Goal: Information Seeking & Learning: Learn about a topic

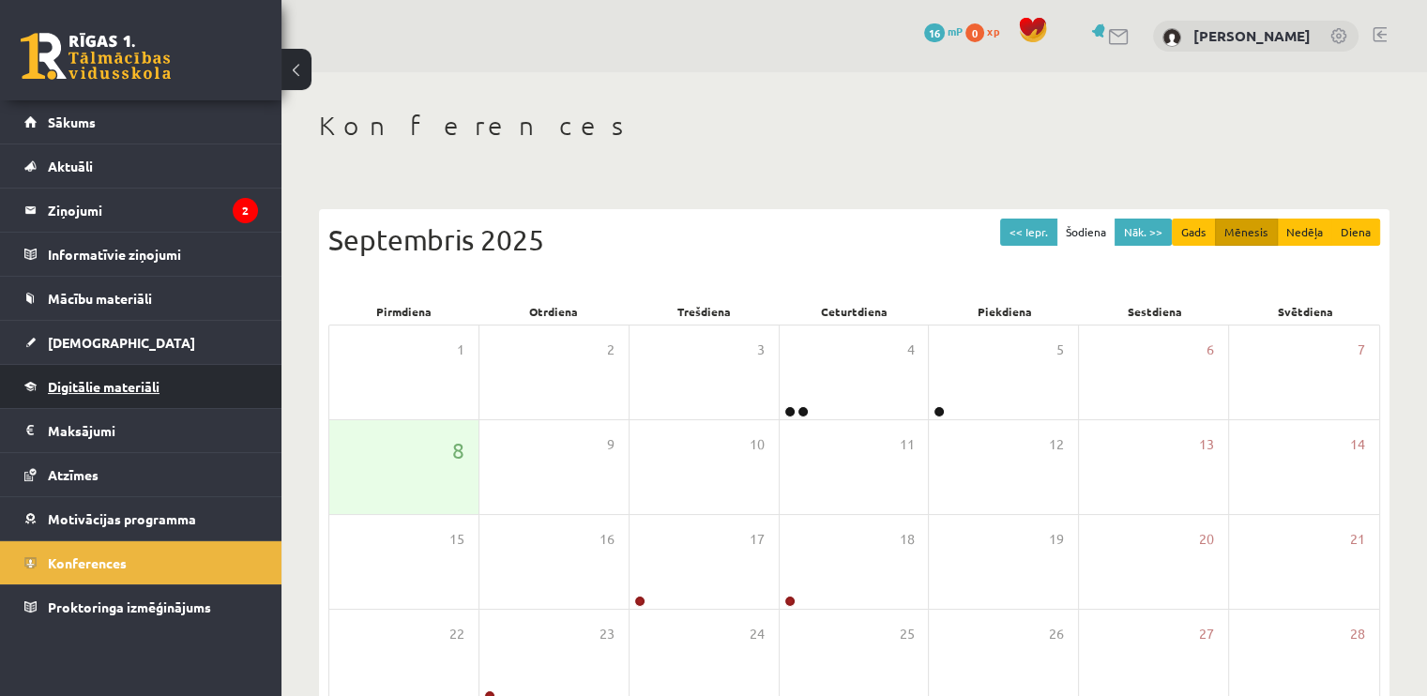
click at [110, 374] on link "Digitālie materiāli" at bounding box center [141, 386] width 234 height 43
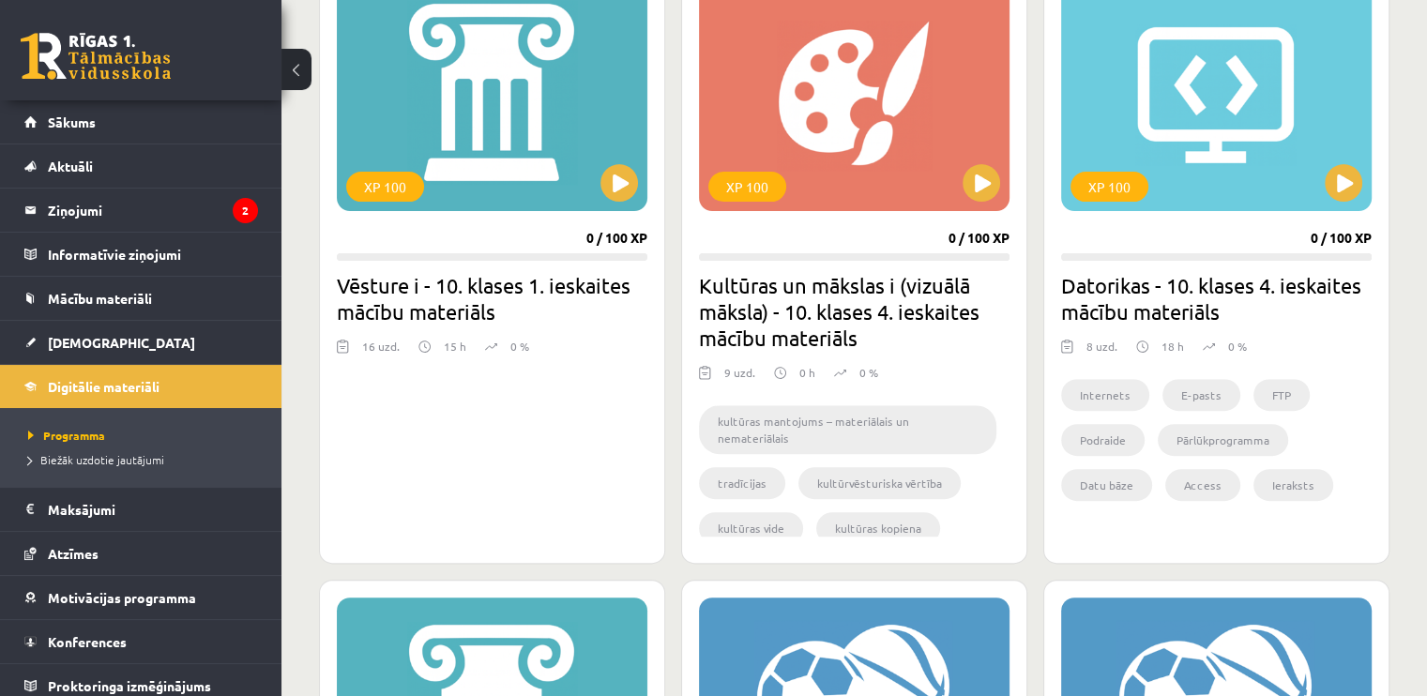
scroll to position [580, 0]
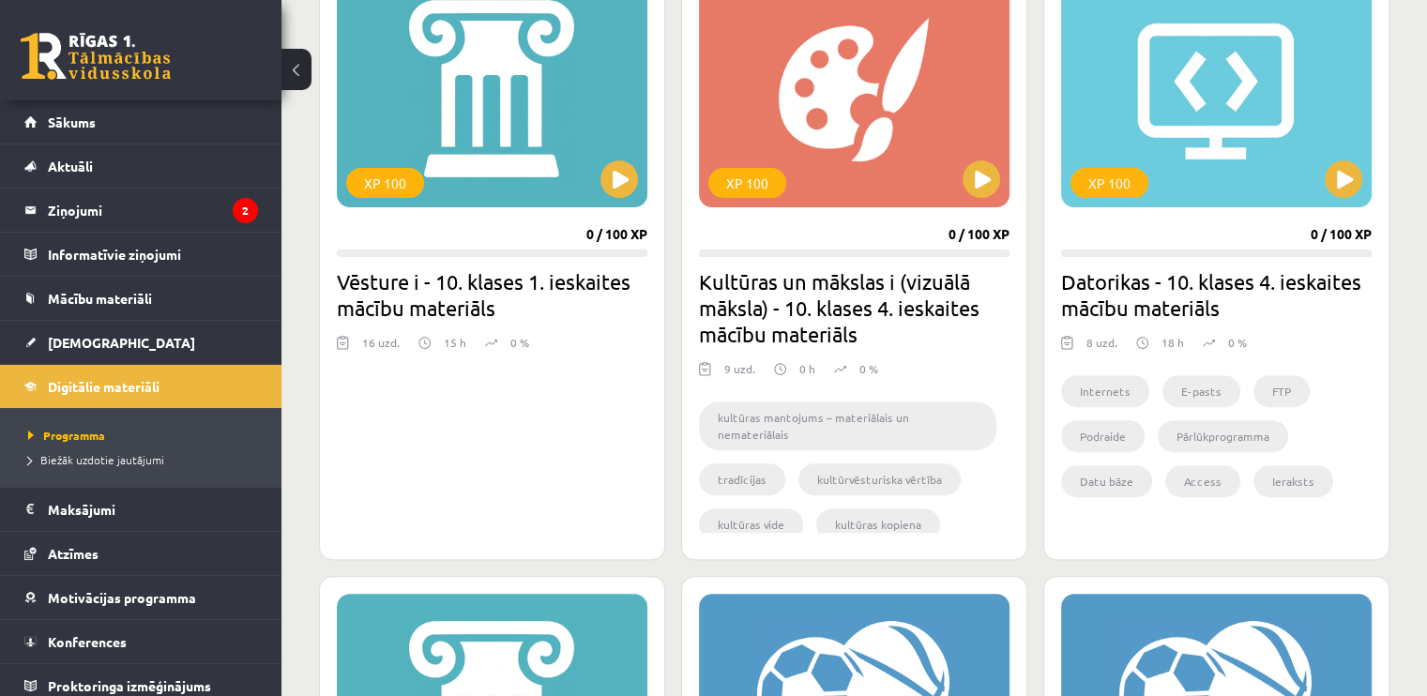
click at [428, 340] on img at bounding box center [424, 343] width 12 height 18
click at [605, 172] on button at bounding box center [619, 179] width 38 height 38
click at [508, 104] on div "XP 100" at bounding box center [492, 90] width 310 height 234
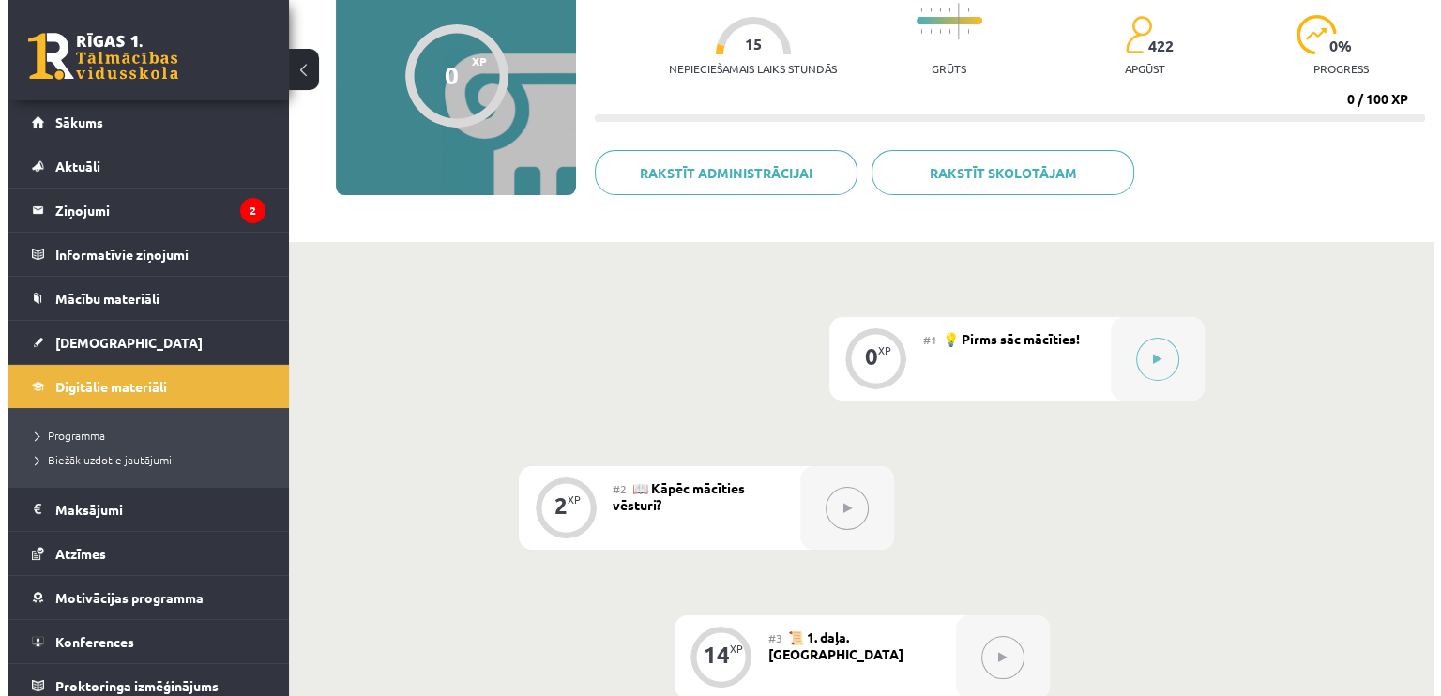
scroll to position [189, 0]
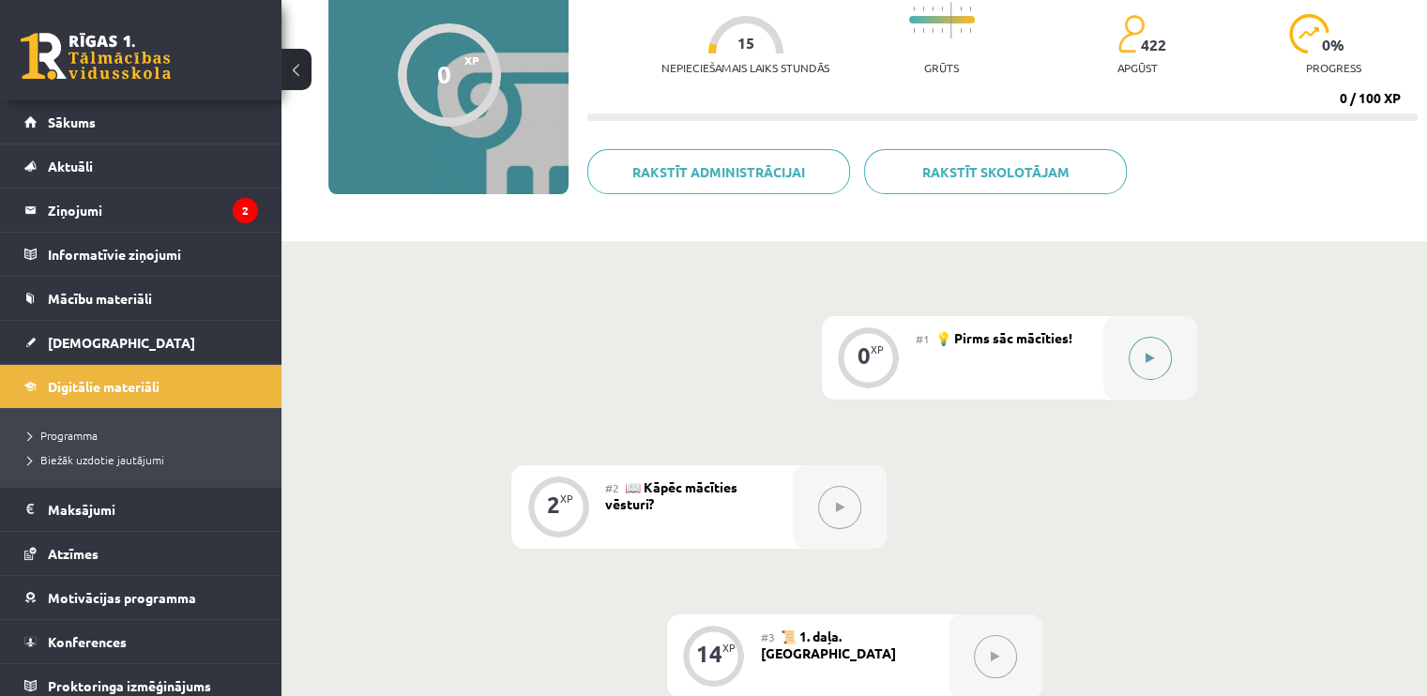
click at [1155, 355] on button at bounding box center [1149, 358] width 43 height 43
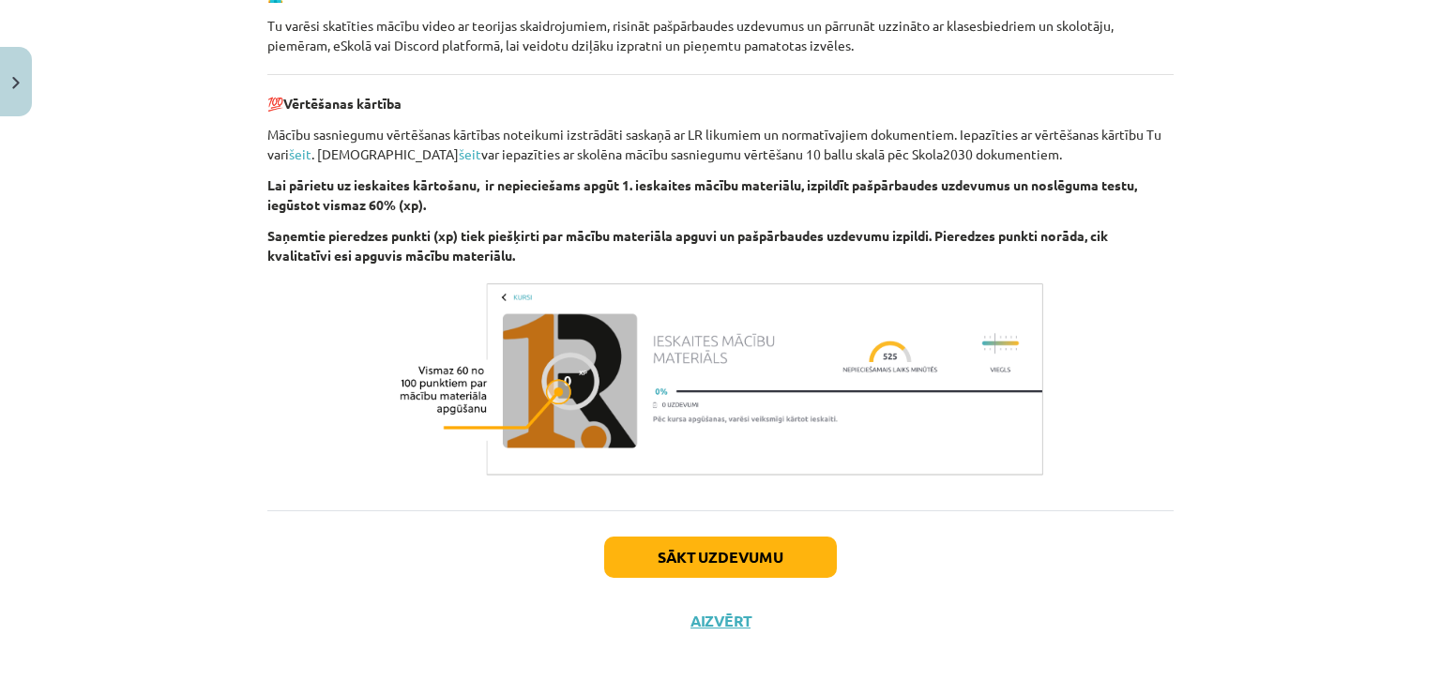
scroll to position [1352, 0]
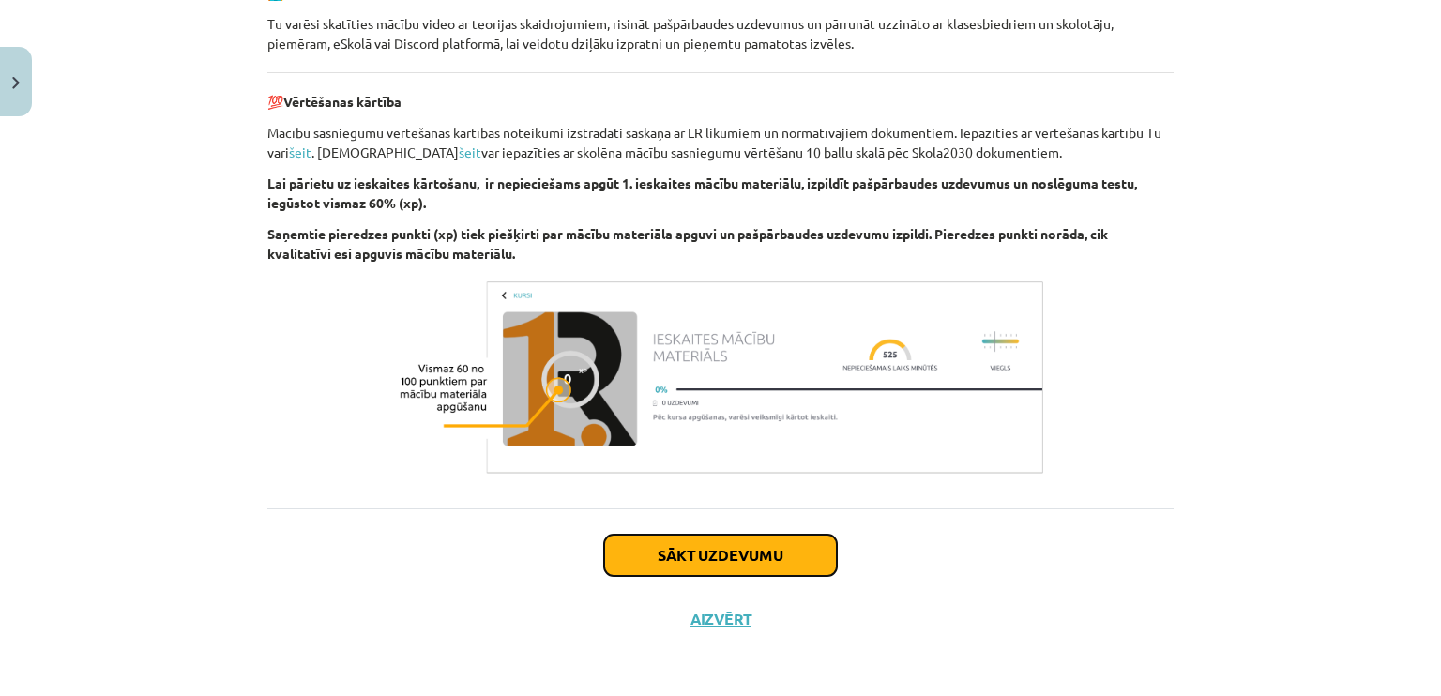
click at [666, 550] on button "Sākt uzdevumu" at bounding box center [720, 555] width 233 height 41
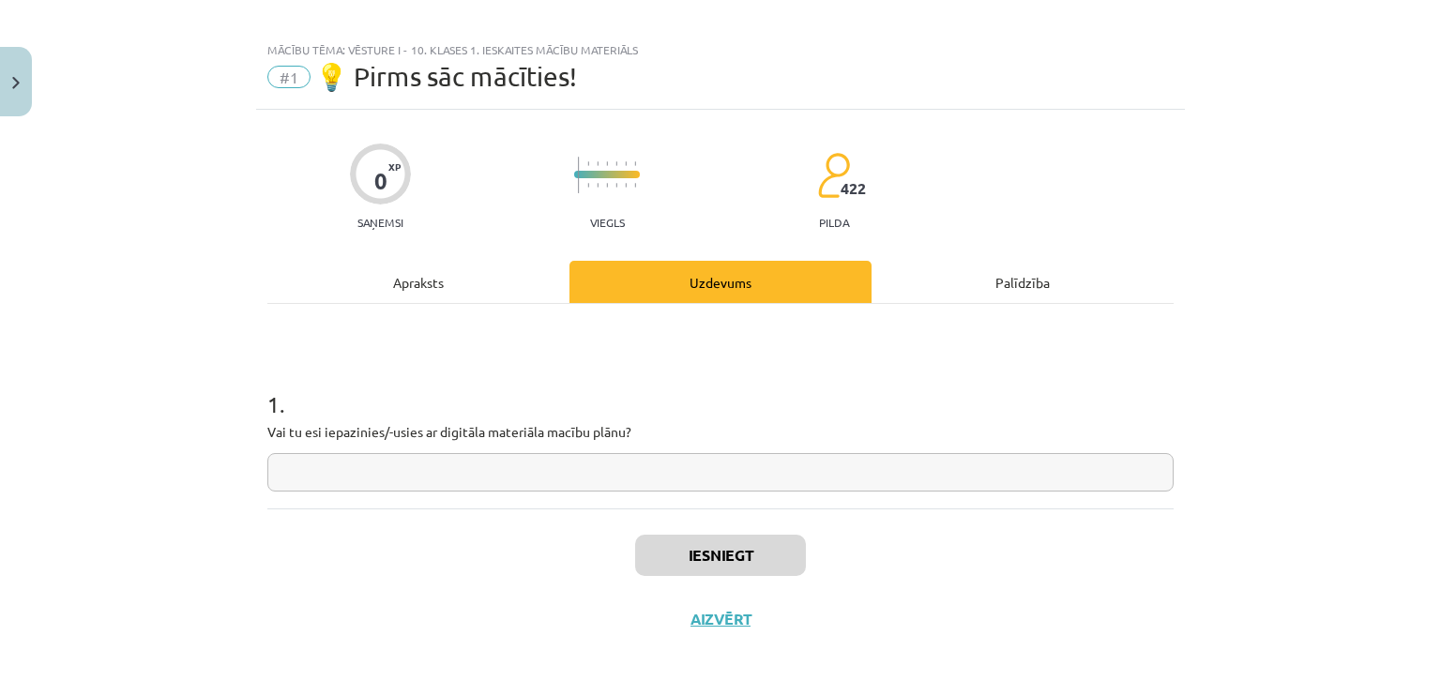
click at [388, 475] on input "text" at bounding box center [720, 472] width 906 height 38
type input "*"
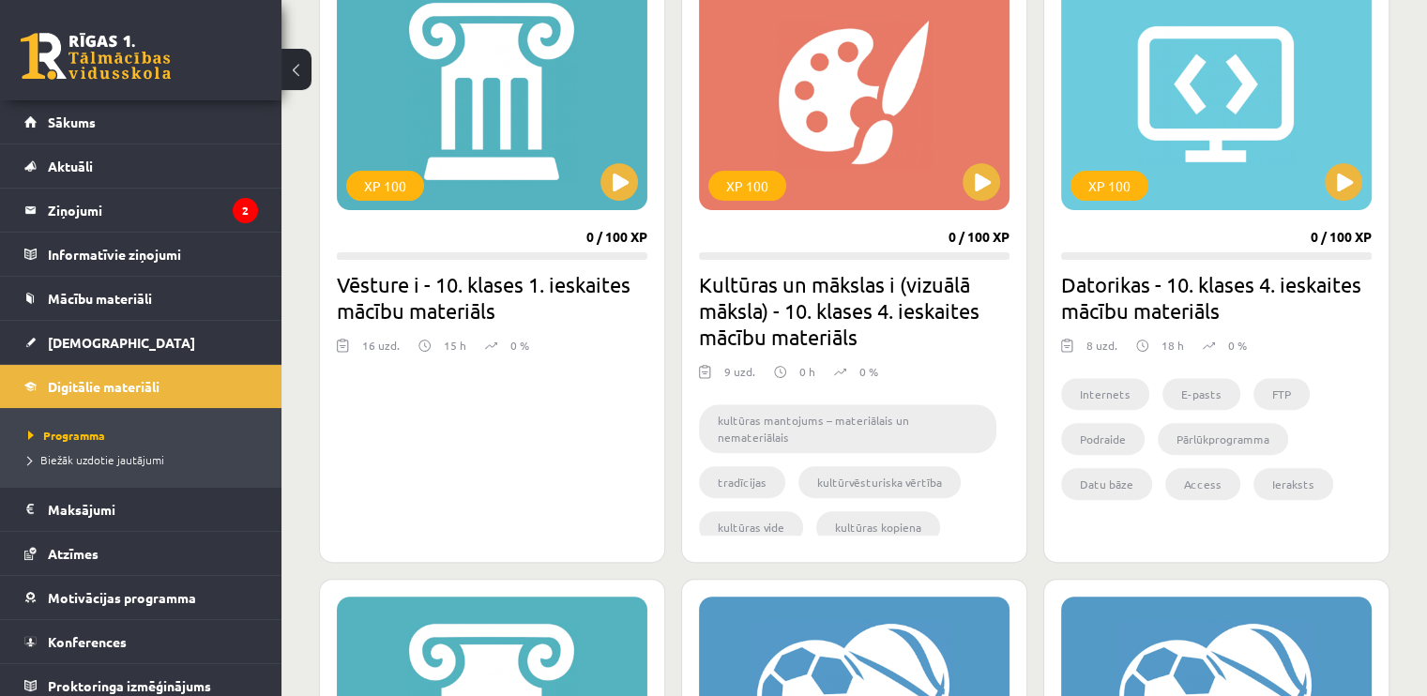
scroll to position [555, 0]
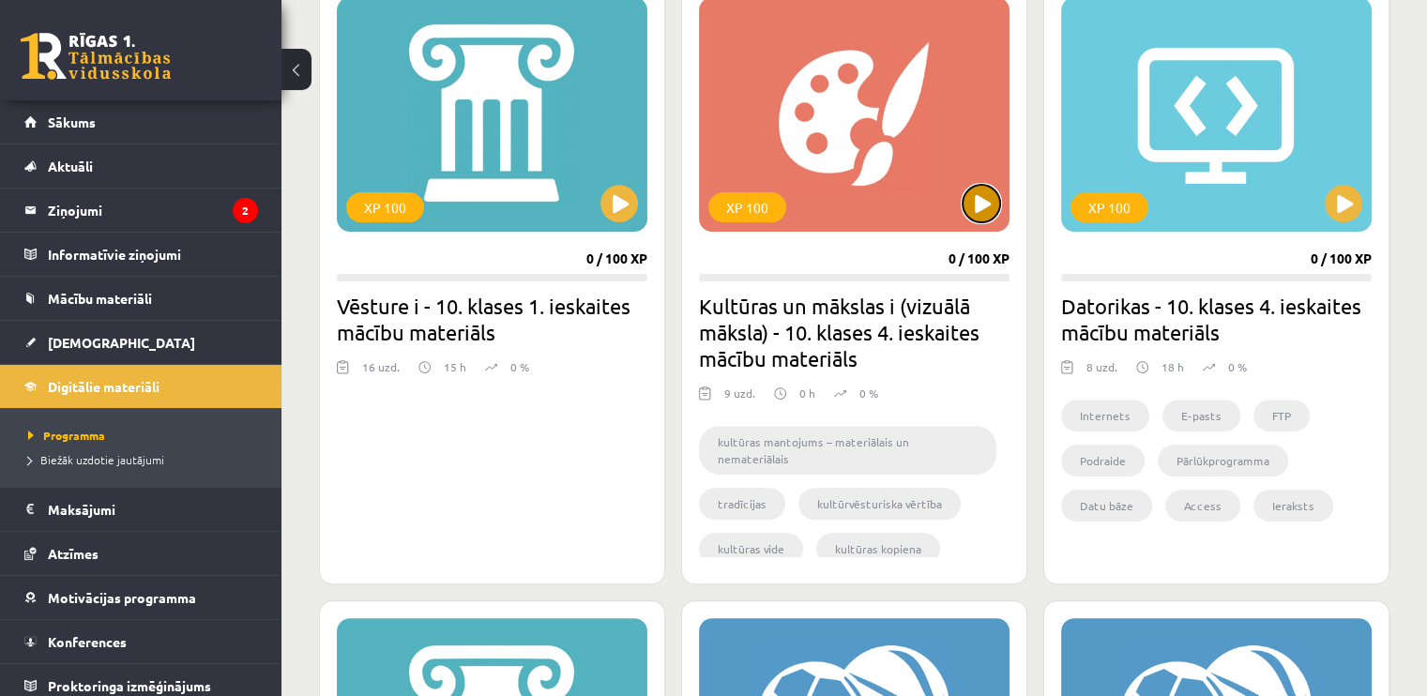
click at [990, 205] on button at bounding box center [981, 204] width 38 height 38
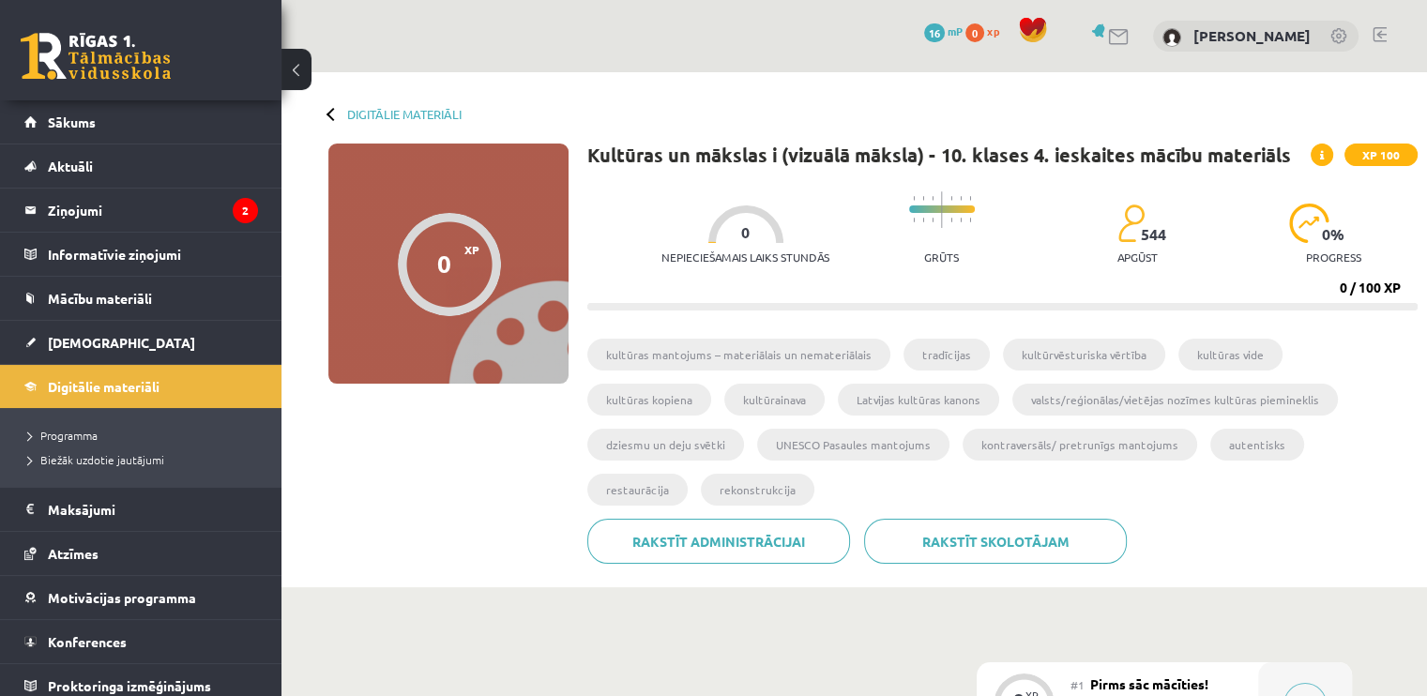
click at [369, 126] on div "Digitālie materiāli 0 XP XP 100 0 / 100 XP Kultūras un mākslas i (vizuālā māksl…" at bounding box center [853, 329] width 1145 height 515
click at [370, 113] on link "Digitālie materiāli" at bounding box center [404, 114] width 114 height 14
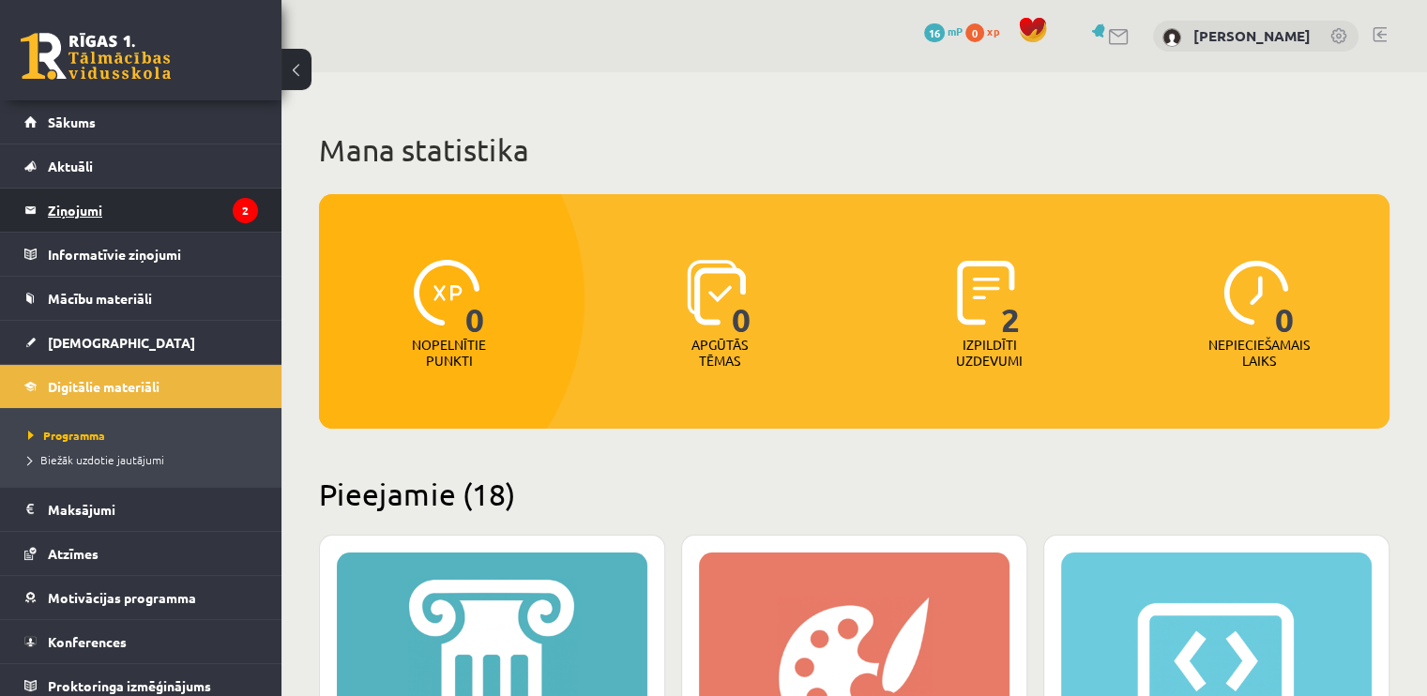
click at [188, 193] on legend "Ziņojumi 2" at bounding box center [153, 210] width 210 height 43
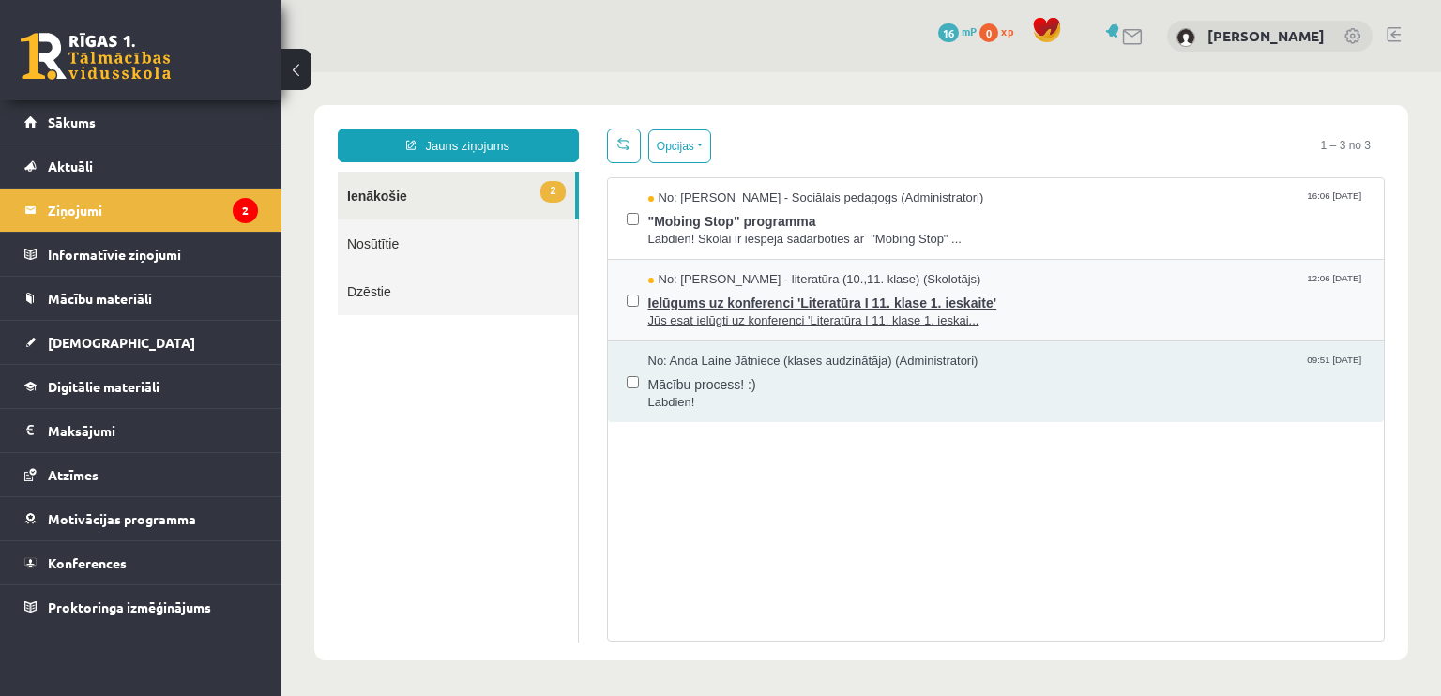
click at [734, 299] on span "Ielūgums uz konferenci 'Literatūra I 11. klase 1. ieskaite'" at bounding box center [1007, 300] width 718 height 23
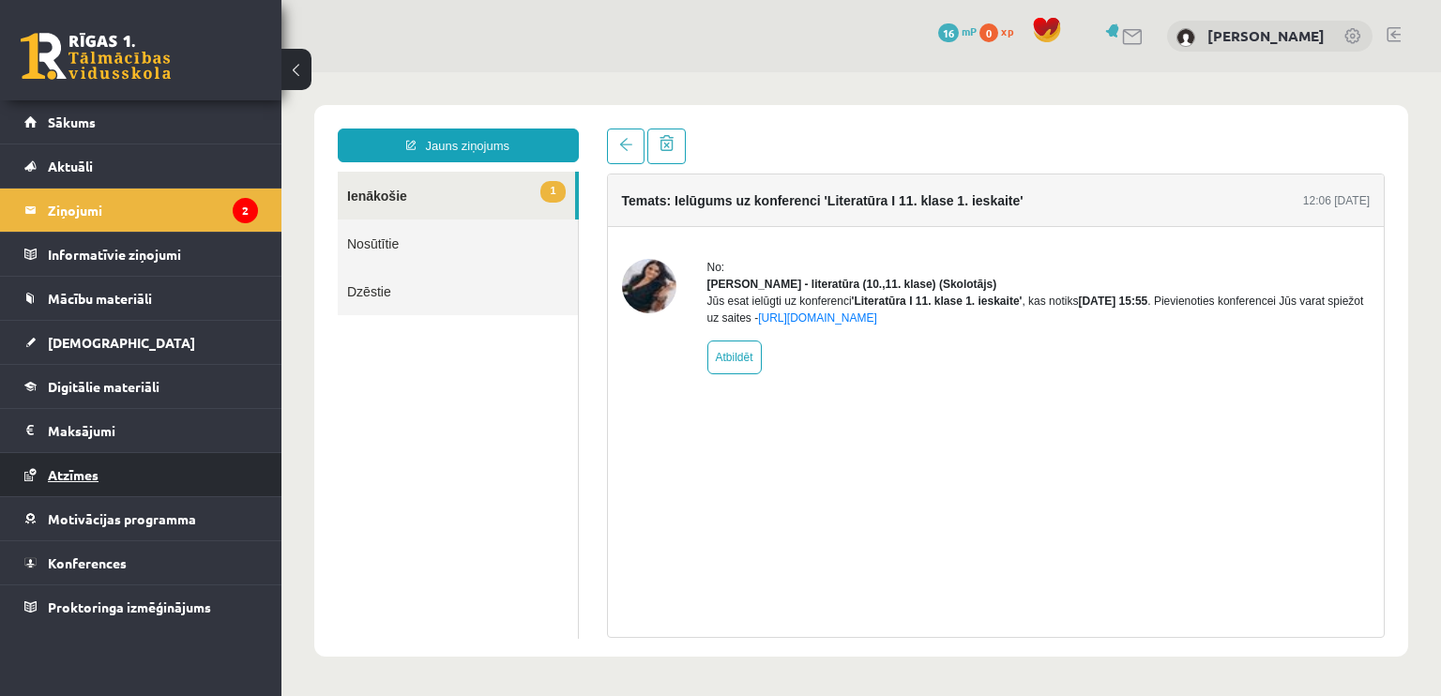
click at [71, 461] on link "Atzīmes" at bounding box center [141, 474] width 234 height 43
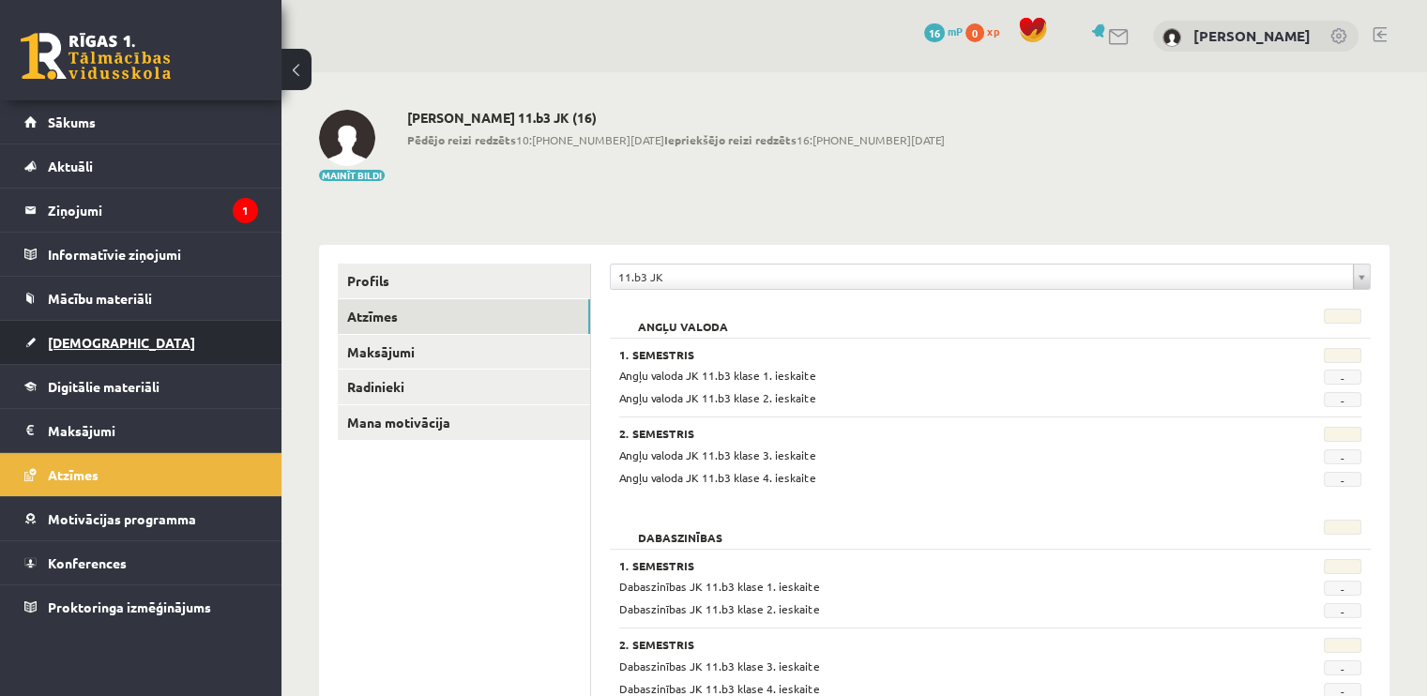
click at [82, 341] on span "[DEMOGRAPHIC_DATA]" at bounding box center [121, 342] width 147 height 17
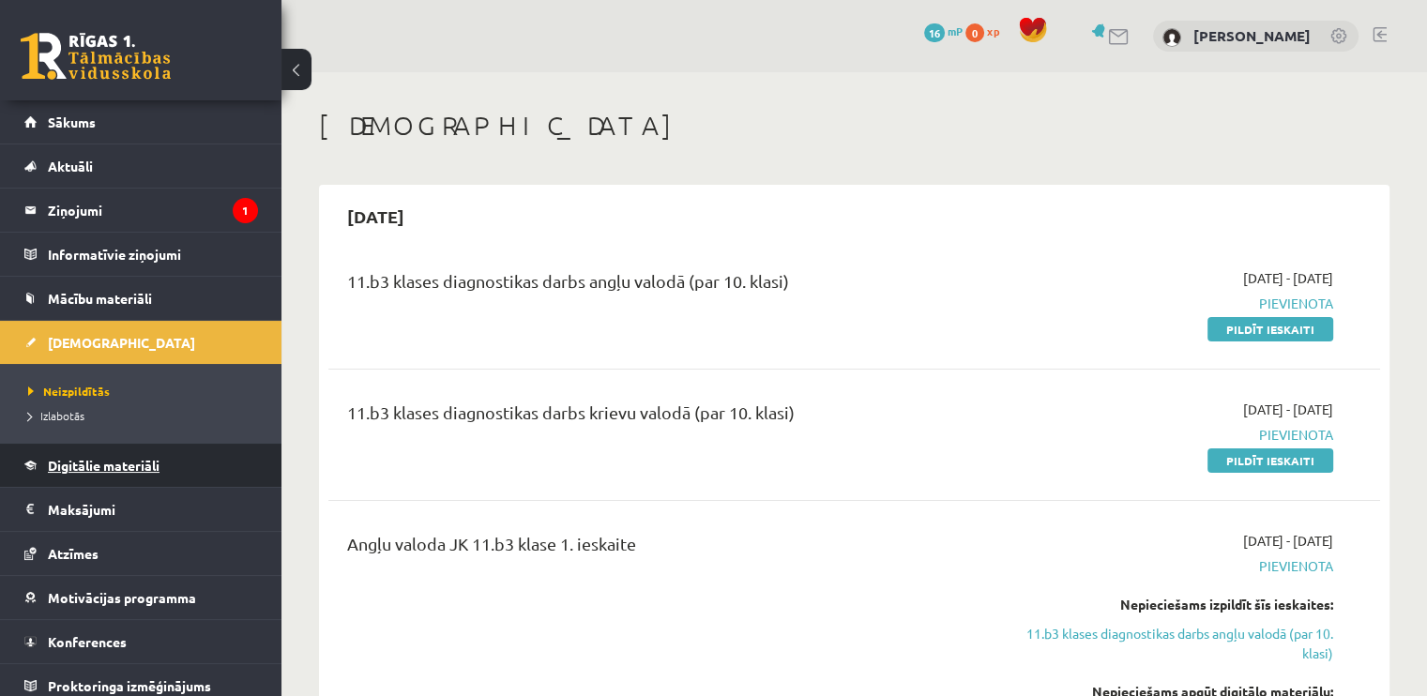
click at [85, 472] on link "Digitālie materiāli" at bounding box center [141, 465] width 234 height 43
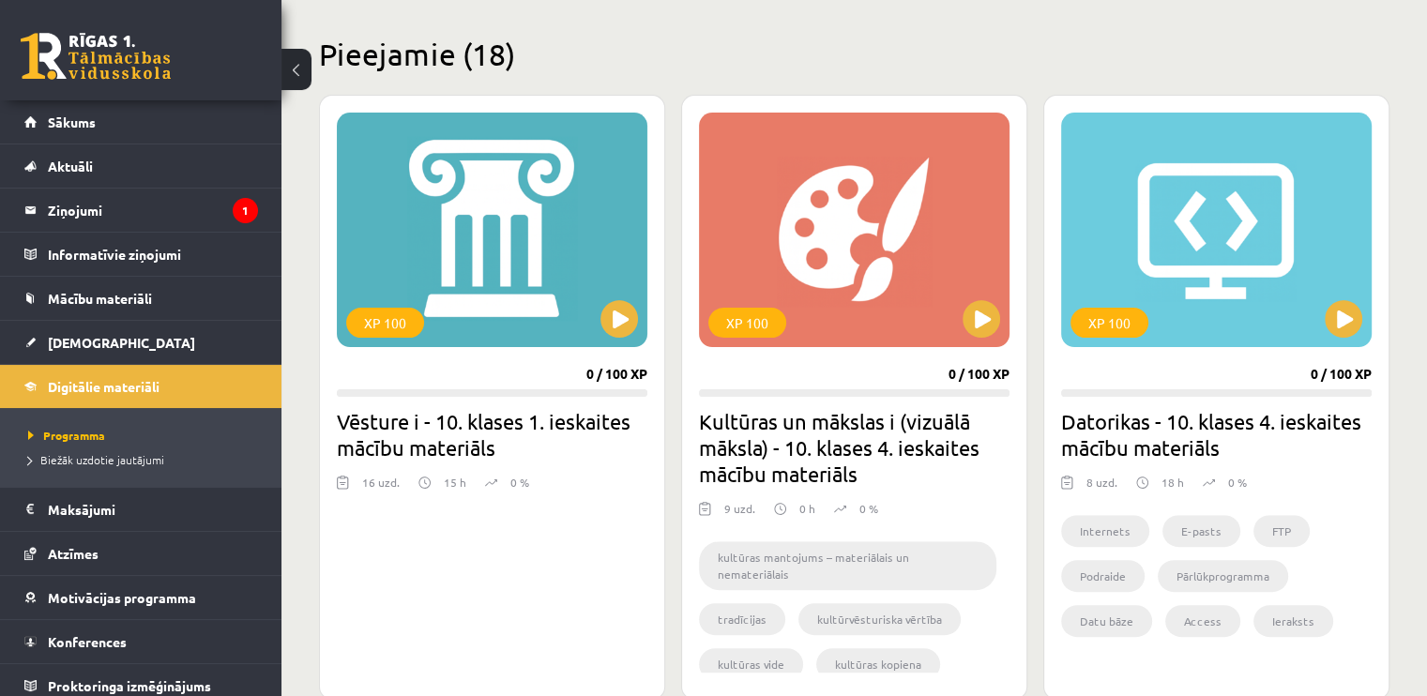
scroll to position [454, 0]
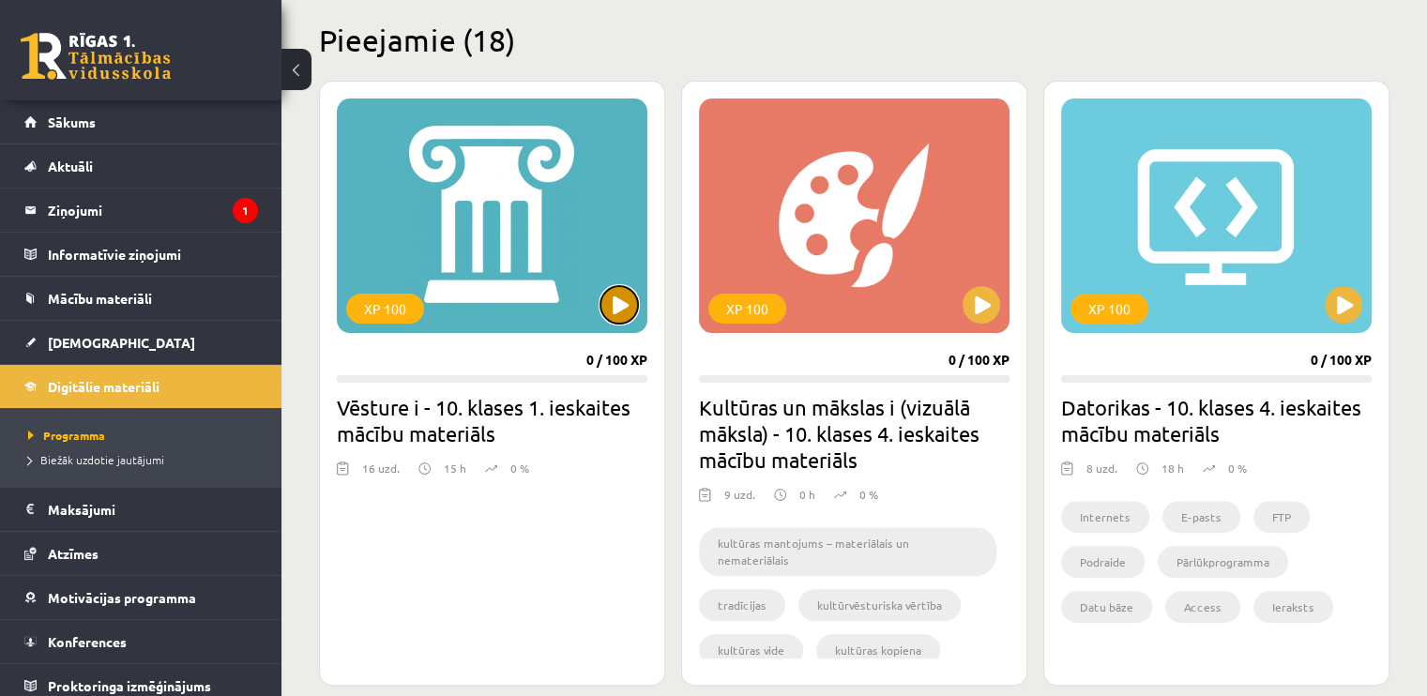
click at [608, 303] on button at bounding box center [619, 305] width 38 height 38
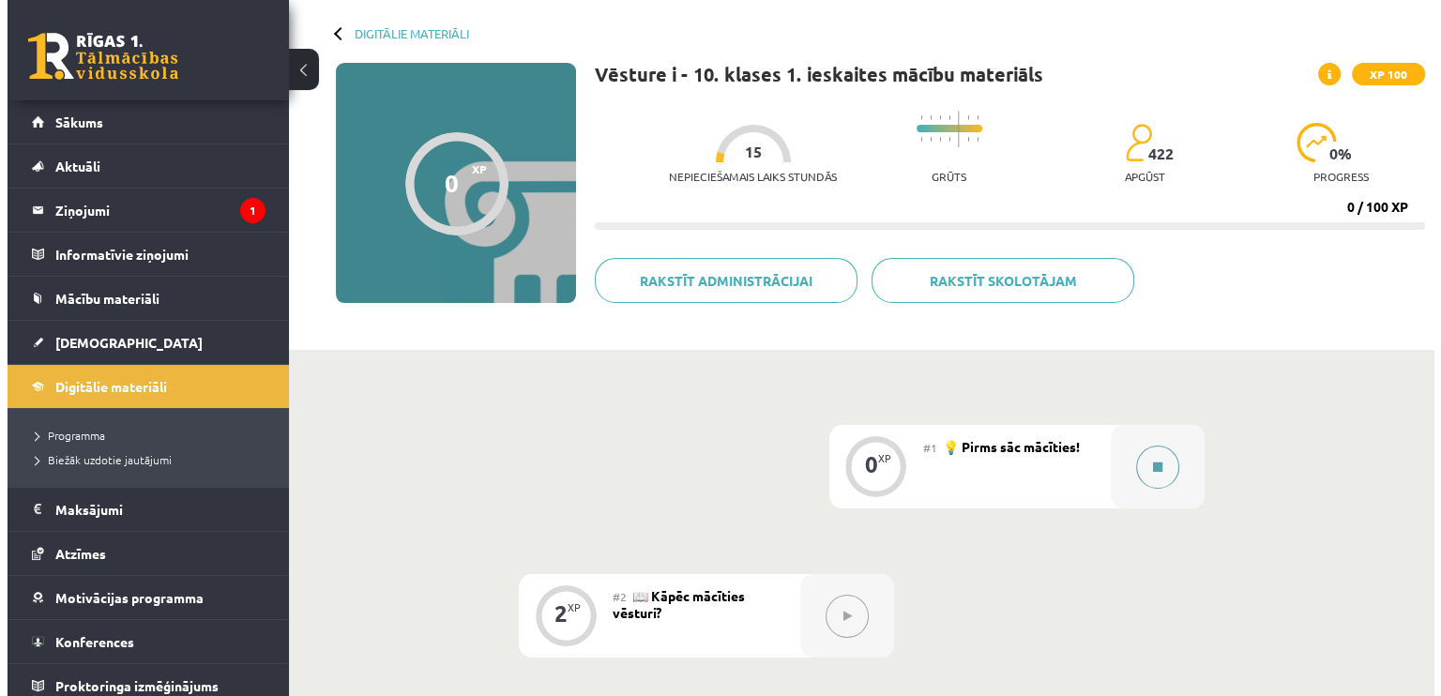
scroll to position [83, 0]
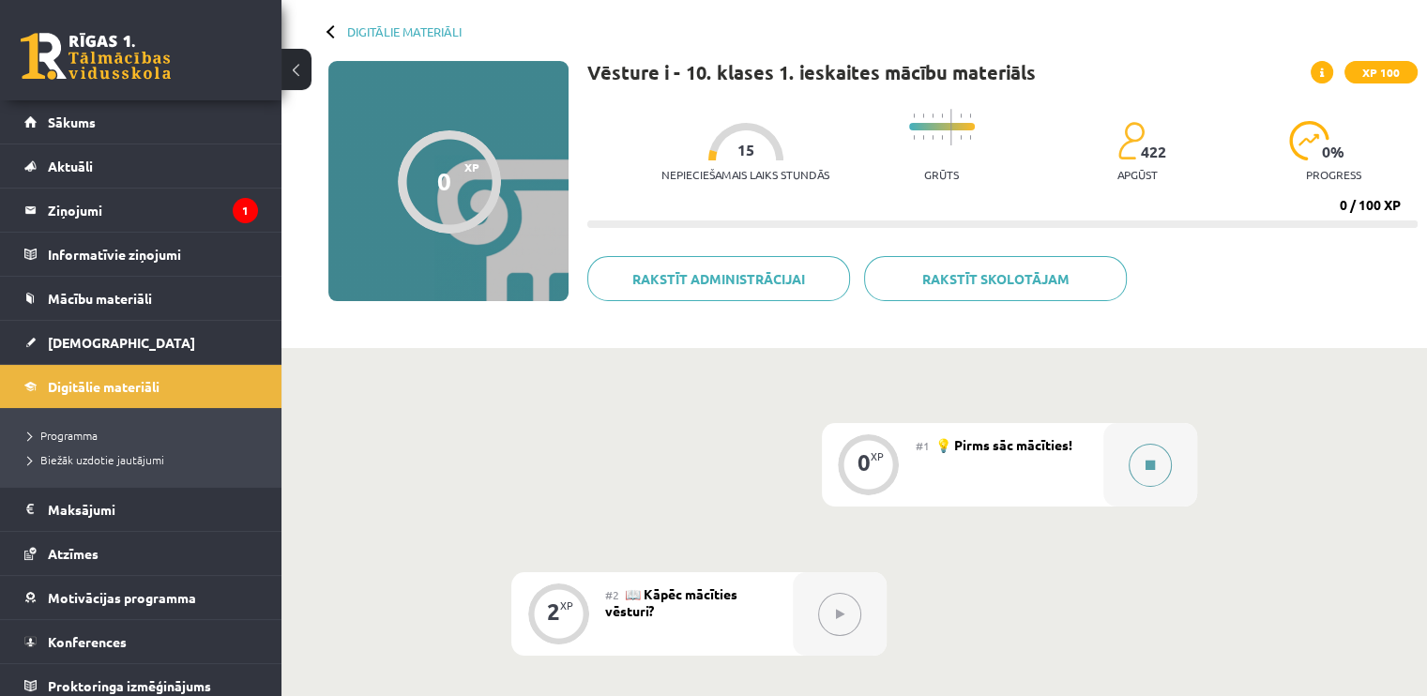
click at [1142, 483] on button at bounding box center [1149, 465] width 43 height 43
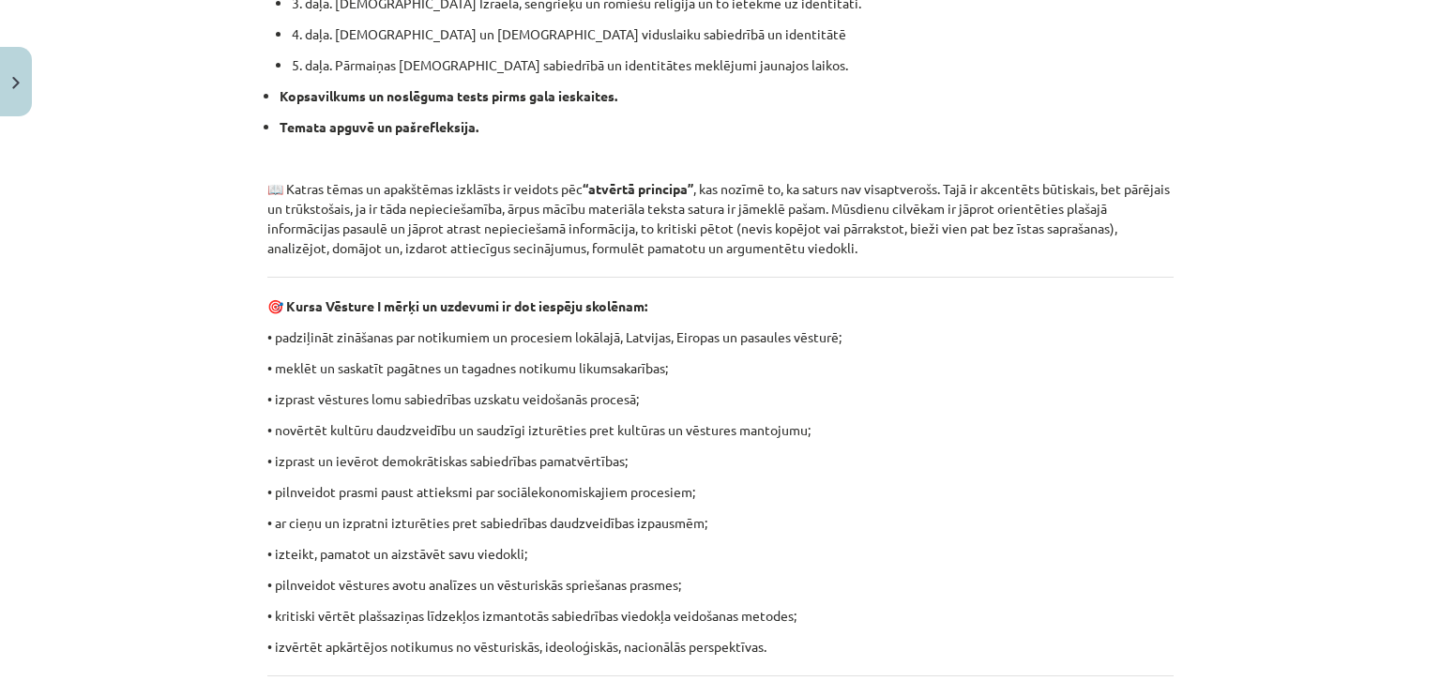
scroll to position [1352, 0]
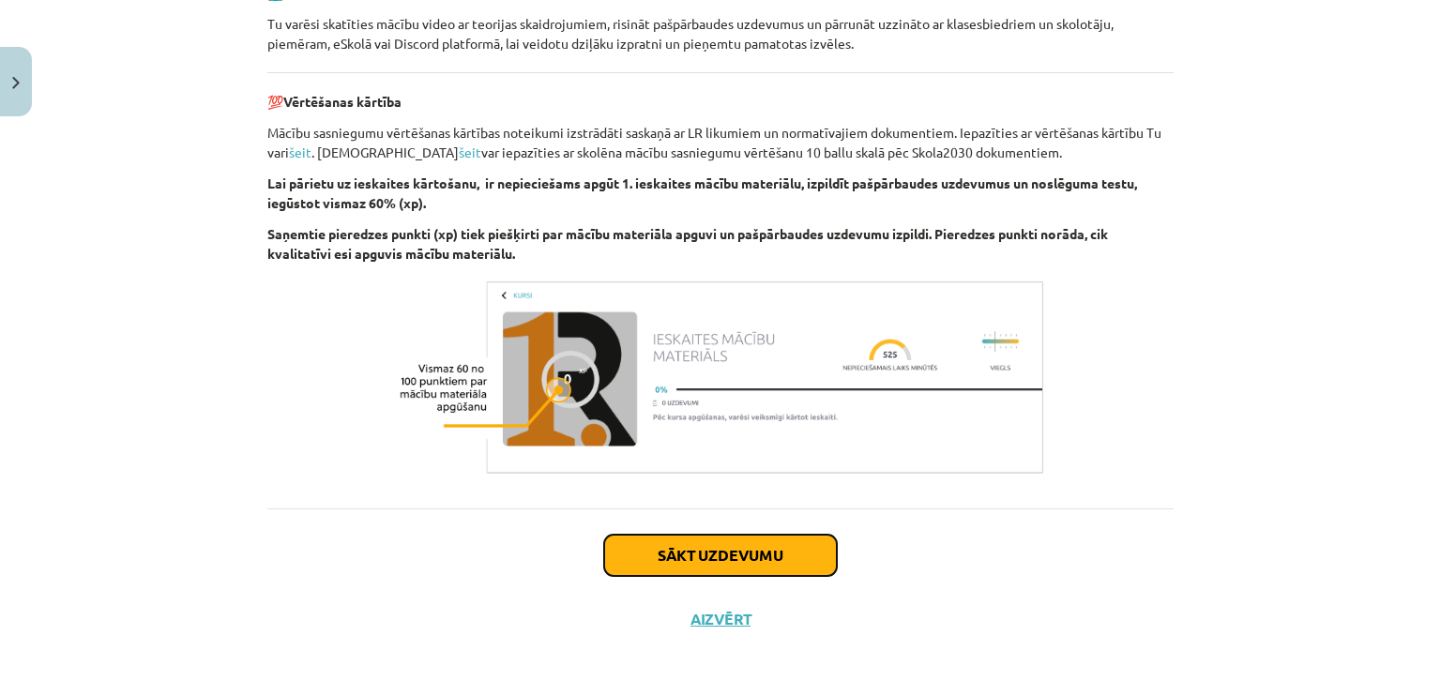
click at [794, 554] on button "Sākt uzdevumu" at bounding box center [720, 555] width 233 height 41
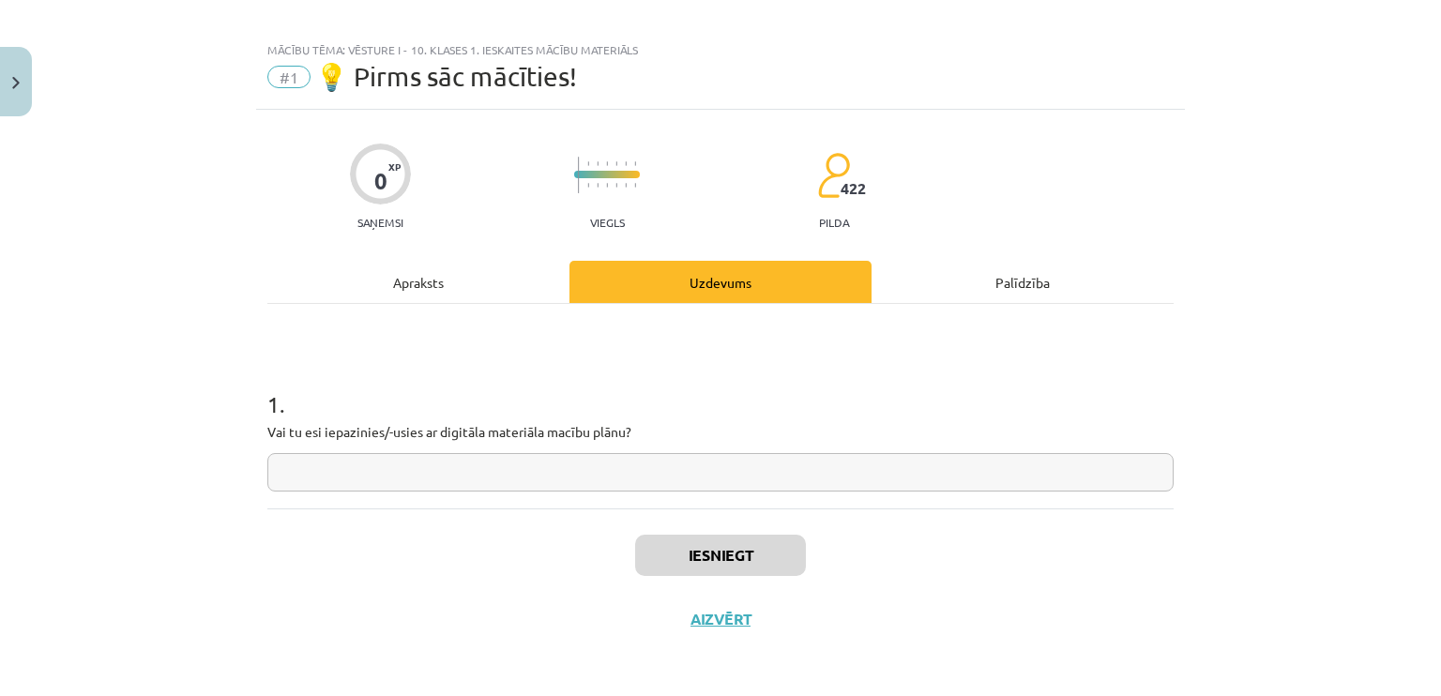
click at [556, 453] on input "text" at bounding box center [720, 472] width 906 height 38
type input "**"
click at [737, 546] on button "Iesniegt" at bounding box center [720, 555] width 171 height 41
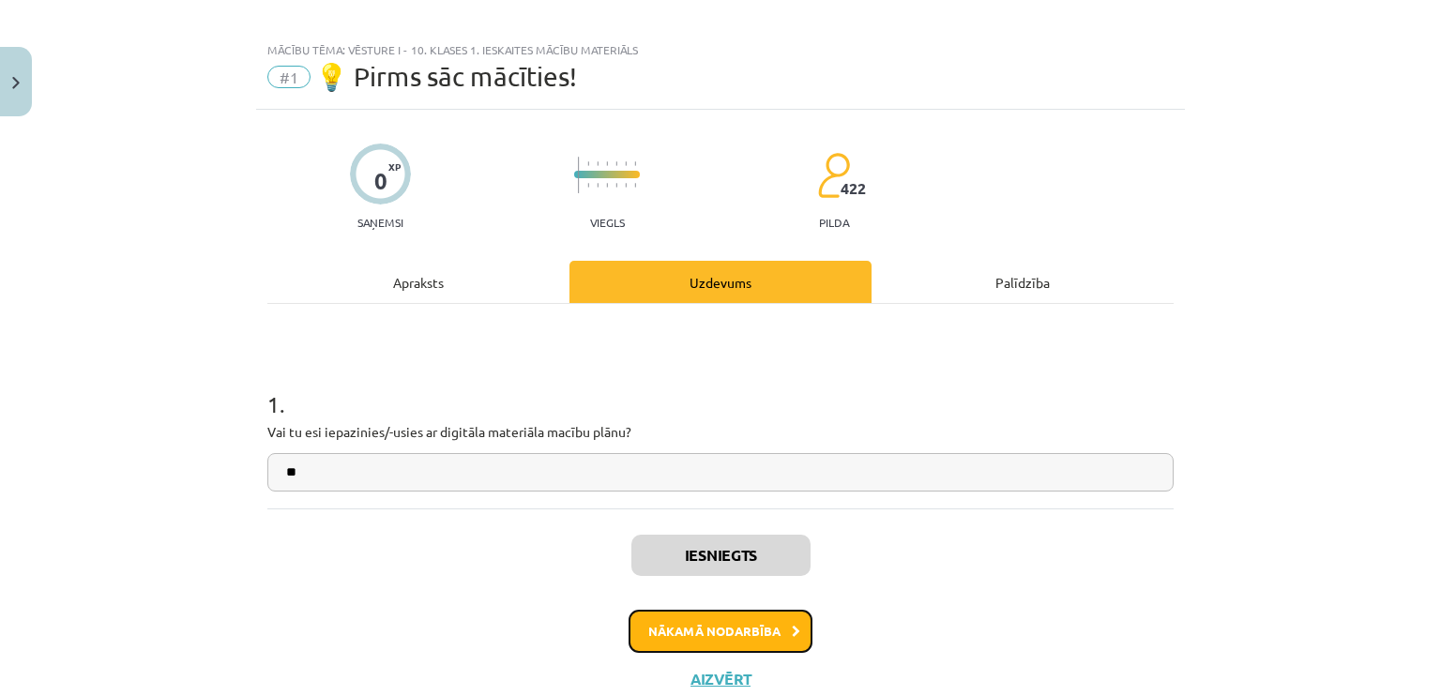
click at [782, 622] on button "Nākamā nodarbība" at bounding box center [720, 631] width 184 height 43
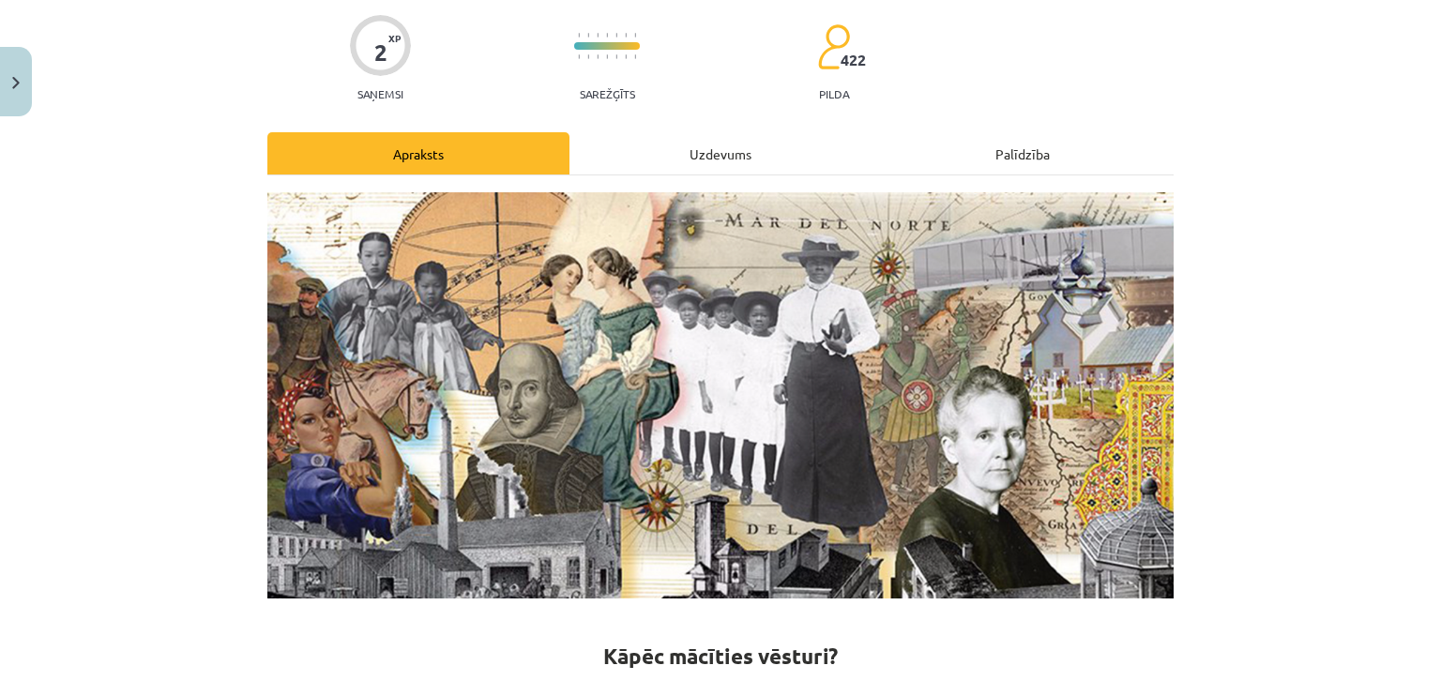
scroll to position [0, 0]
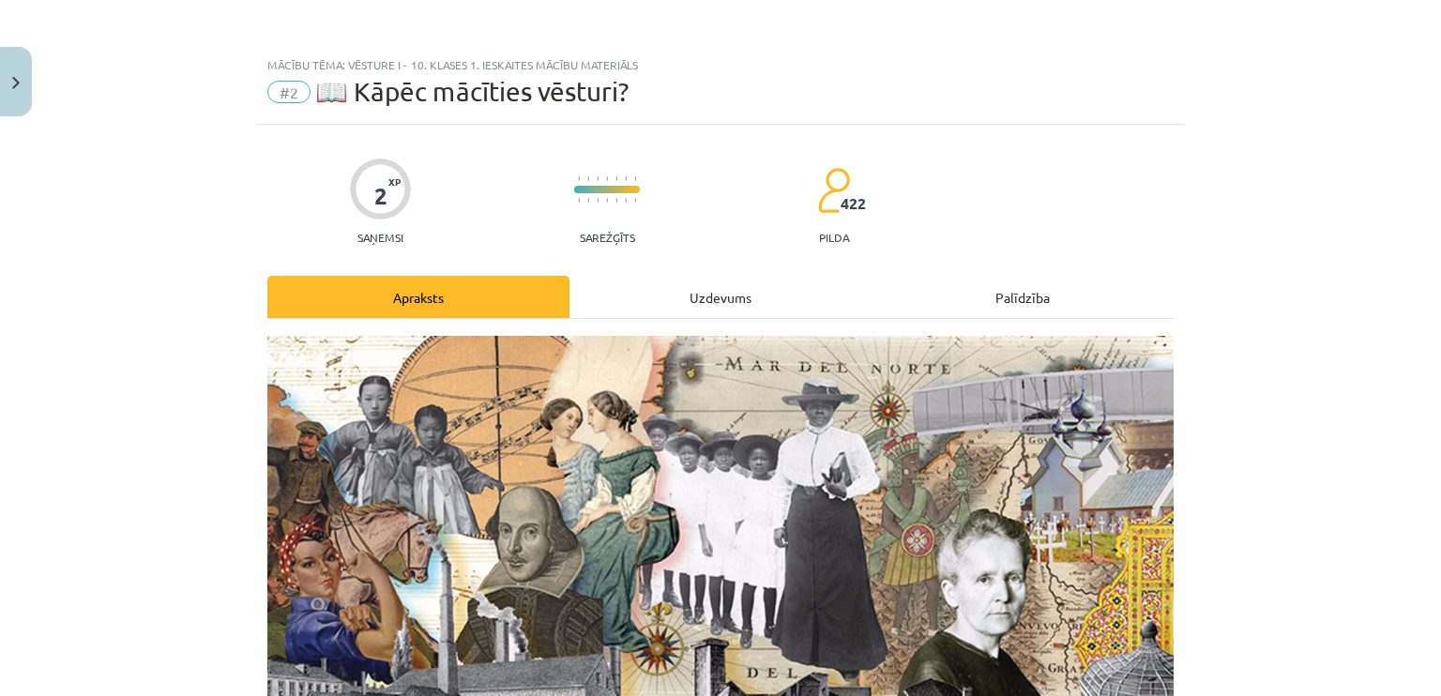
click at [732, 284] on div "Uzdevums" at bounding box center [720, 297] width 302 height 42
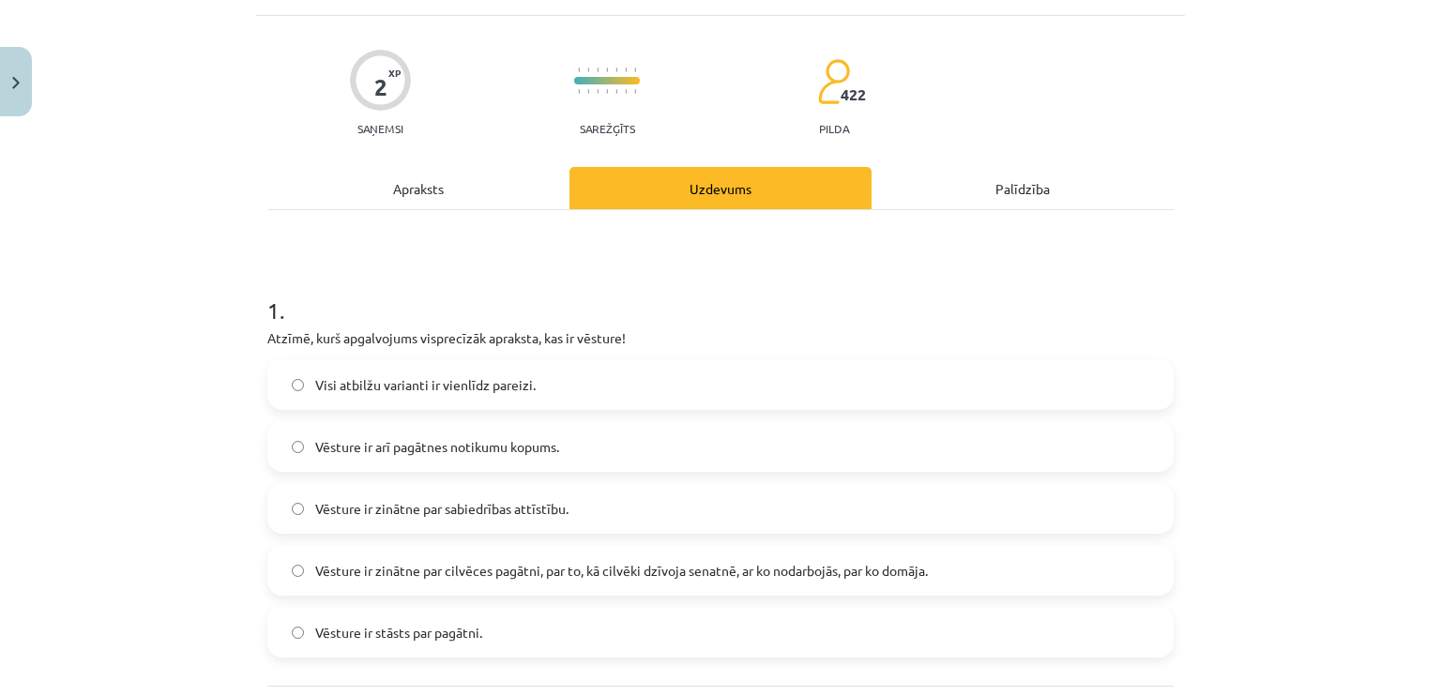
scroll to position [111, 0]
click at [447, 179] on div "Apraksts" at bounding box center [418, 186] width 302 height 42
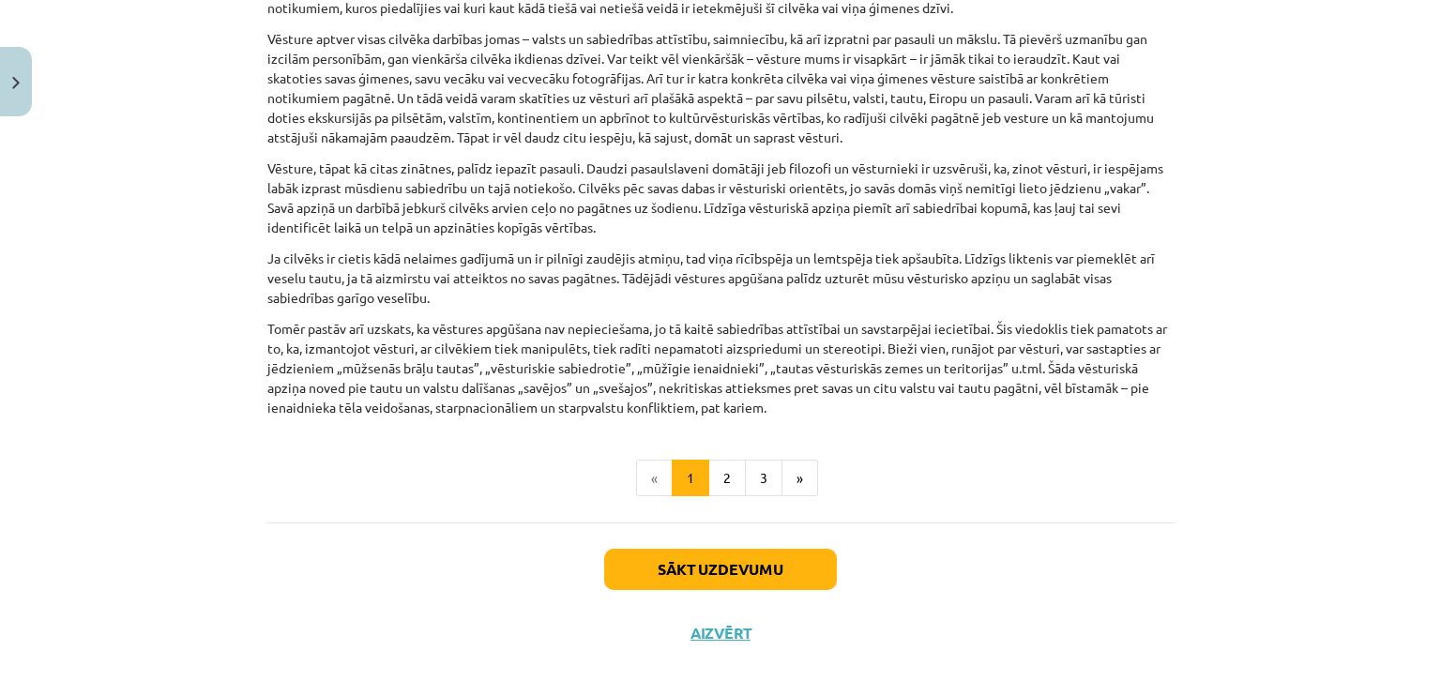
scroll to position [1409, 0]
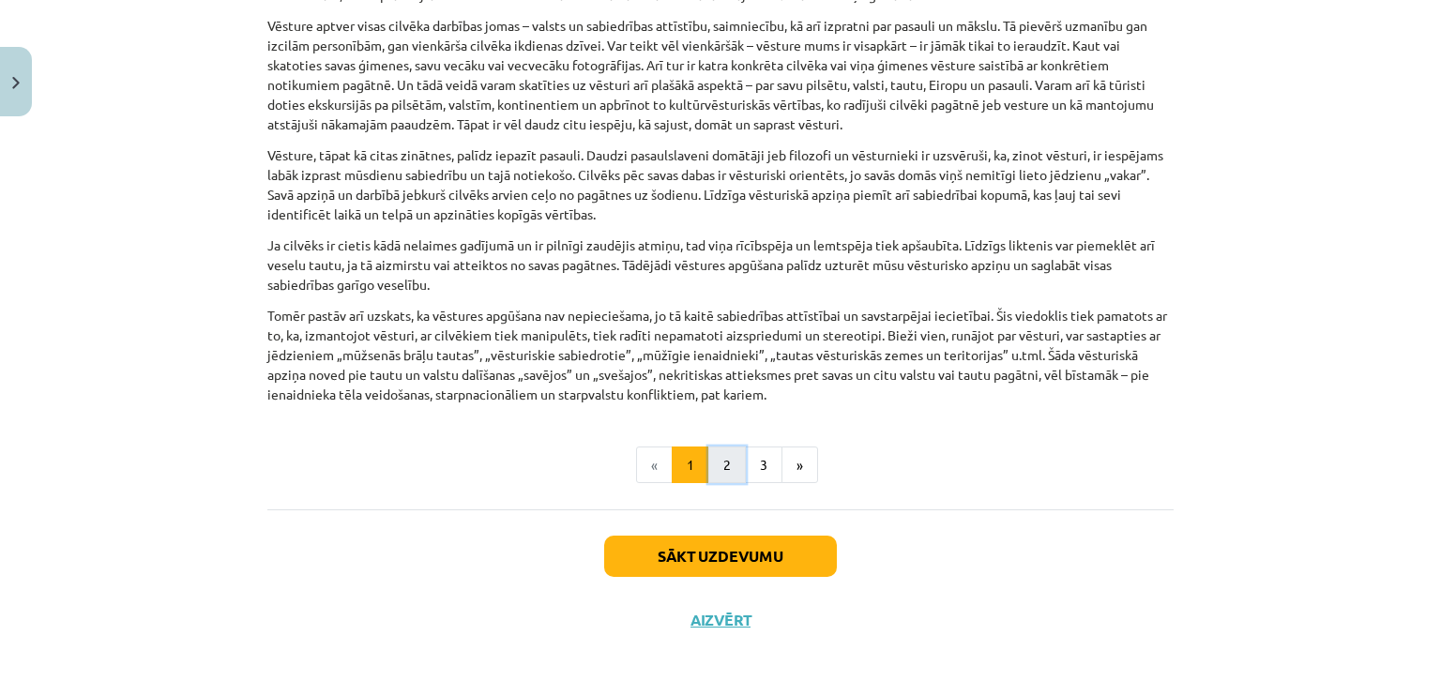
click at [717, 457] on button "2" at bounding box center [727, 465] width 38 height 38
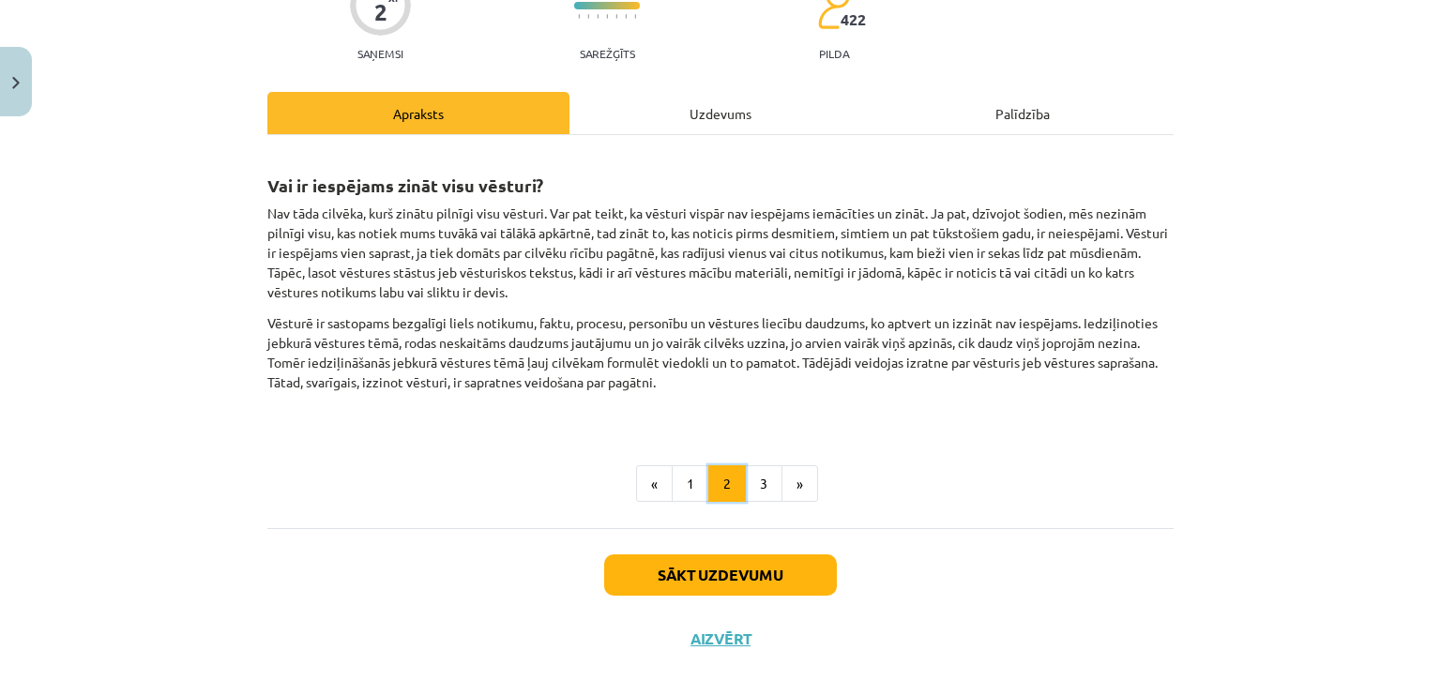
scroll to position [204, 0]
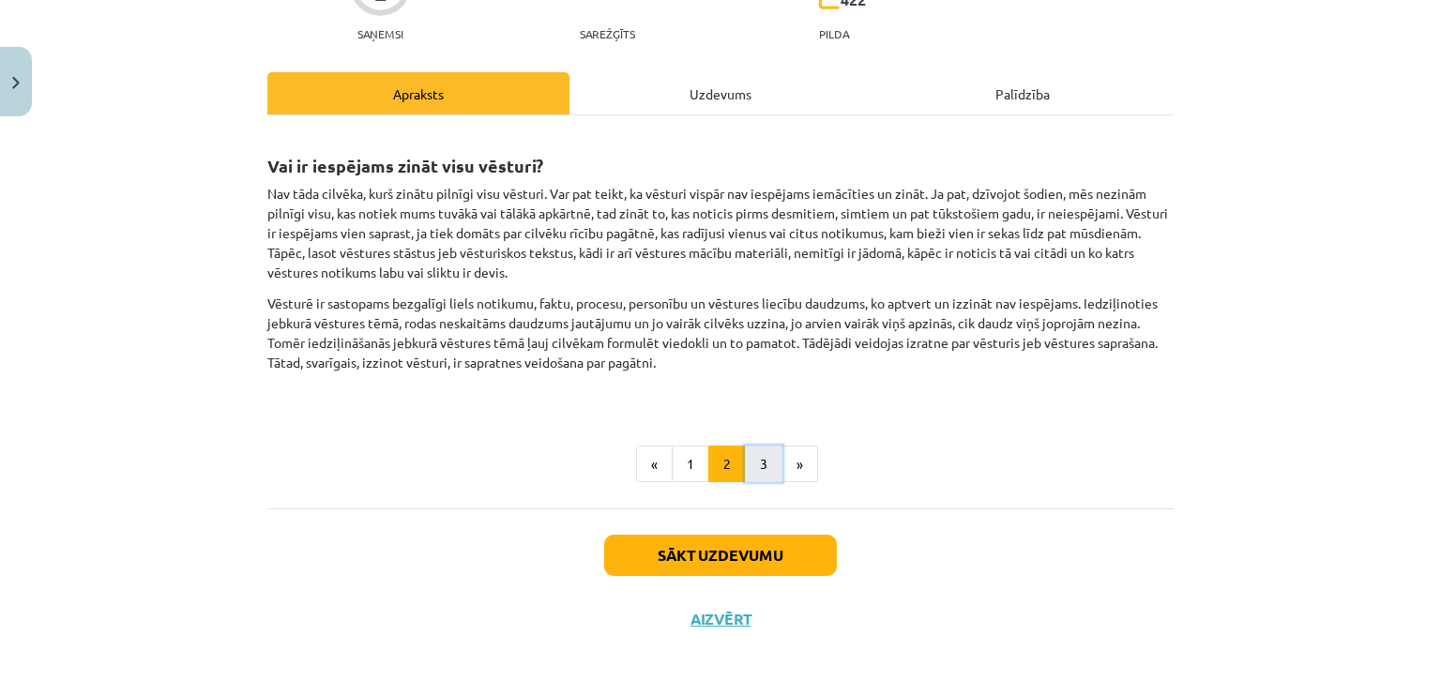
click at [756, 468] on button "3" at bounding box center [764, 465] width 38 height 38
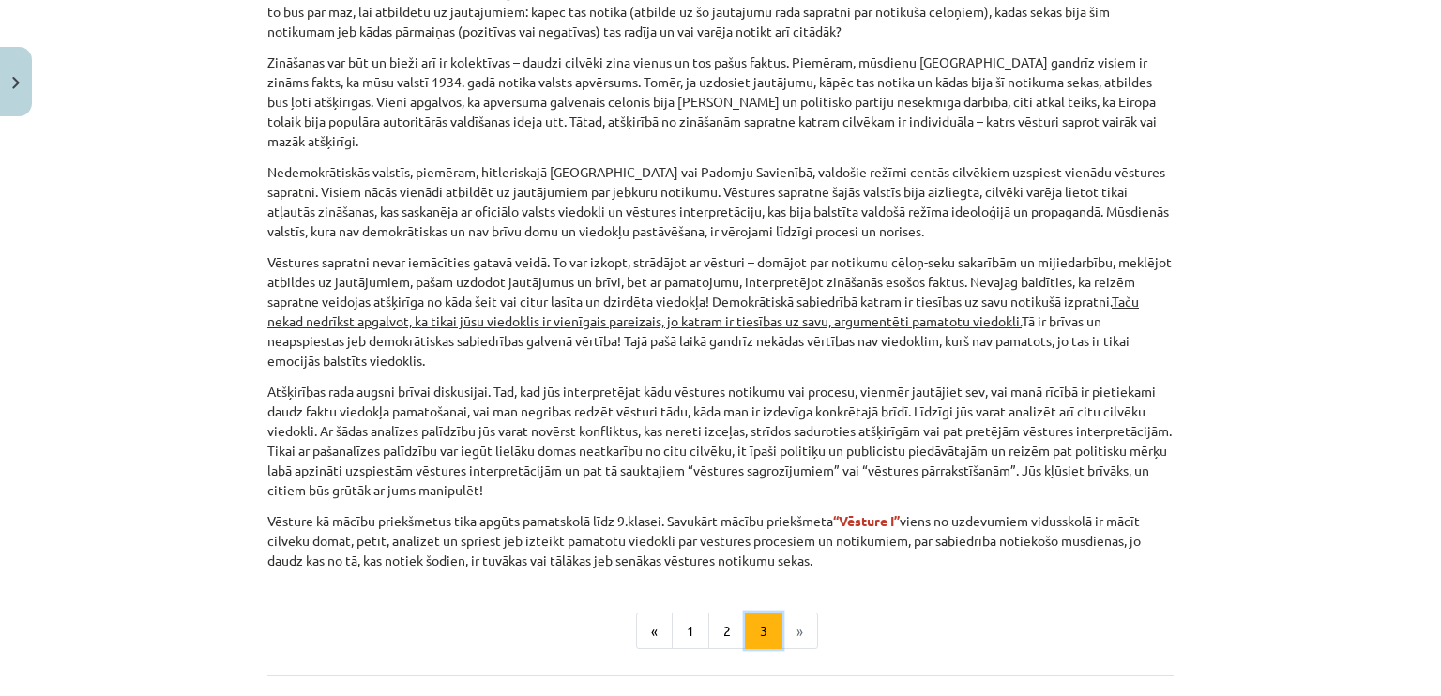
scroll to position [0, 0]
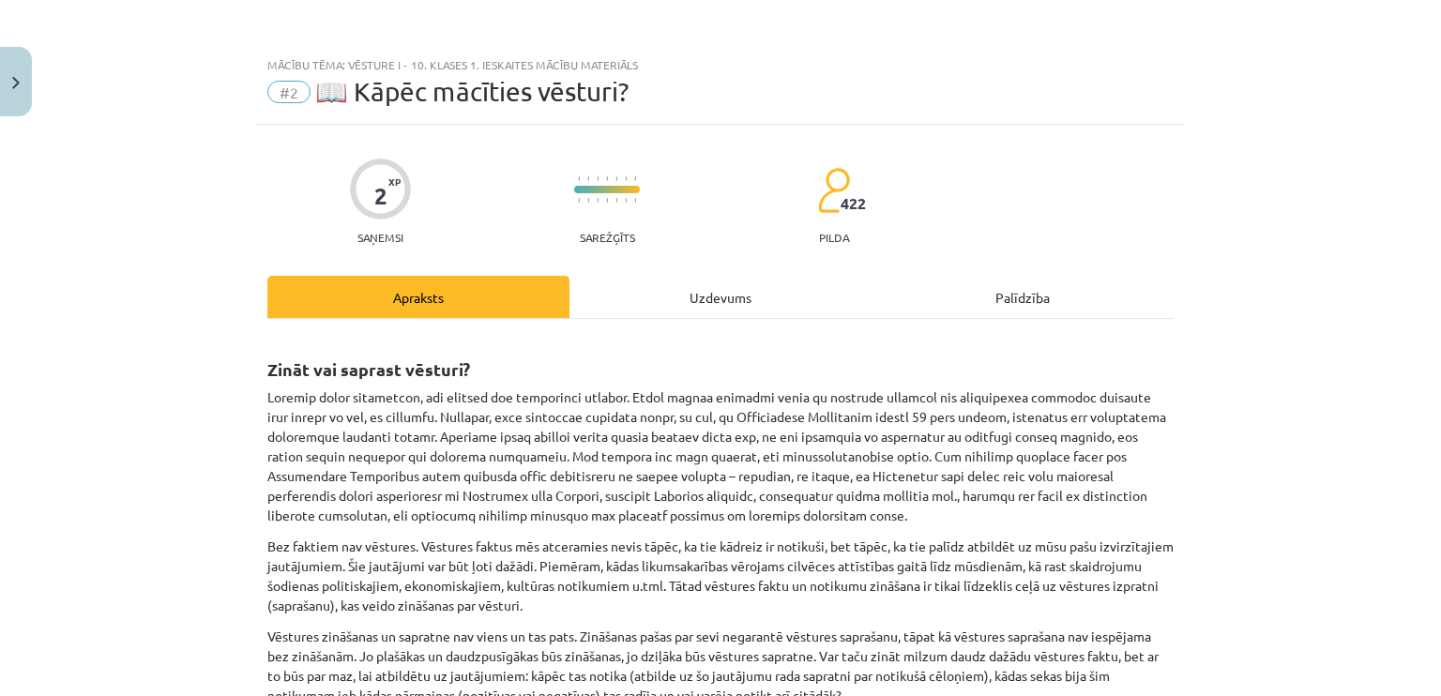
click at [698, 288] on div "Uzdevums" at bounding box center [720, 297] width 302 height 42
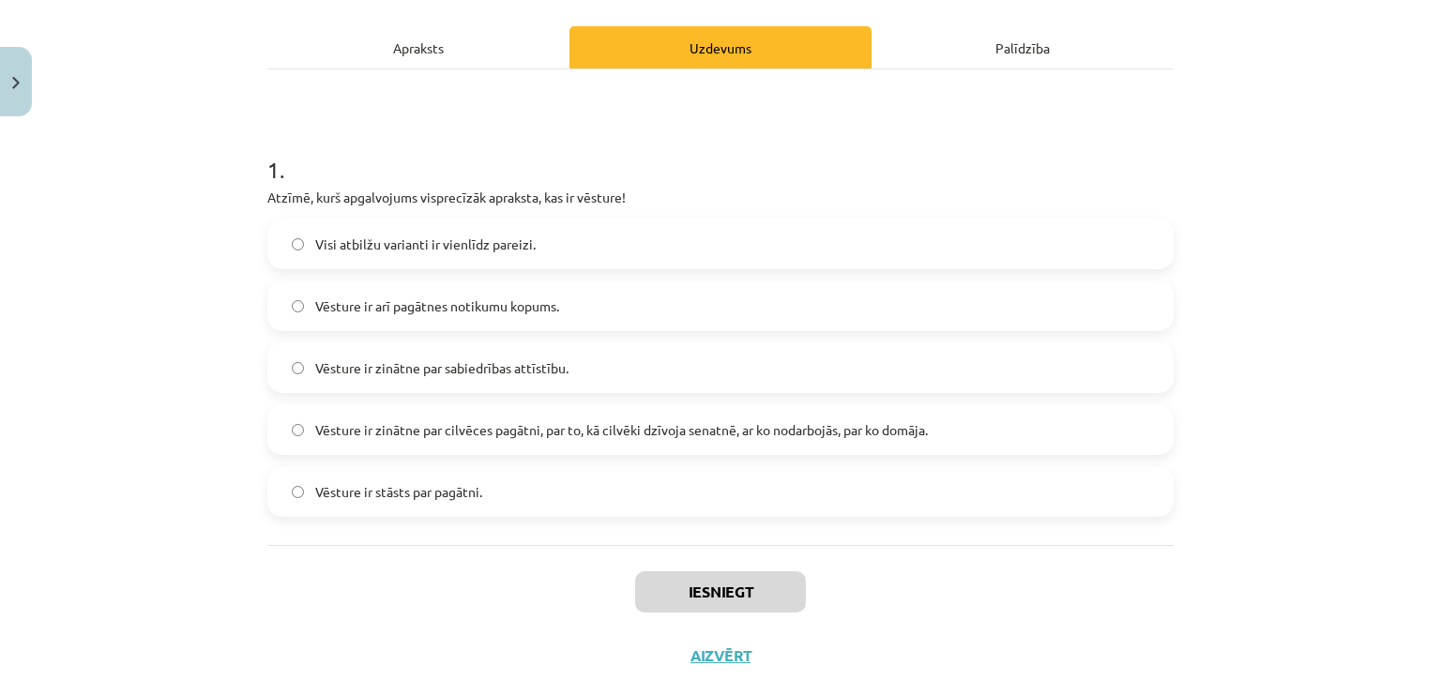
scroll to position [248, 0]
click at [668, 430] on span "Vēsture ir zinātne par cilvēces pagātni, par to, kā cilvēki dzīvoja senatnē, ar…" at bounding box center [621, 432] width 612 height 20
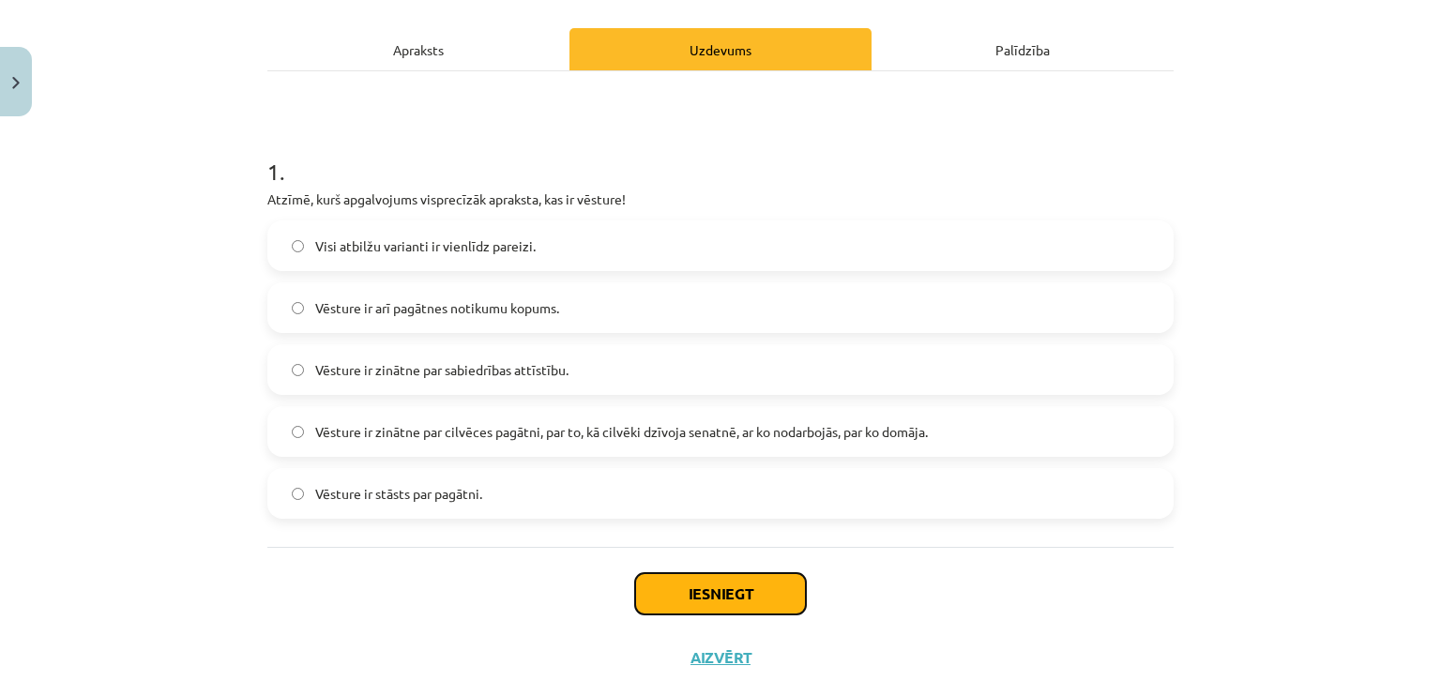
click at [654, 600] on button "Iesniegt" at bounding box center [720, 593] width 171 height 41
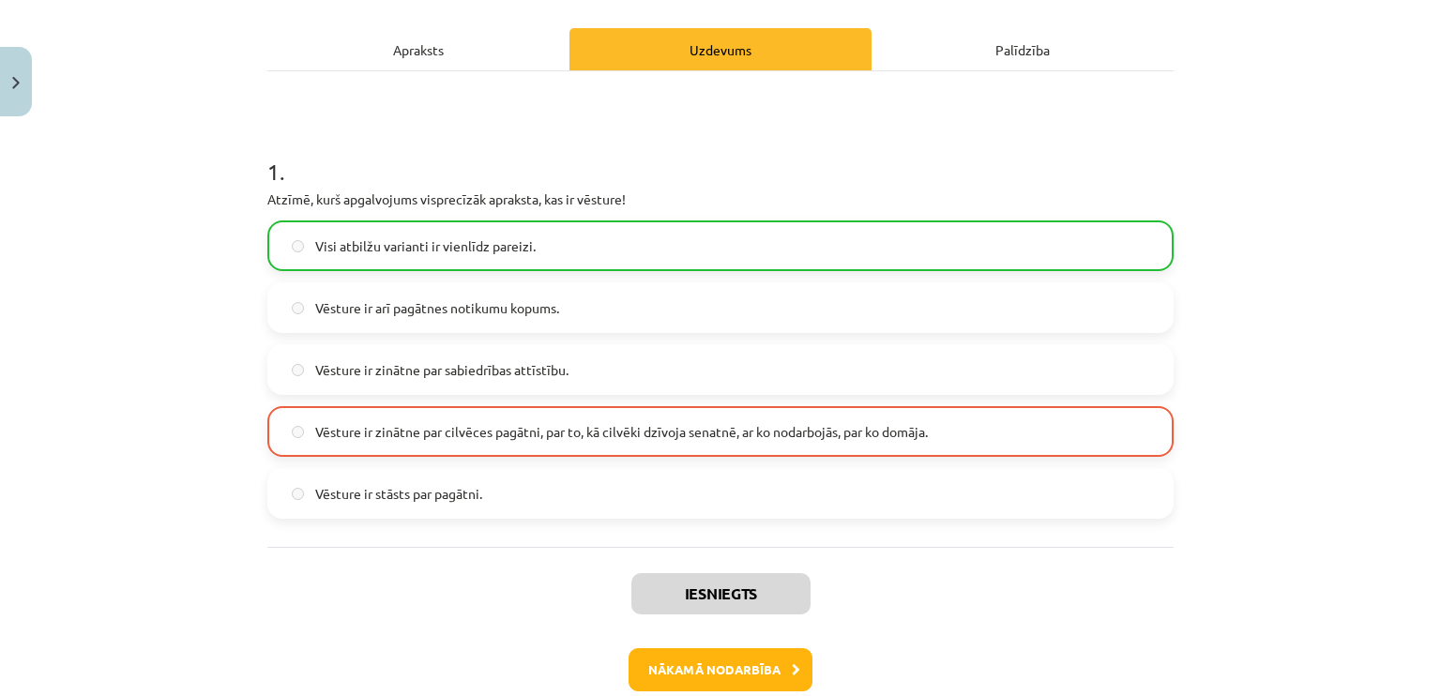
scroll to position [345, 0]
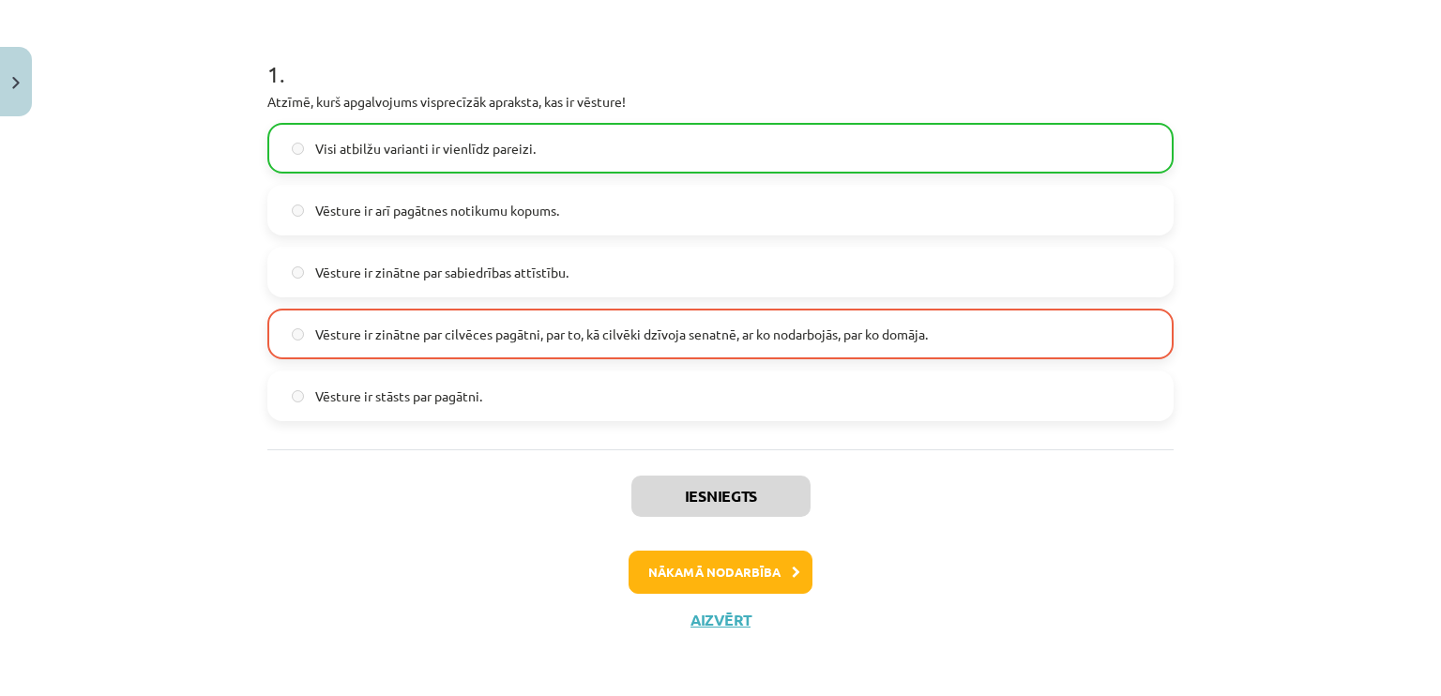
click at [405, 159] on label "Visi atbilžu varianti ir vienlīdz pareizi." at bounding box center [720, 148] width 902 height 47
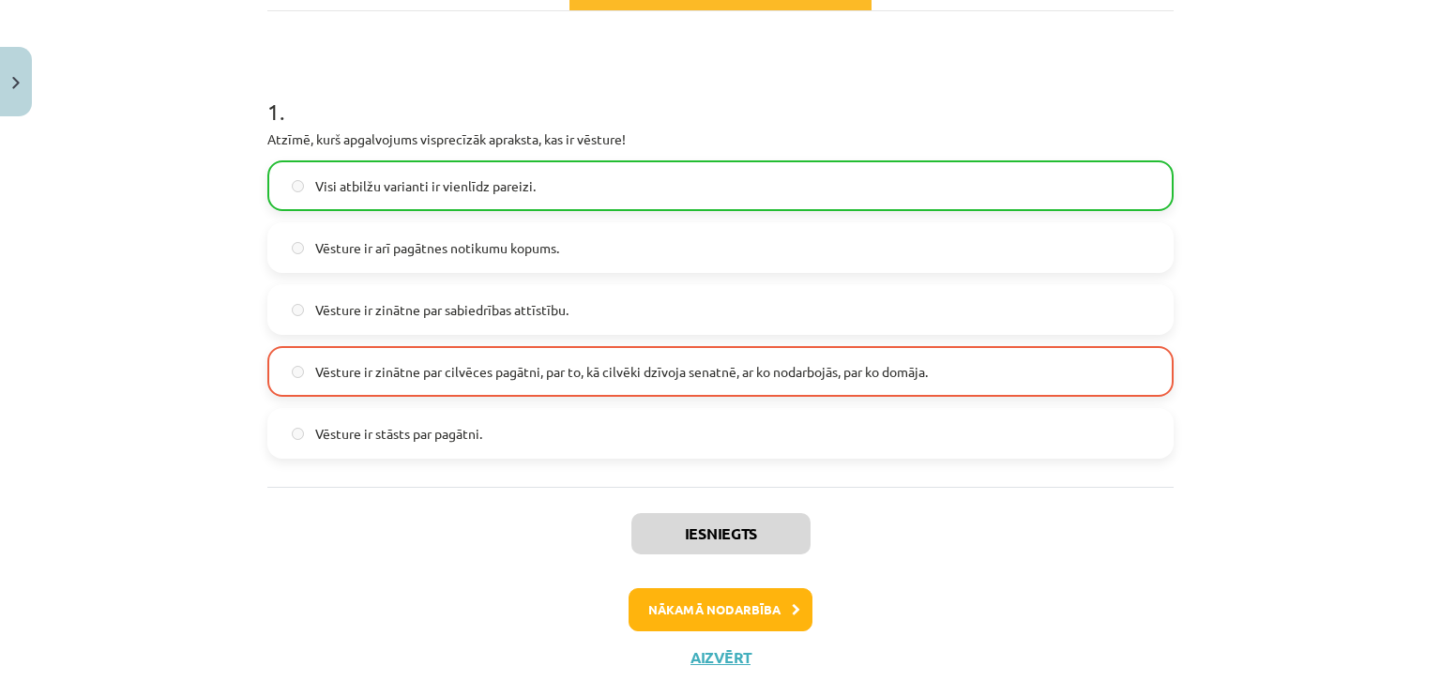
scroll to position [315, 0]
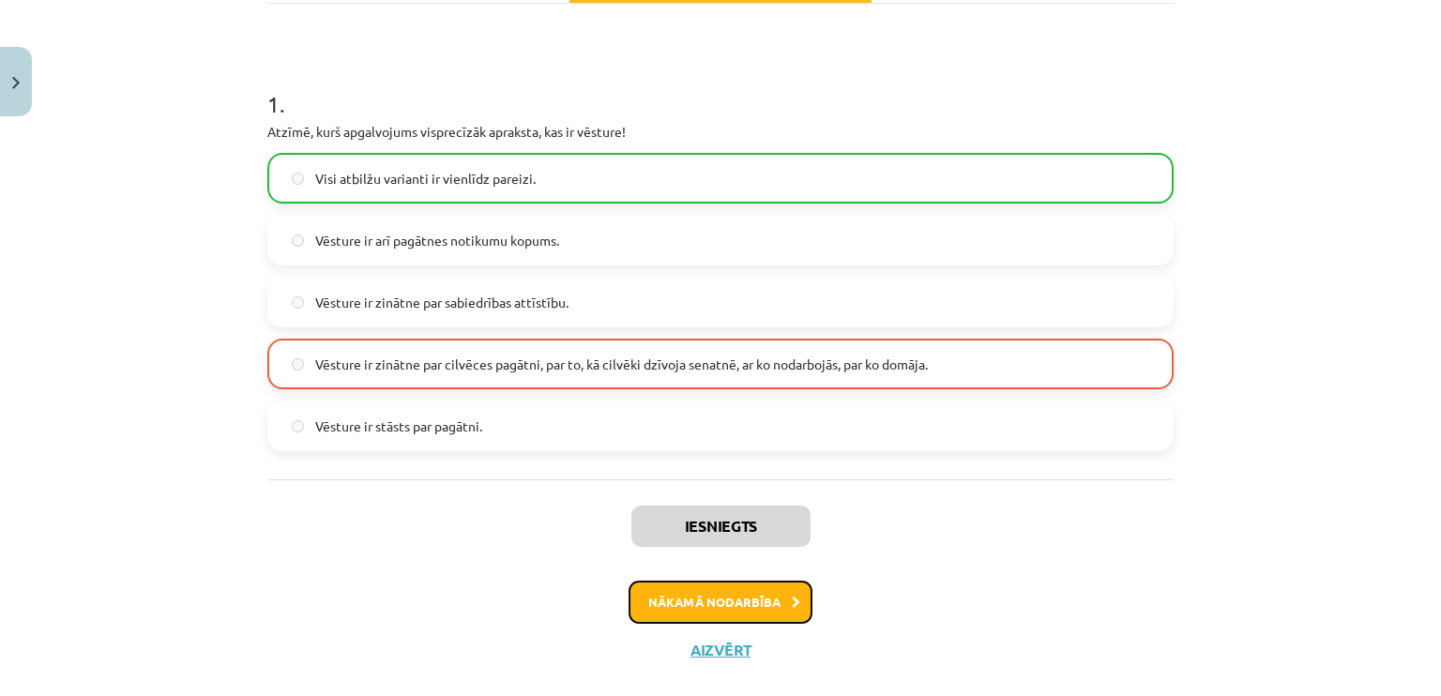
click at [737, 596] on button "Nākamā nodarbība" at bounding box center [720, 602] width 184 height 43
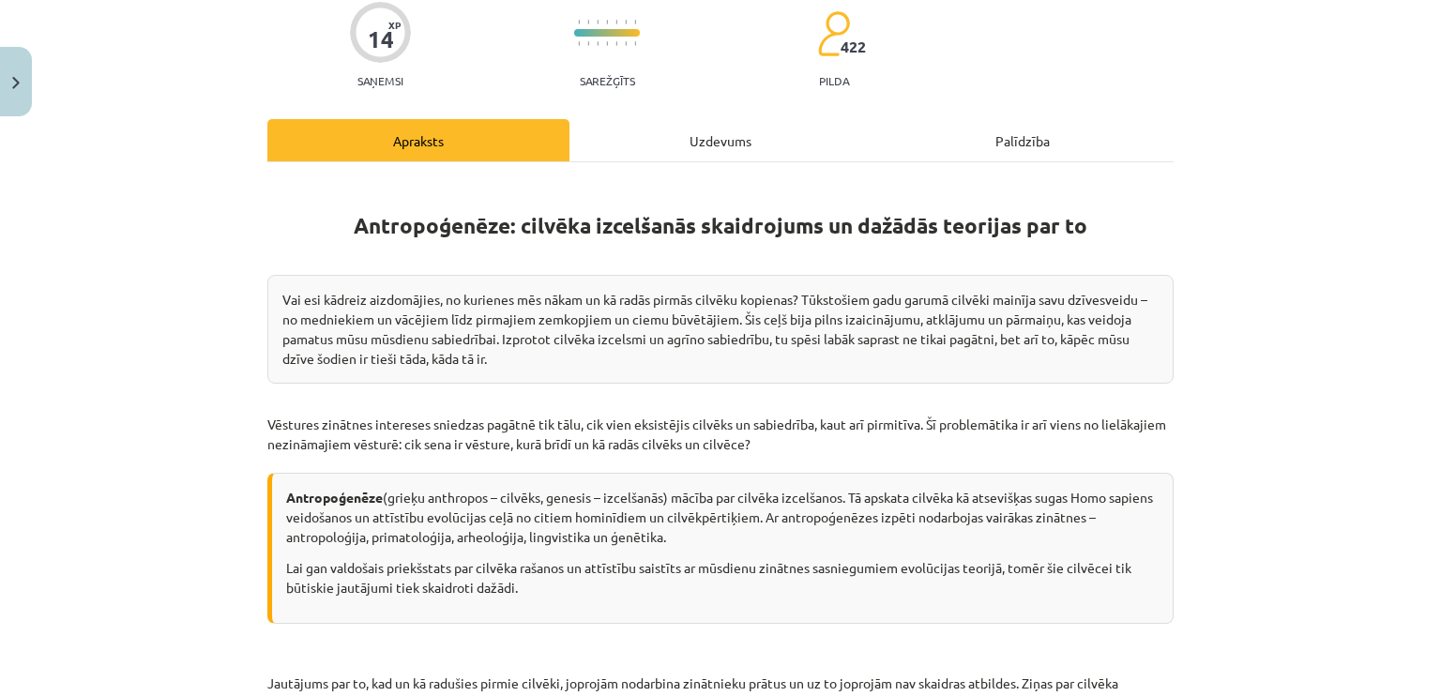
scroll to position [47, 0]
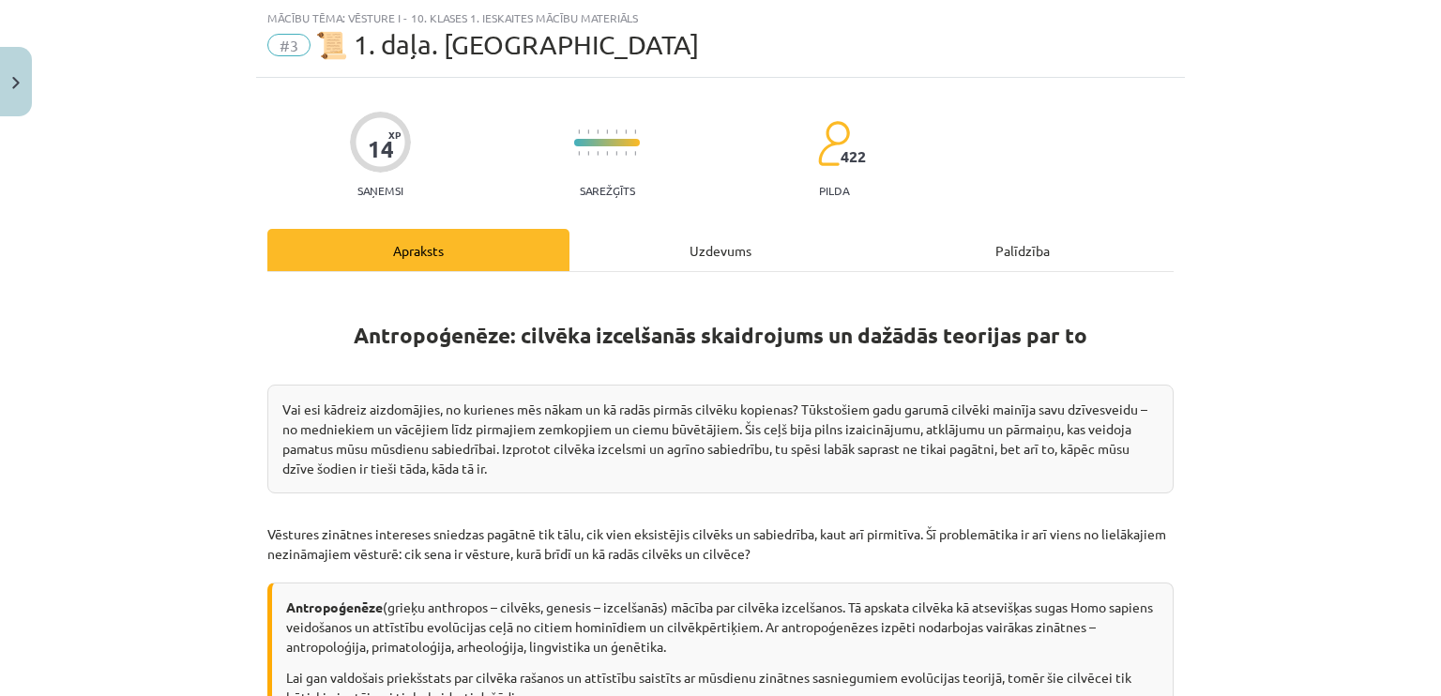
click at [706, 244] on div "Uzdevums" at bounding box center [720, 250] width 302 height 42
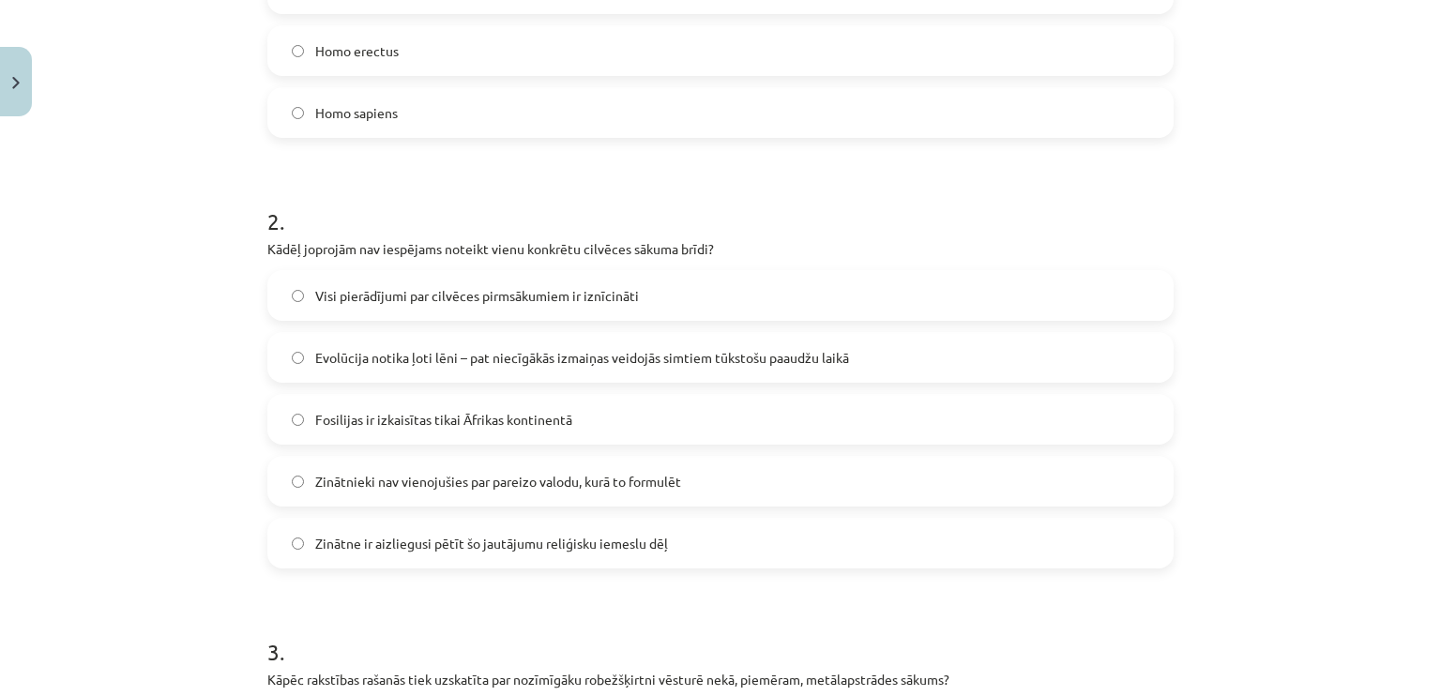
scroll to position [0, 0]
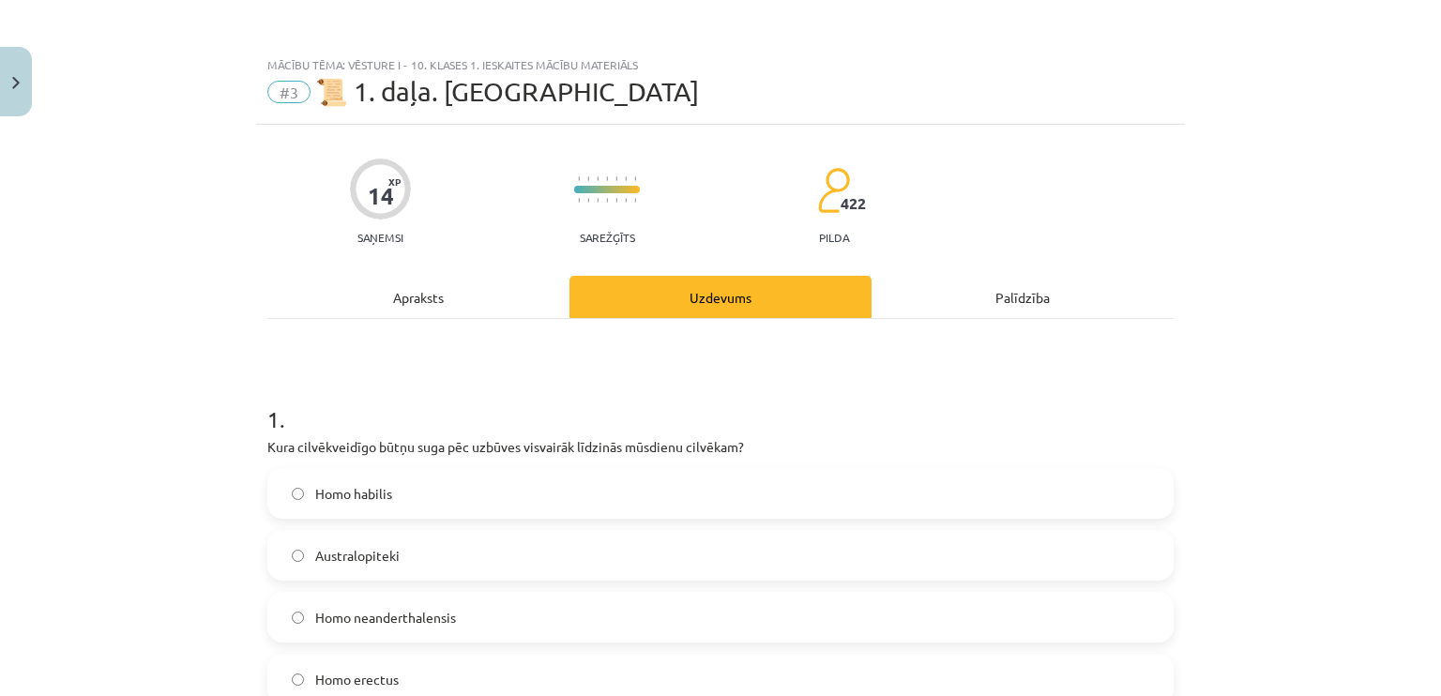
click at [446, 304] on div "Apraksts" at bounding box center [418, 297] width 302 height 42
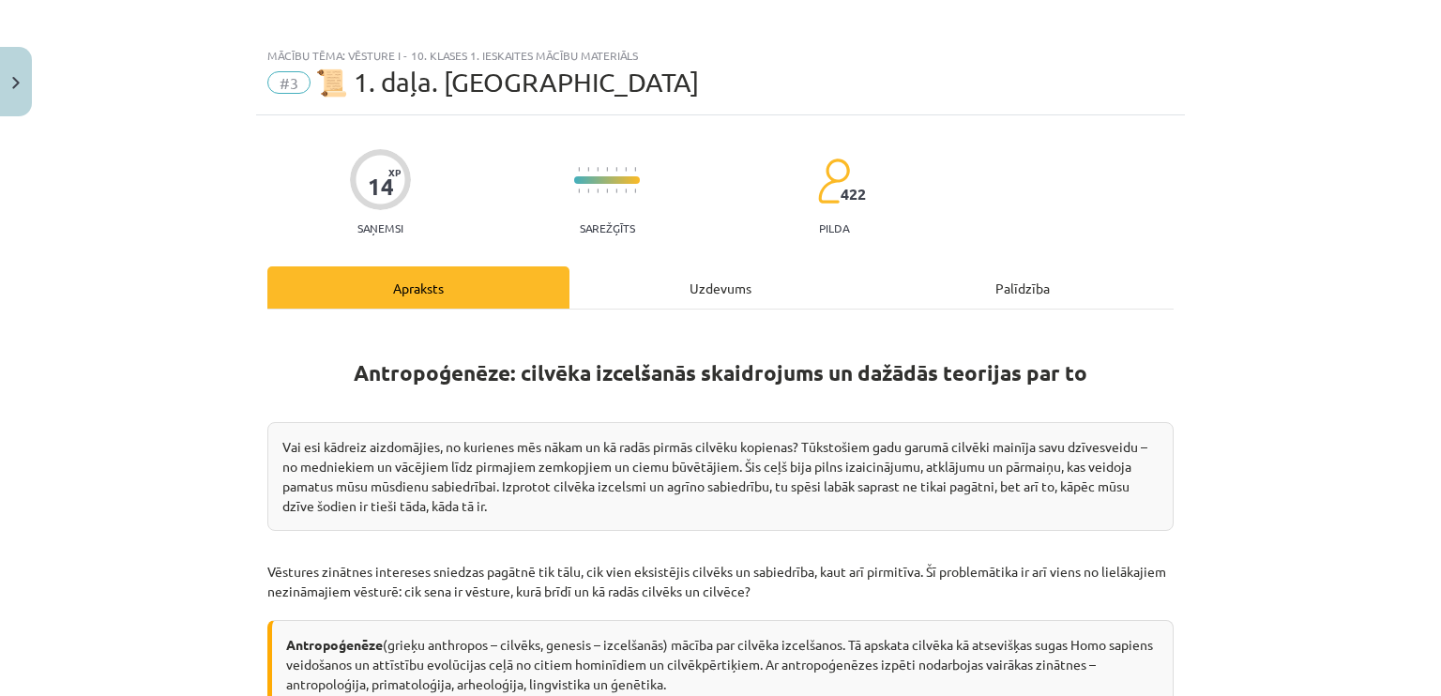
scroll to position [6, 0]
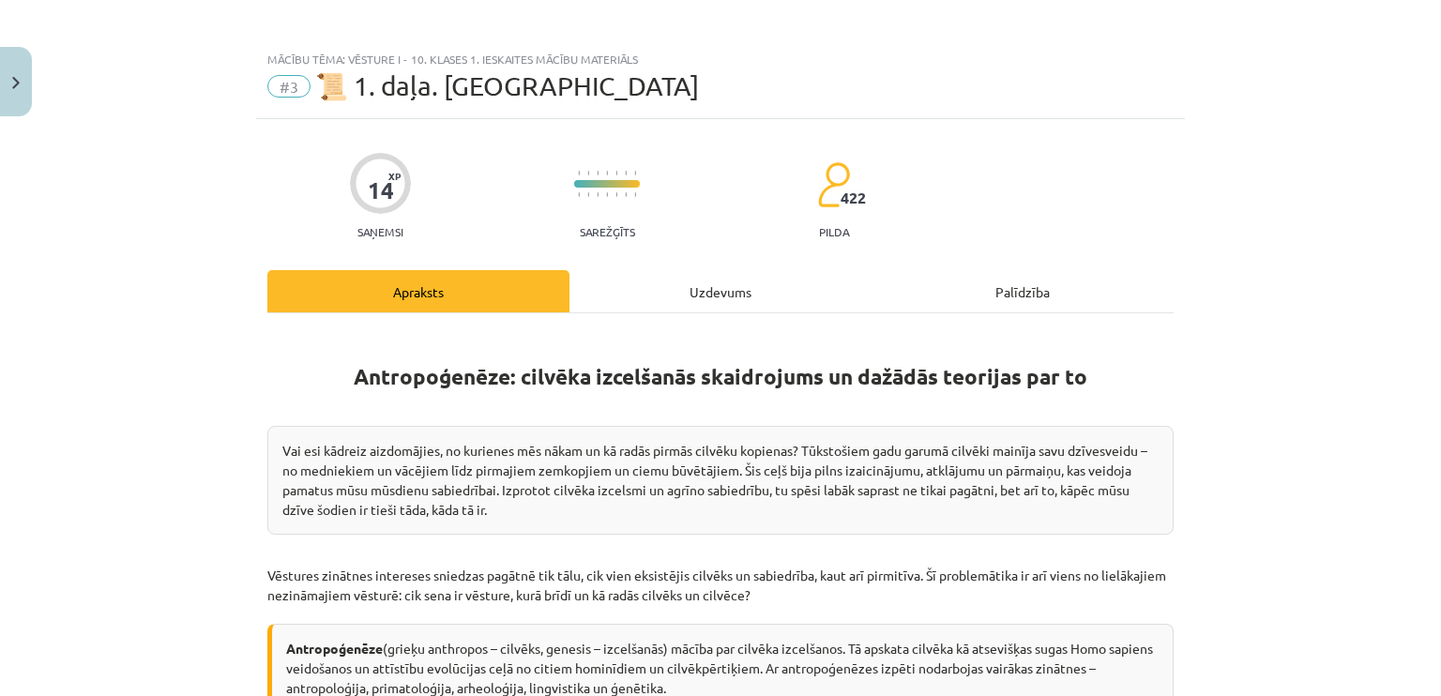
drag, startPoint x: 495, startPoint y: 312, endPoint x: 390, endPoint y: 378, distance: 123.9
click at [390, 378] on b "Antropoģenēze: cilvēka izcelšanās skaidrojums un dažādās teorijas par to" at bounding box center [720, 376] width 733 height 27
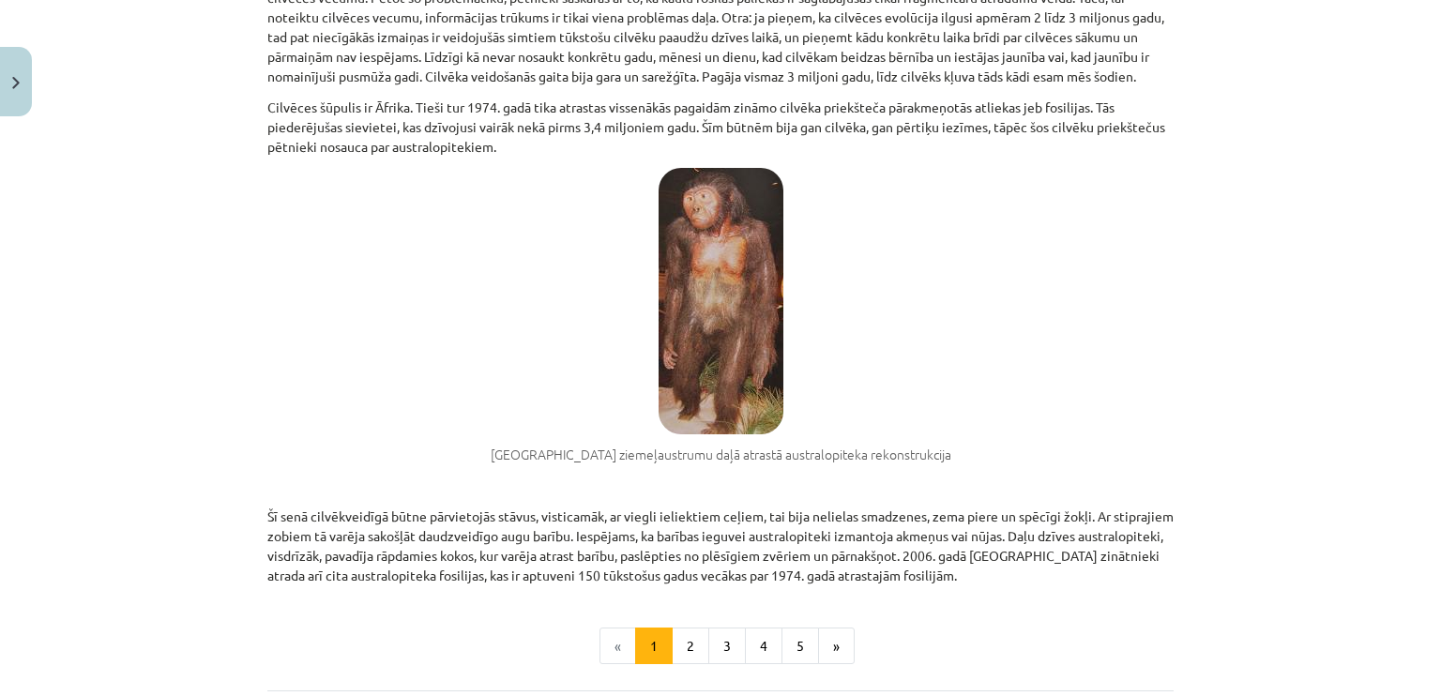
scroll to position [1215, 0]
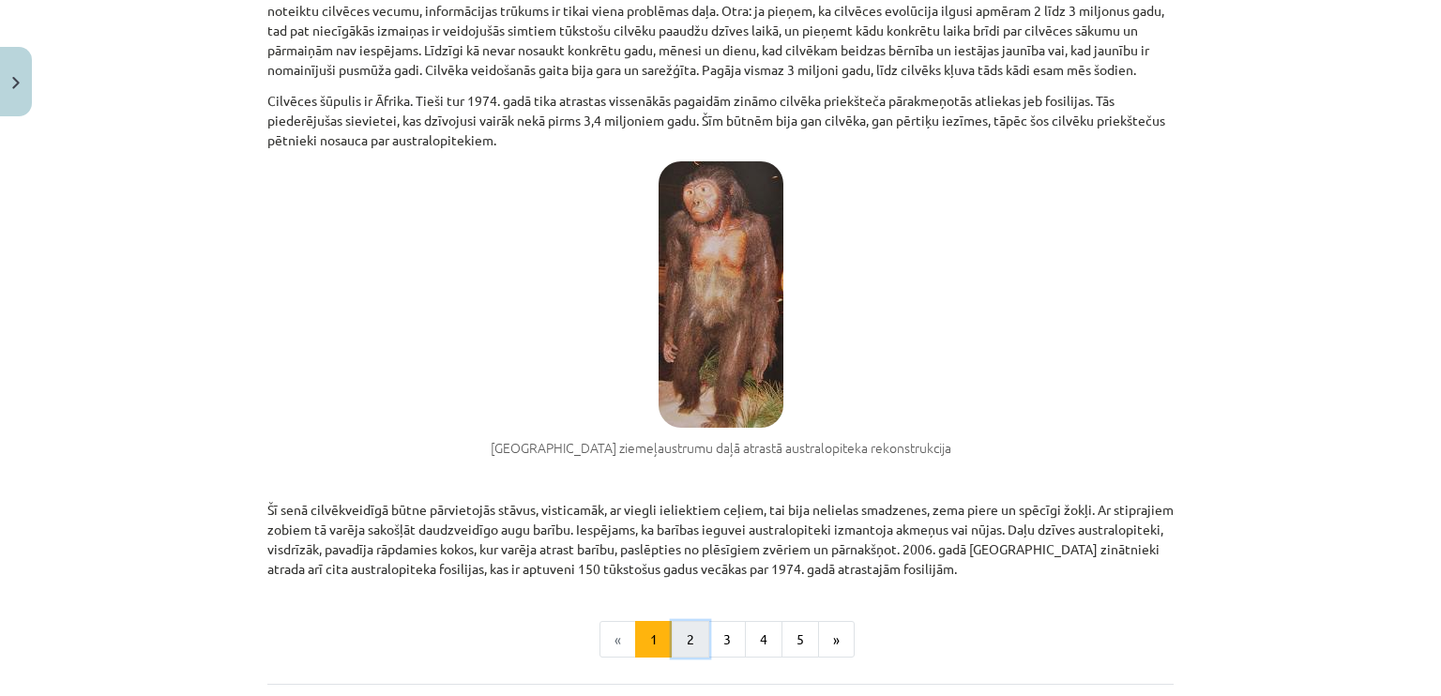
click at [672, 647] on button "2" at bounding box center [691, 640] width 38 height 38
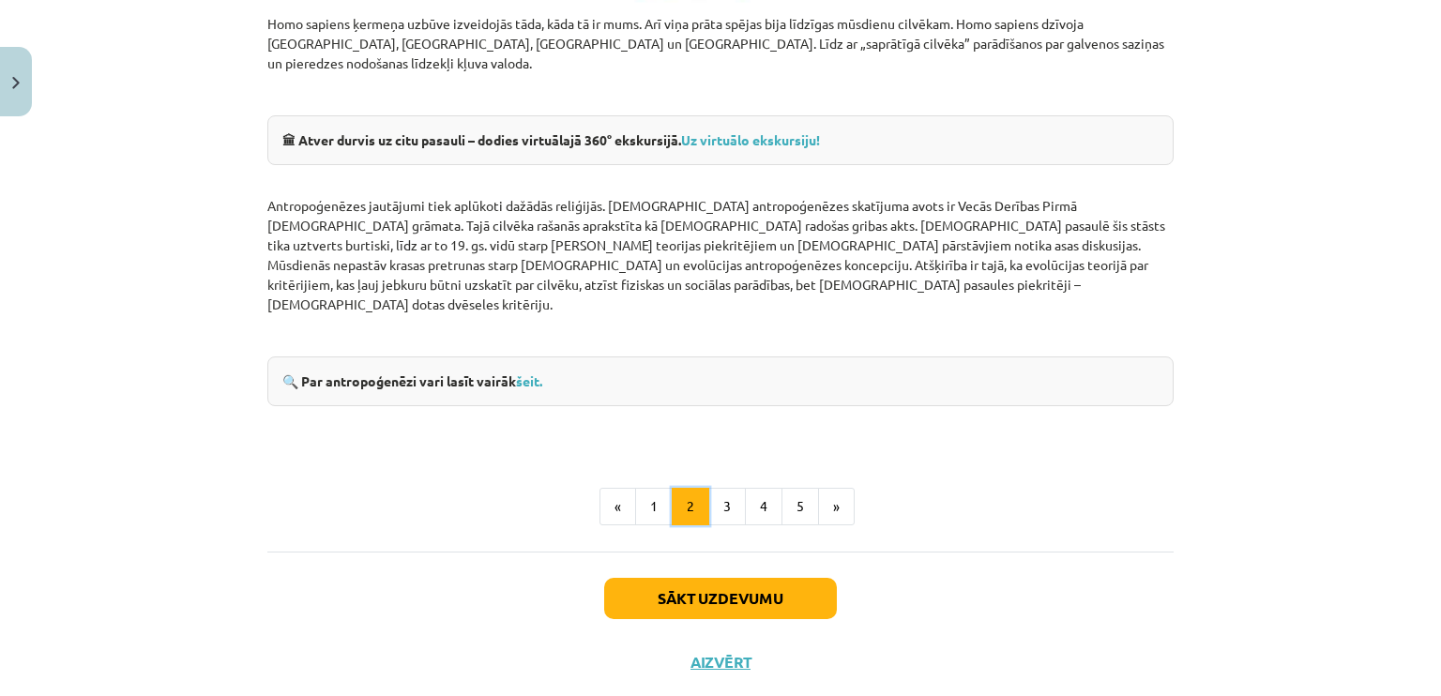
scroll to position [2260, 0]
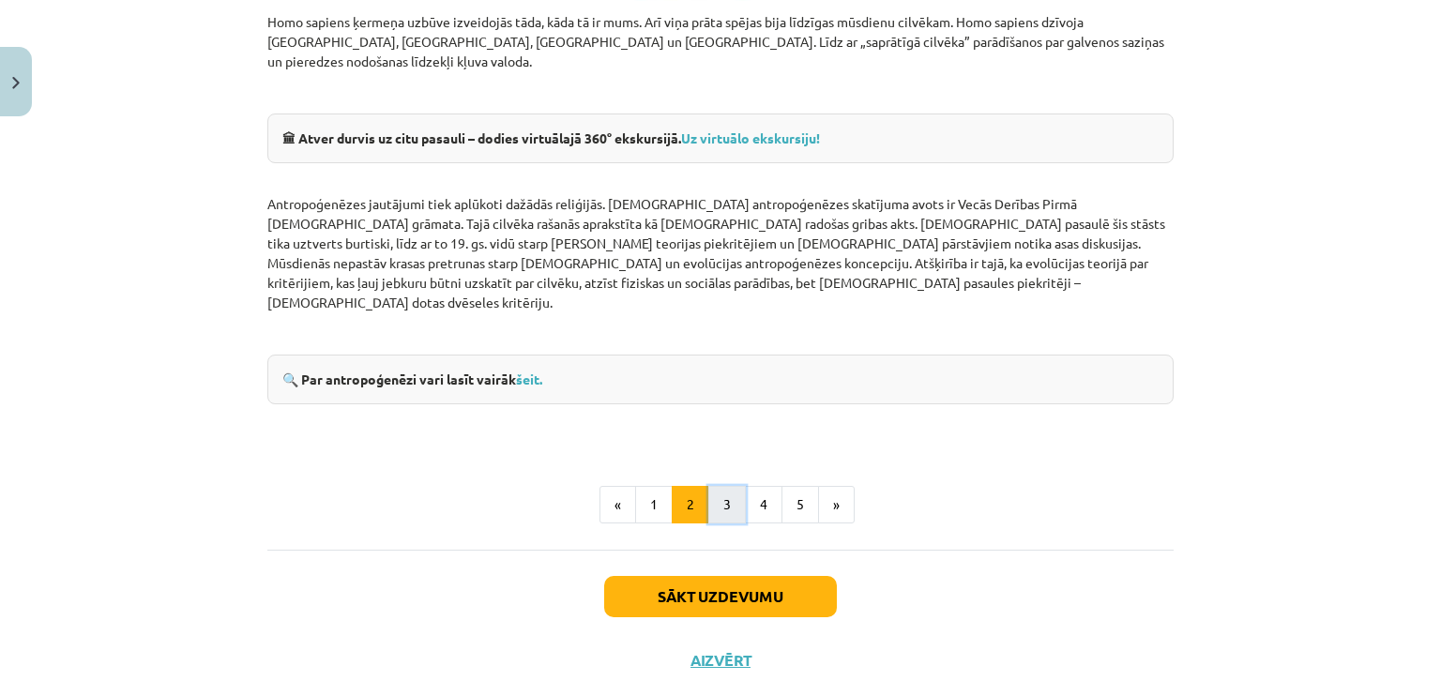
click at [720, 486] on button "3" at bounding box center [727, 505] width 38 height 38
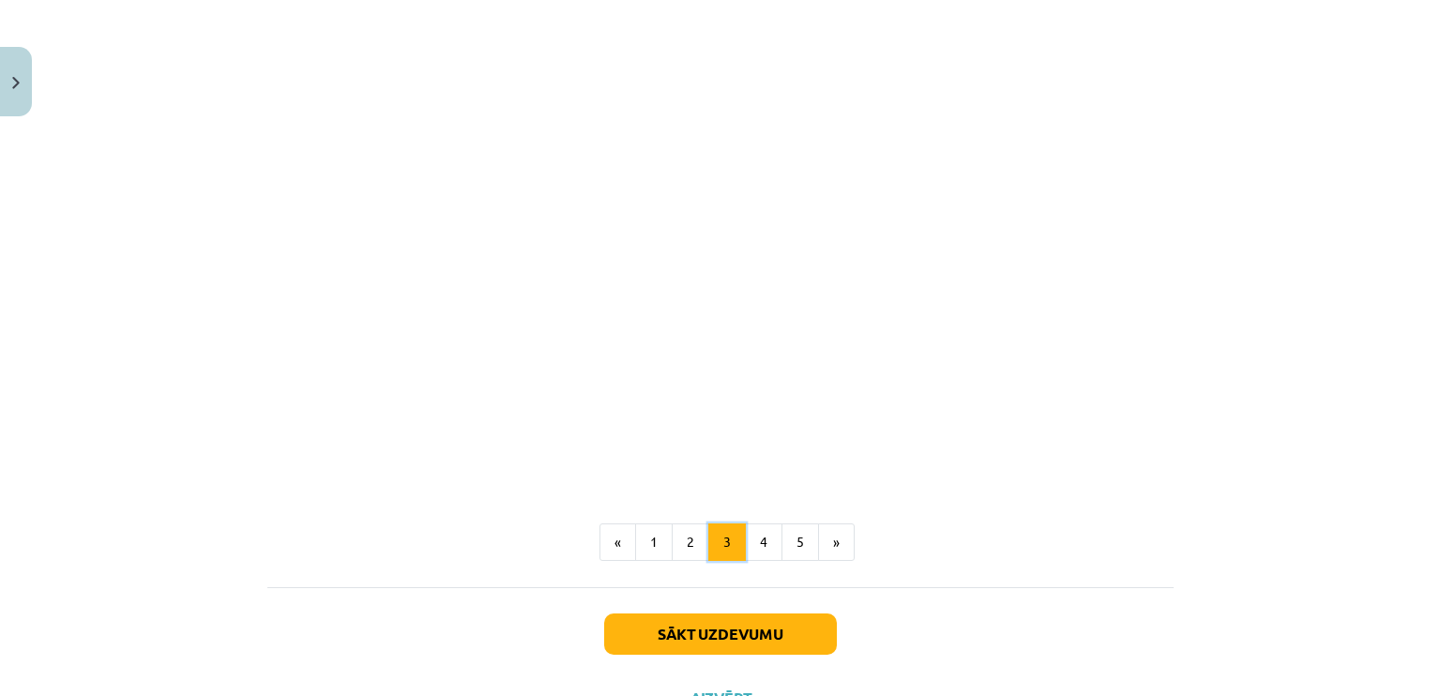
scroll to position [1692, 0]
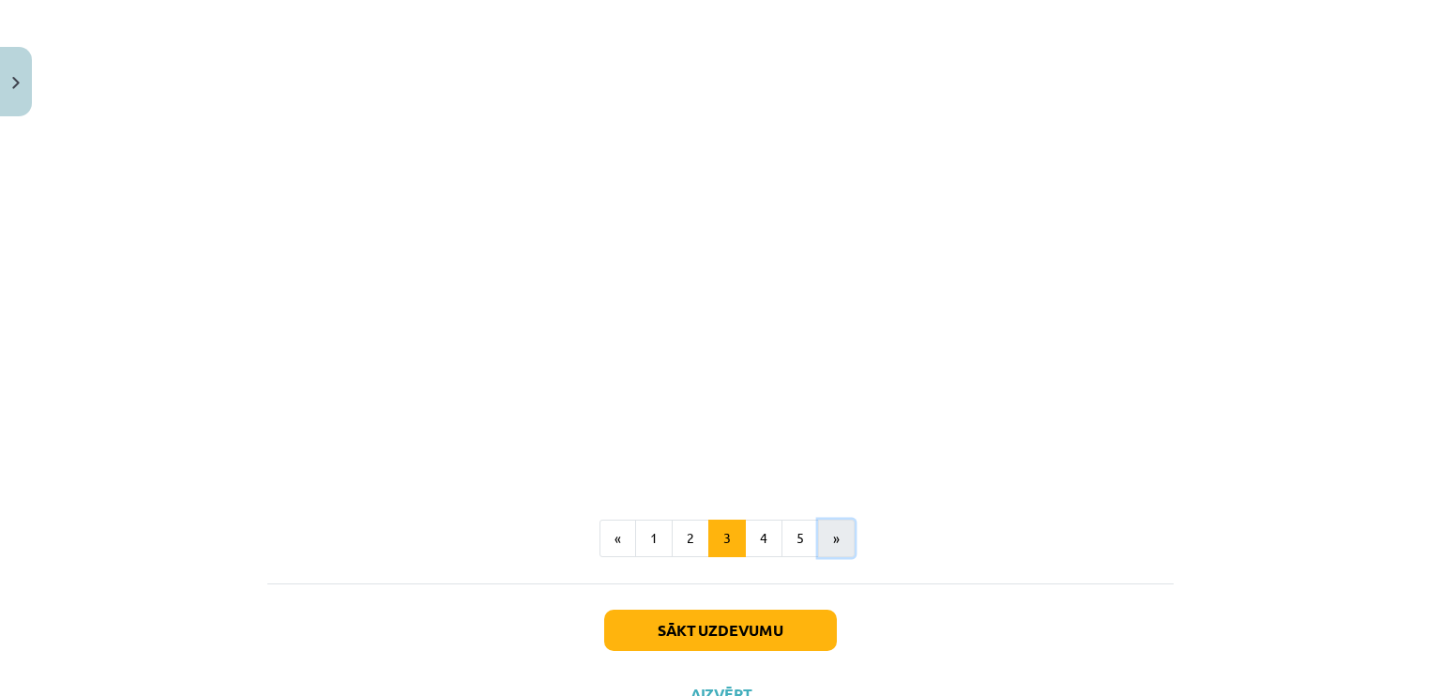
click at [831, 525] on button "»" at bounding box center [836, 539] width 37 height 38
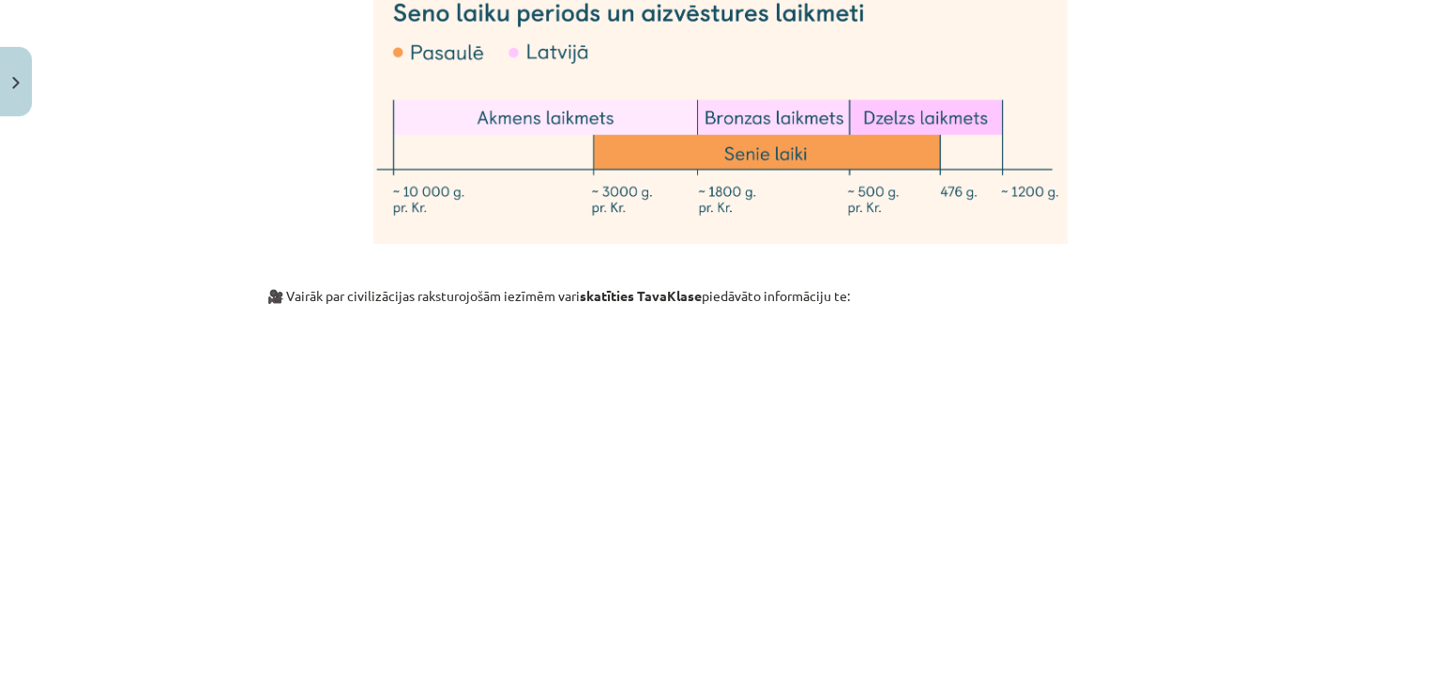
scroll to position [5457, 0]
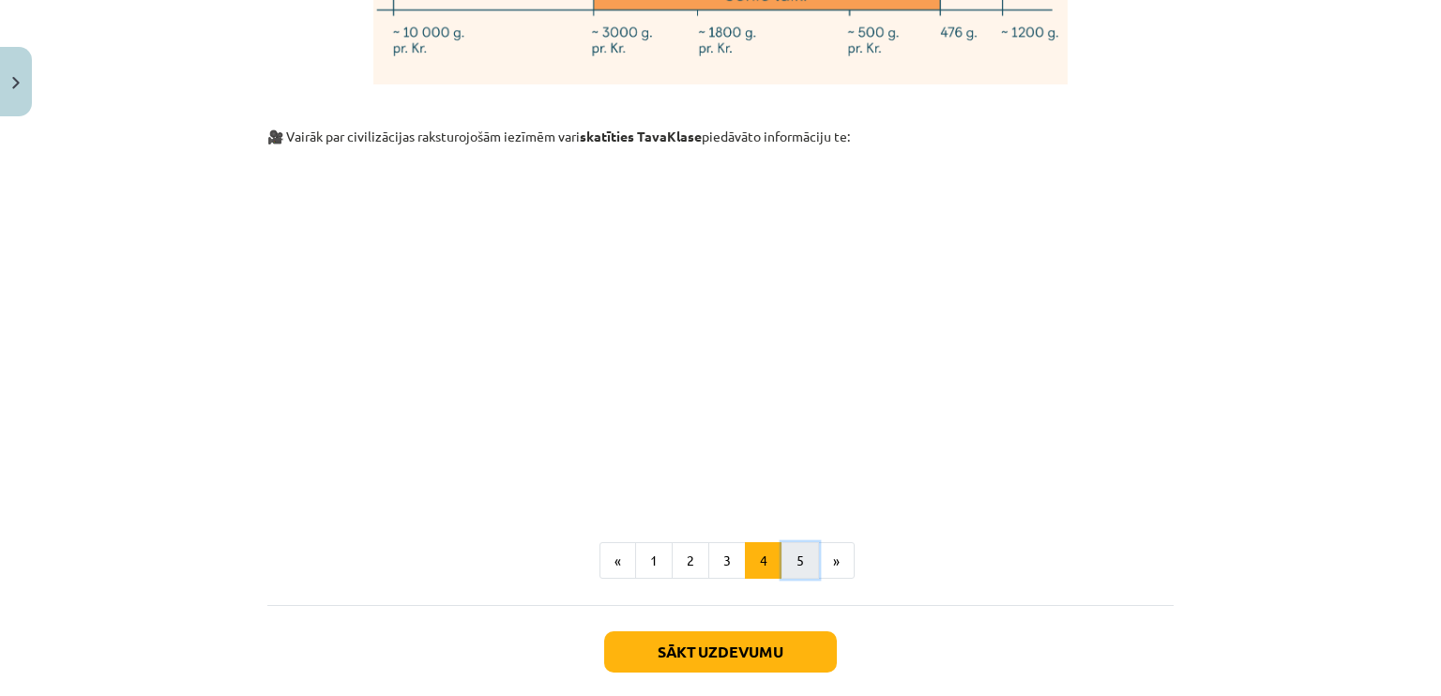
click at [792, 542] on button "5" at bounding box center [800, 561] width 38 height 38
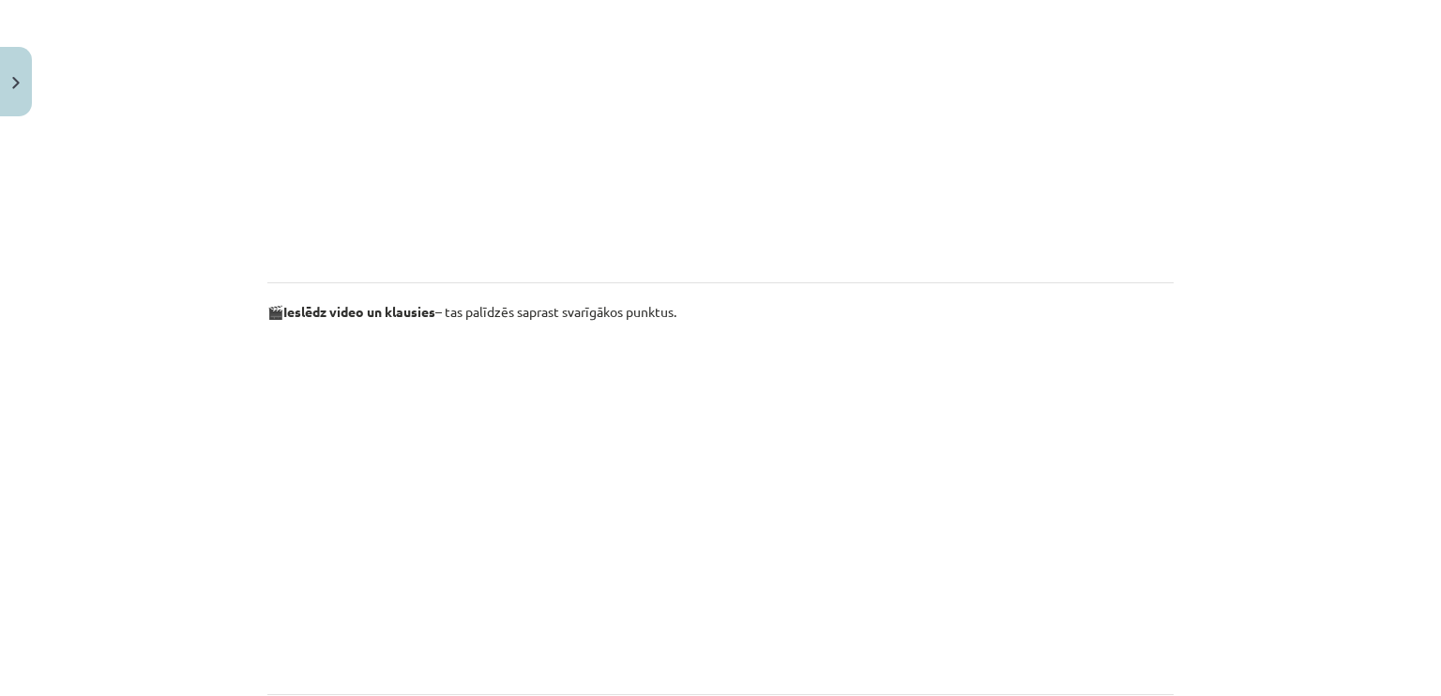
scroll to position [335, 0]
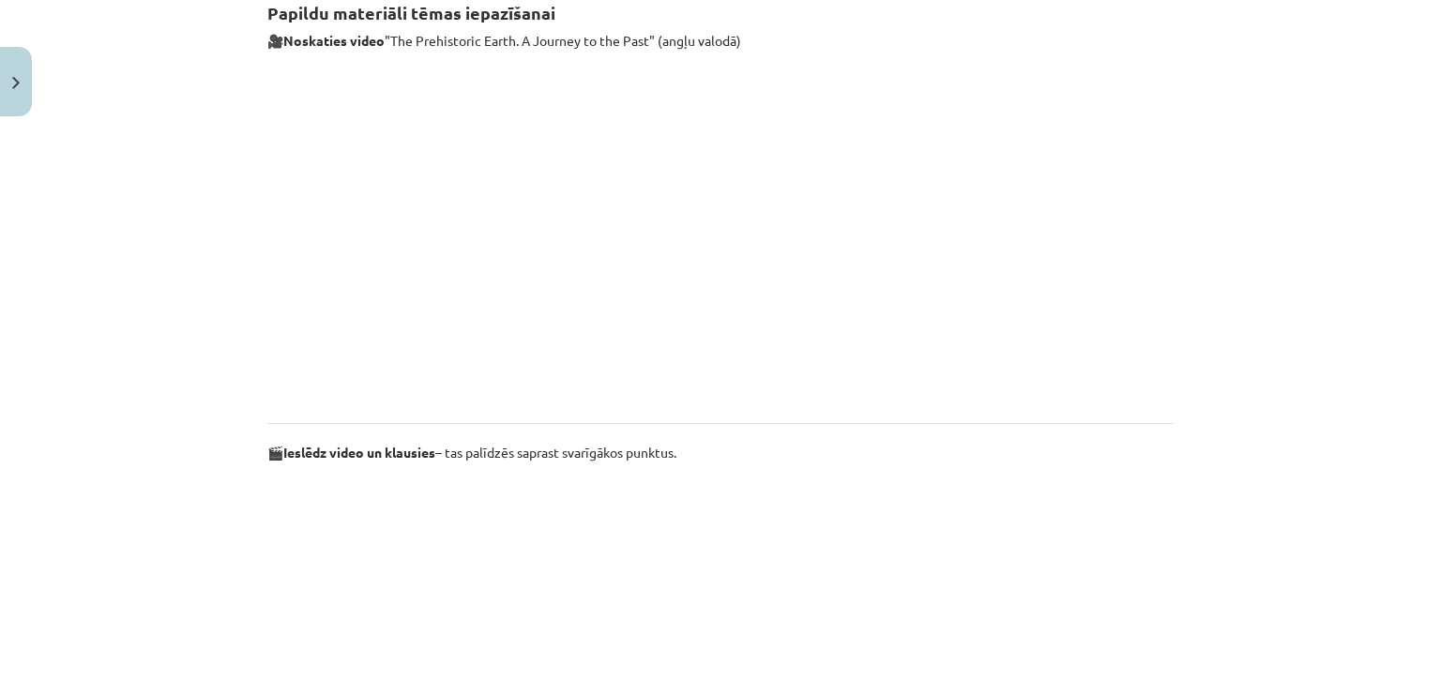
scroll to position [0, 0]
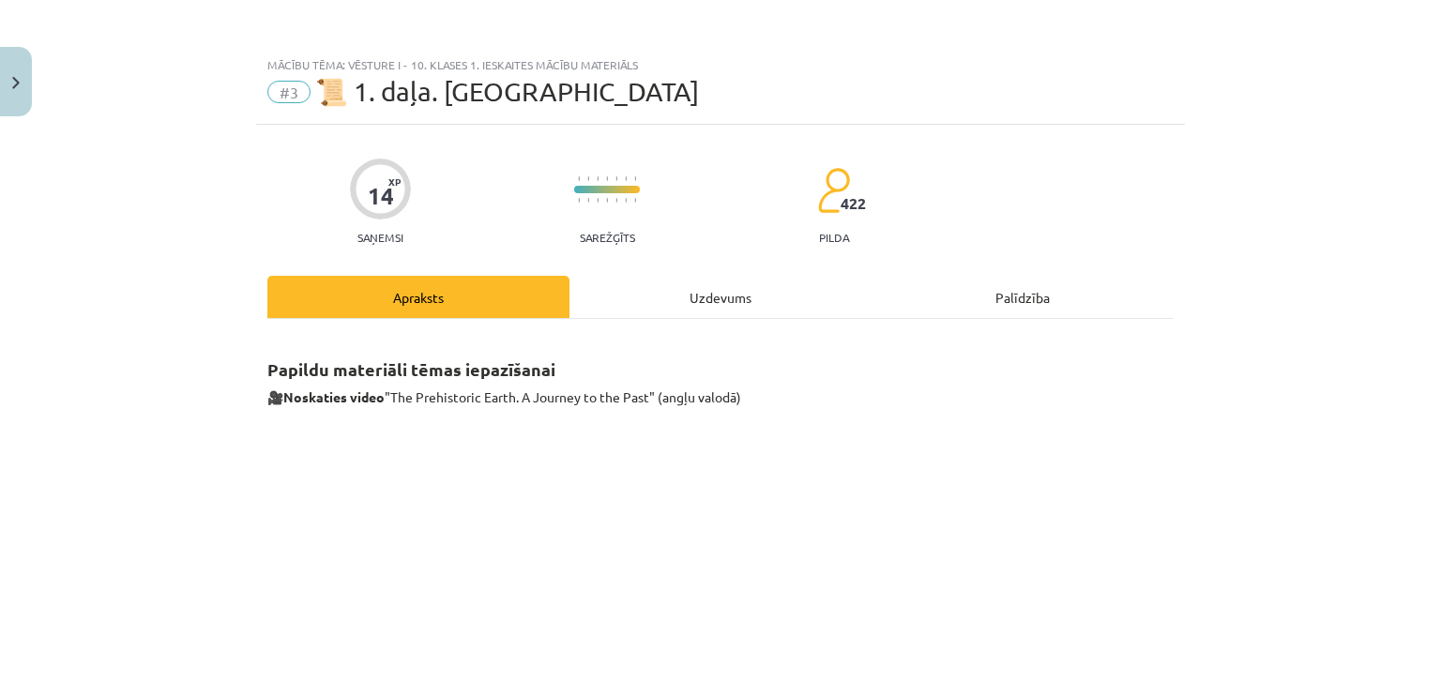
click at [735, 310] on div "Uzdevums" at bounding box center [720, 297] width 302 height 42
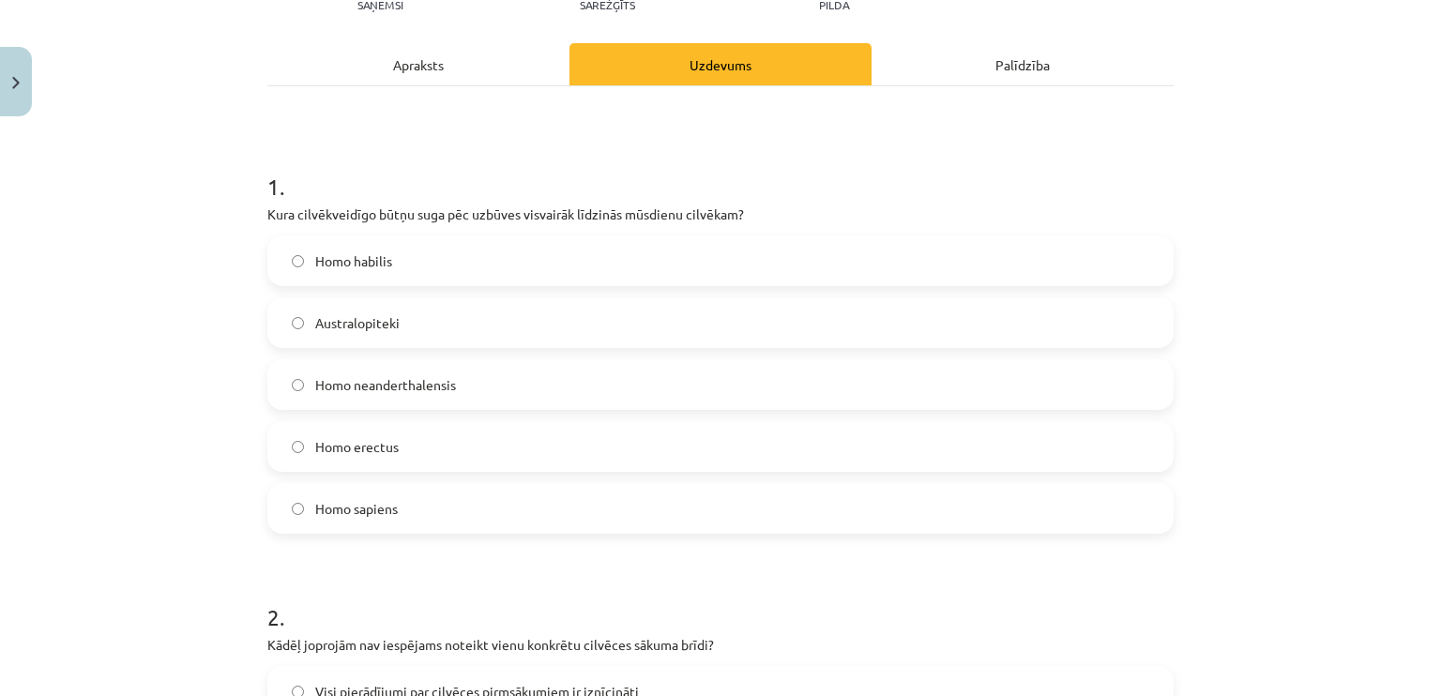
scroll to position [249, 0]
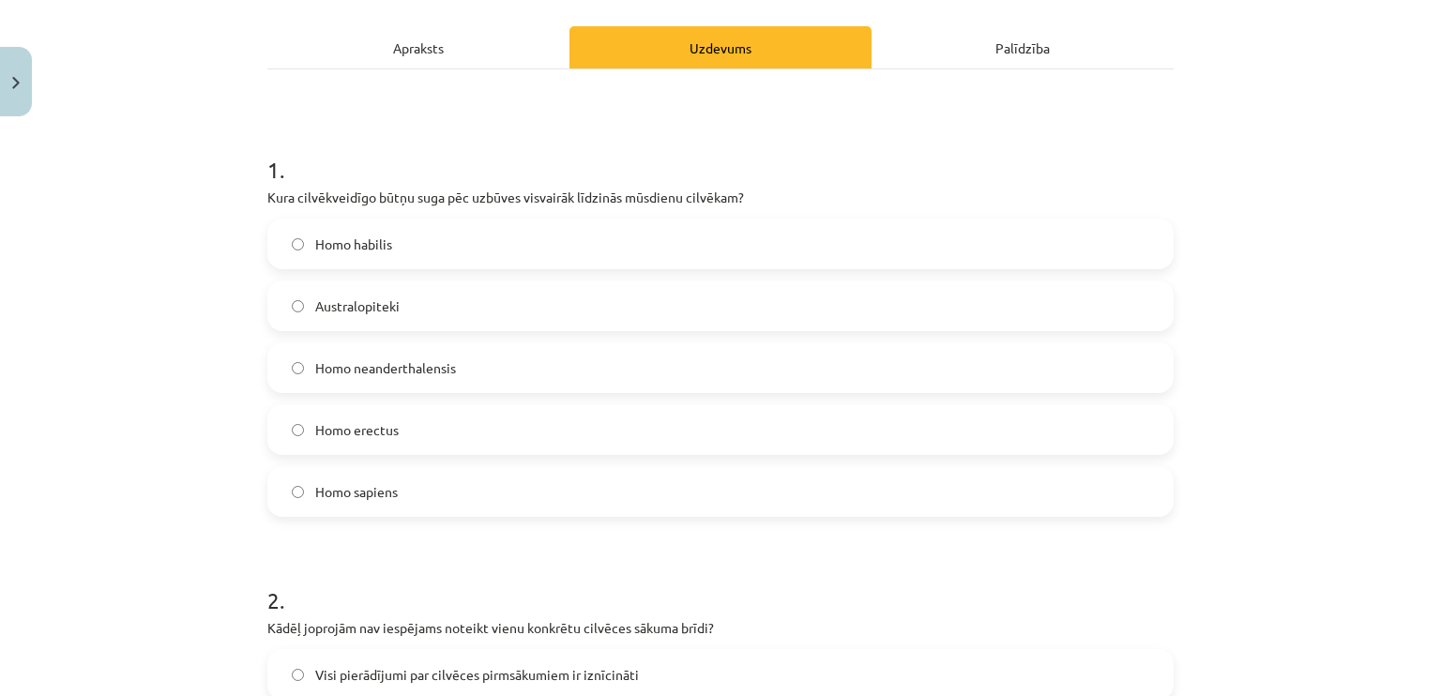
click at [307, 490] on label "Homo sapiens" at bounding box center [720, 491] width 902 height 47
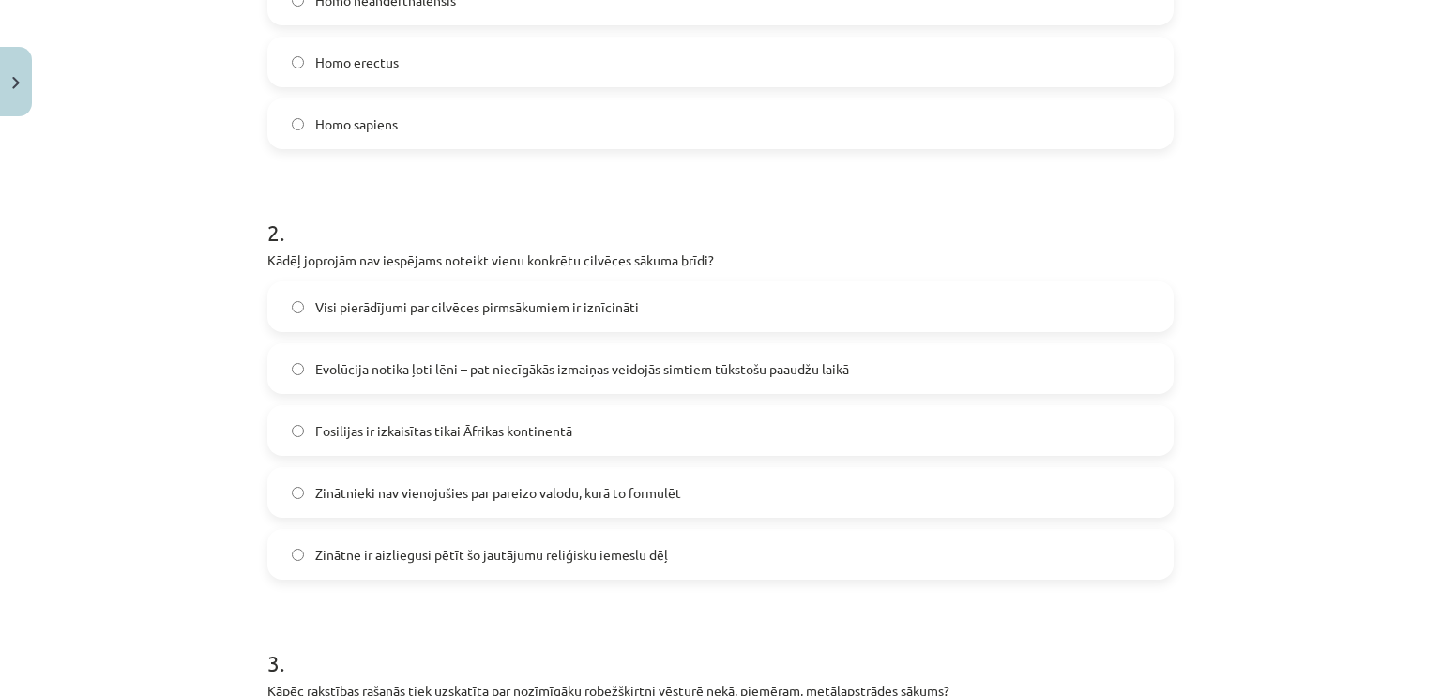
scroll to position [618, 0]
click at [282, 380] on label "Evolūcija notika ļoti lēni – pat niecīgākās izmaiņas veidojās simtiem tūkstošu …" at bounding box center [720, 367] width 902 height 47
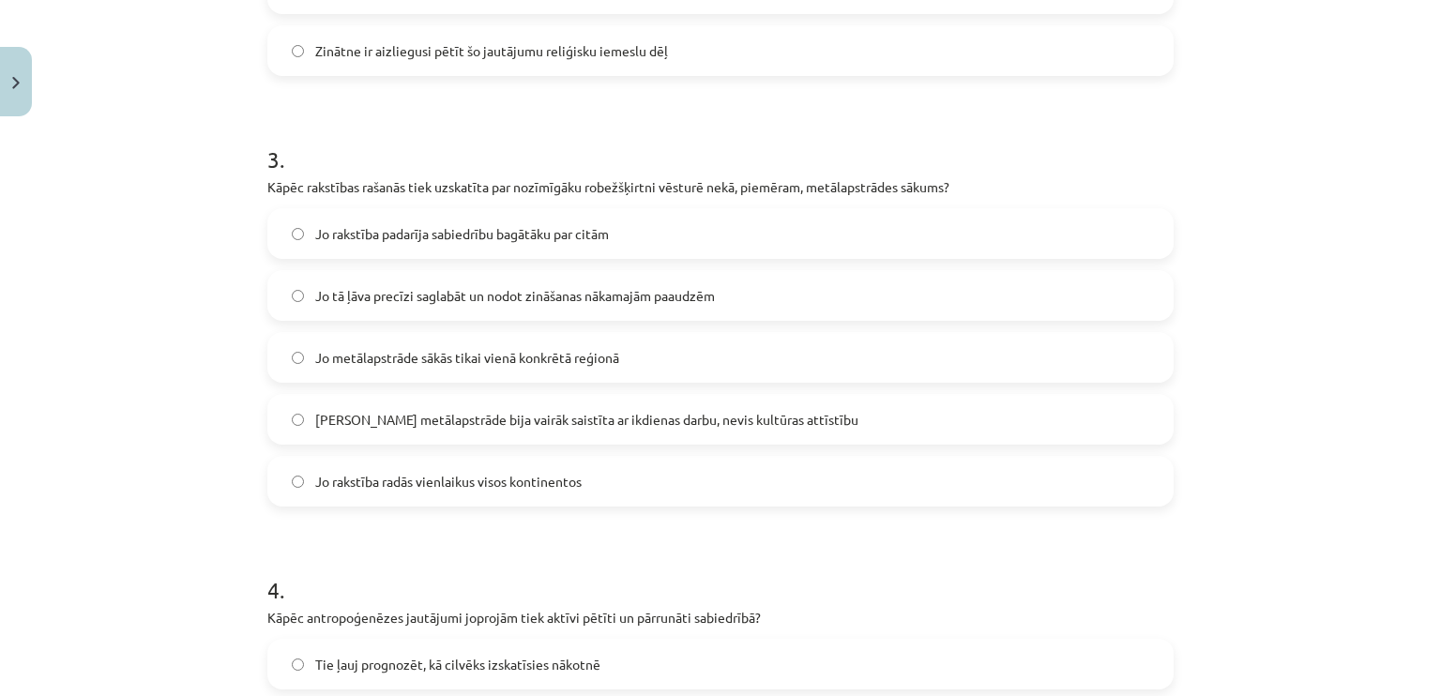
scroll to position [1122, 0]
click at [305, 288] on label "Jo tā ļāva precīzi saglabāt un nodot zināšanas nākamajām paaudzēm" at bounding box center [720, 294] width 902 height 47
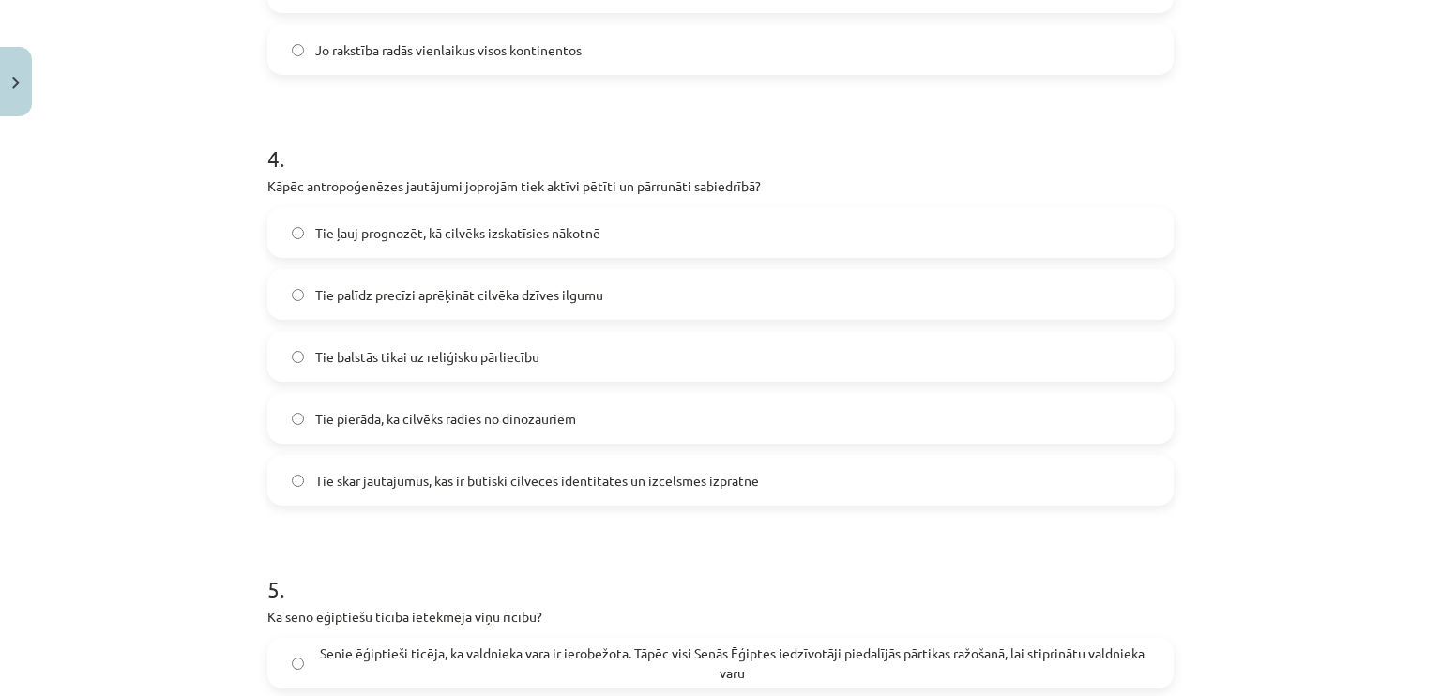
scroll to position [1553, 0]
click at [519, 460] on label "Tie skar jautājumus, kas ir būtiski cilvēces identitātes un izcelsmes izpratnē" at bounding box center [720, 479] width 902 height 47
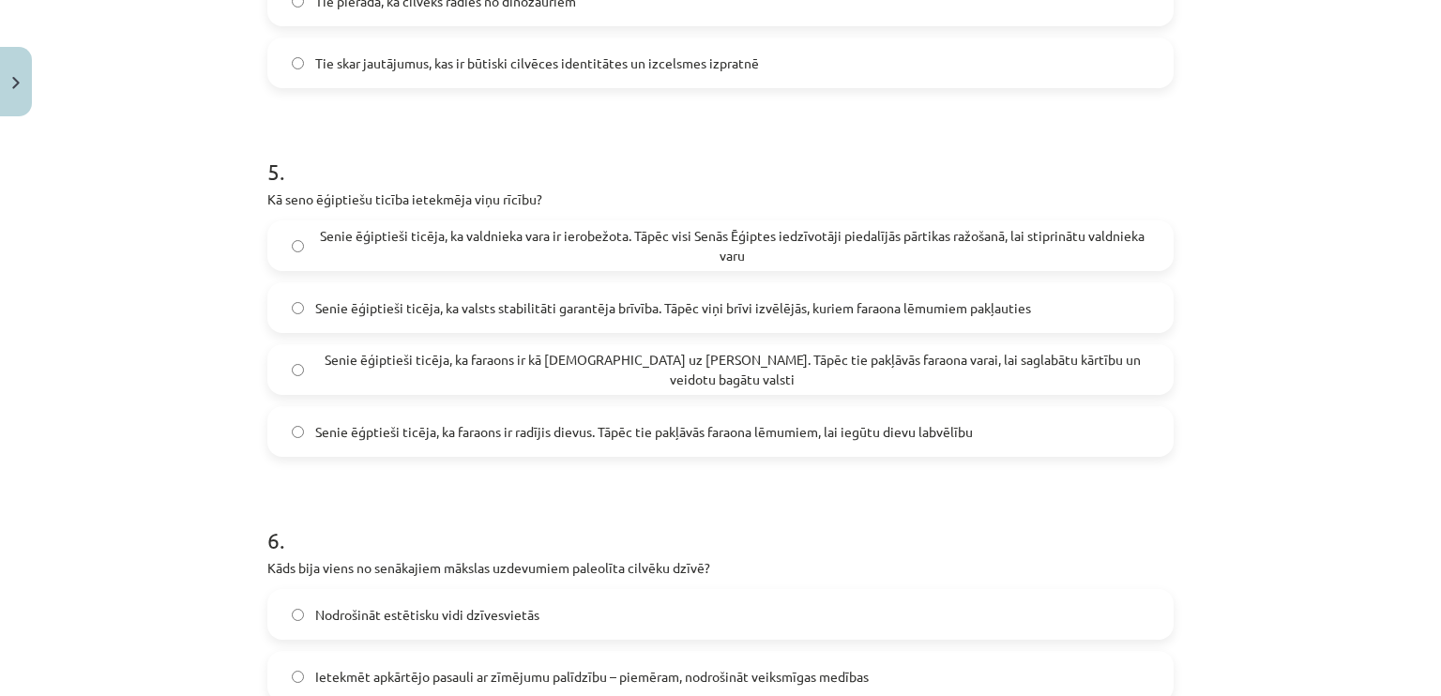
scroll to position [1970, 0]
click at [377, 385] on label "Senie ēģiptieši ticēja, ka faraons ir kā dievs uz Zemes. Tāpēc tie pakļāvās far…" at bounding box center [720, 369] width 902 height 47
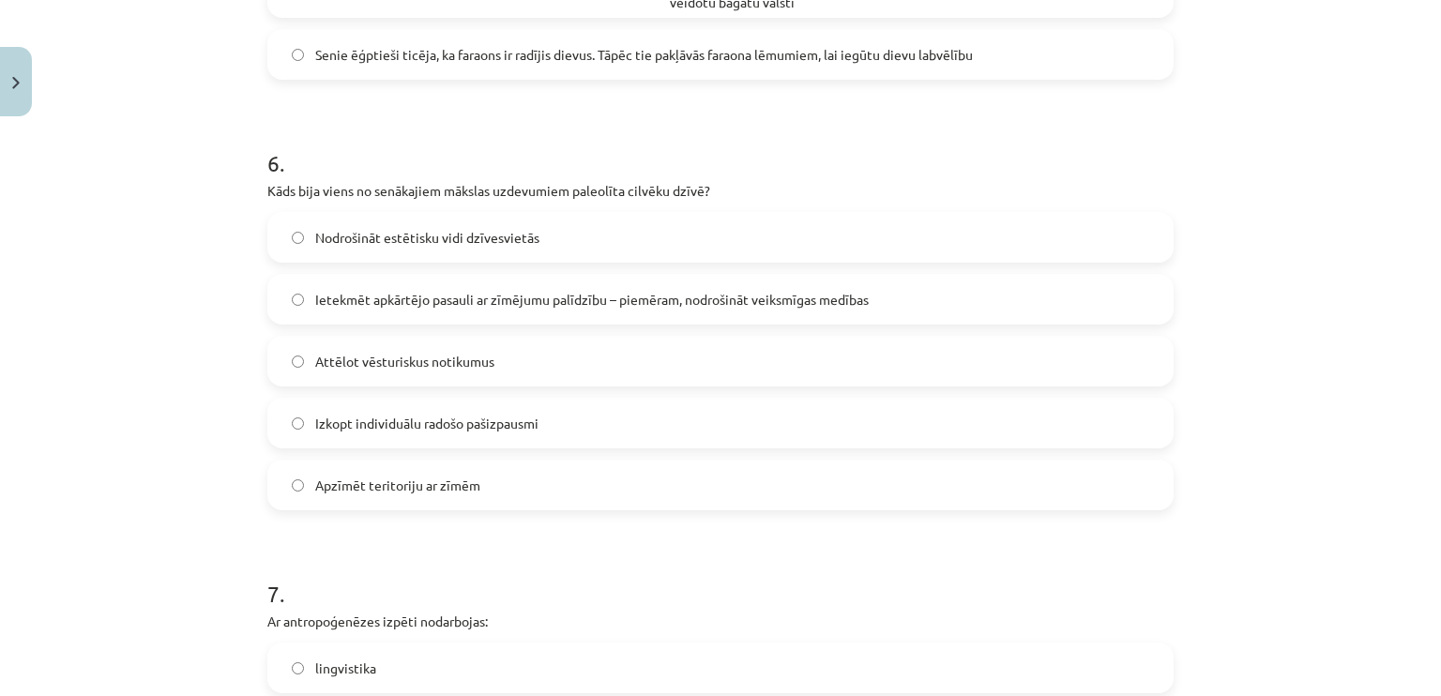
scroll to position [2336, 0]
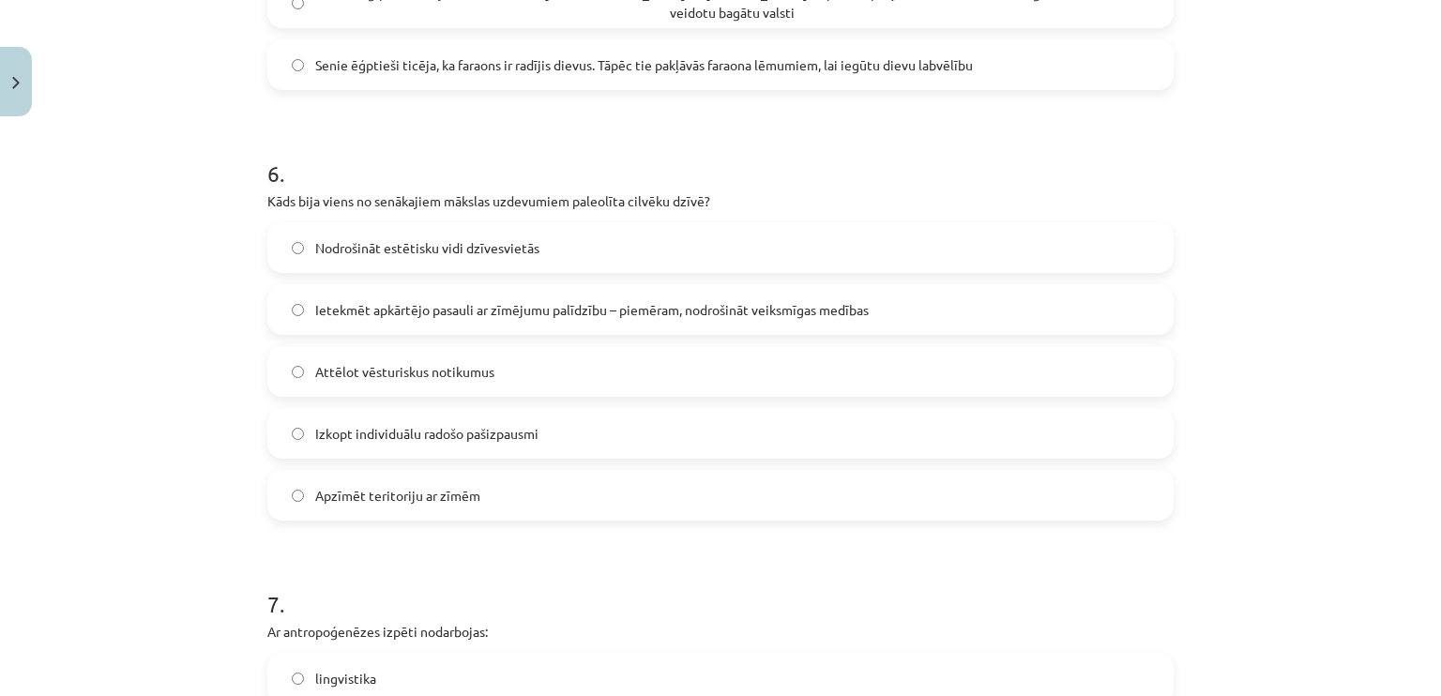
click at [433, 306] on span "Ietekmēt apkārtējo pasauli ar zīmējumu palīdzību – piemēram, nodrošināt veiksmī…" at bounding box center [591, 310] width 553 height 20
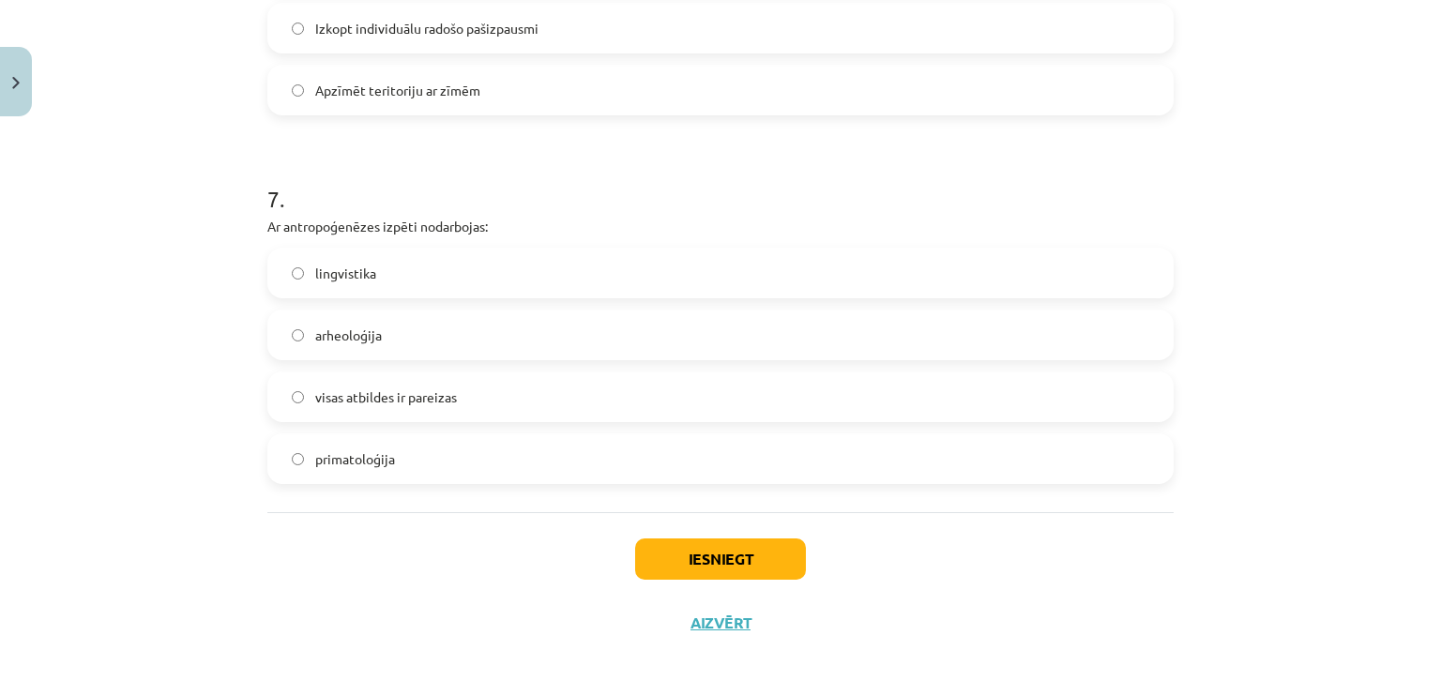
scroll to position [2746, 0]
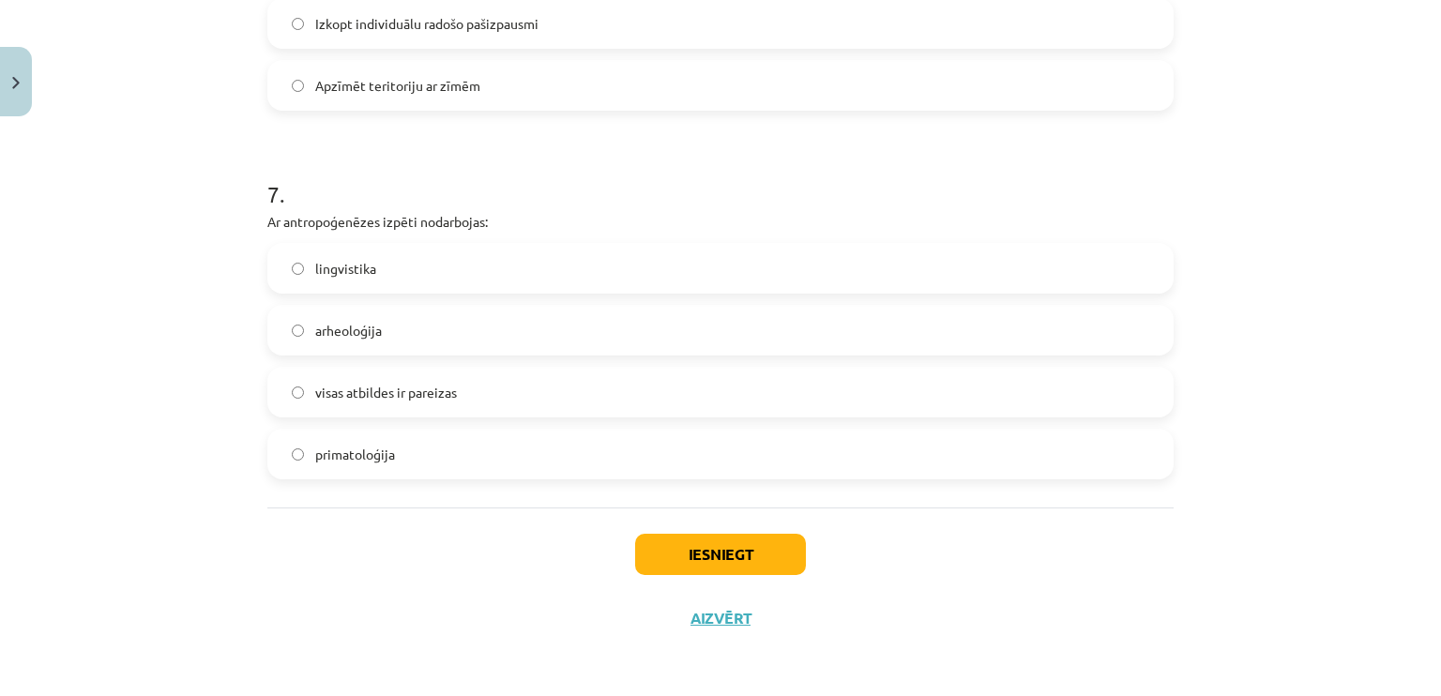
click at [436, 338] on label "arheoloģija" at bounding box center [720, 330] width 902 height 47
click at [650, 539] on button "Iesniegt" at bounding box center [720, 554] width 171 height 41
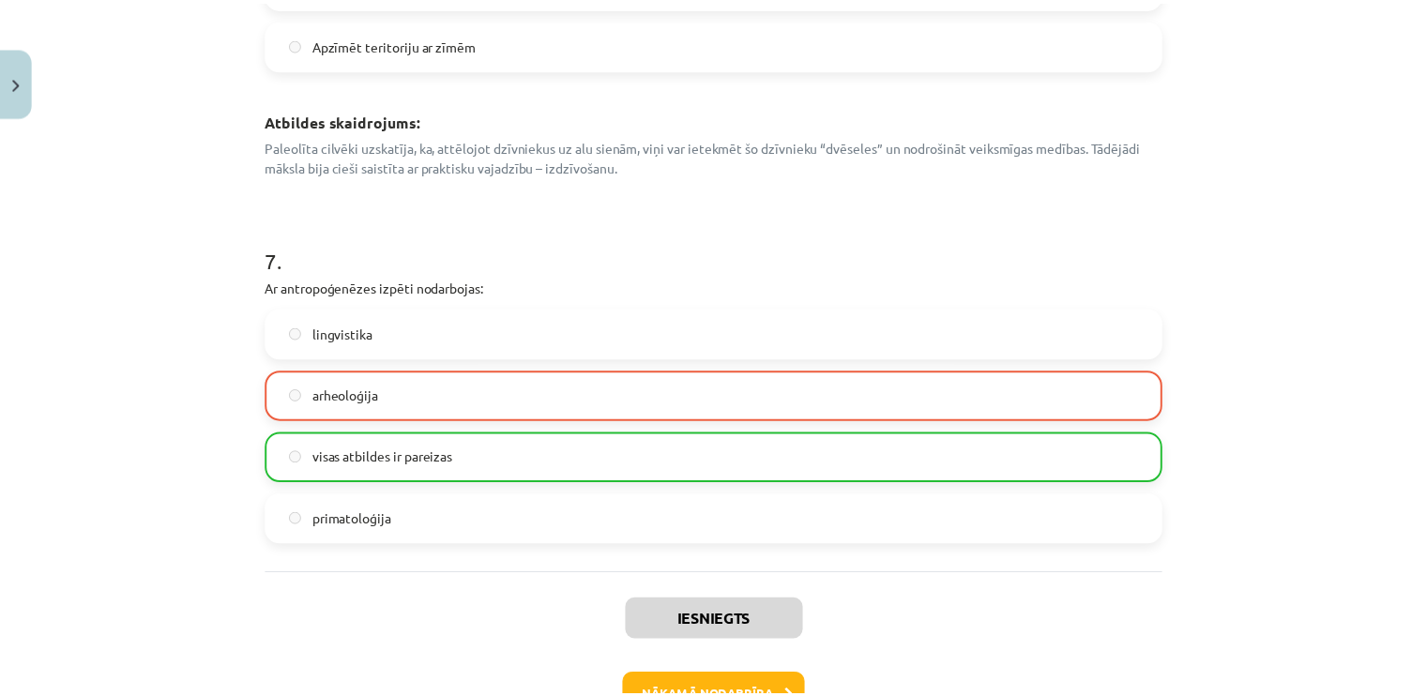
scroll to position [3193, 0]
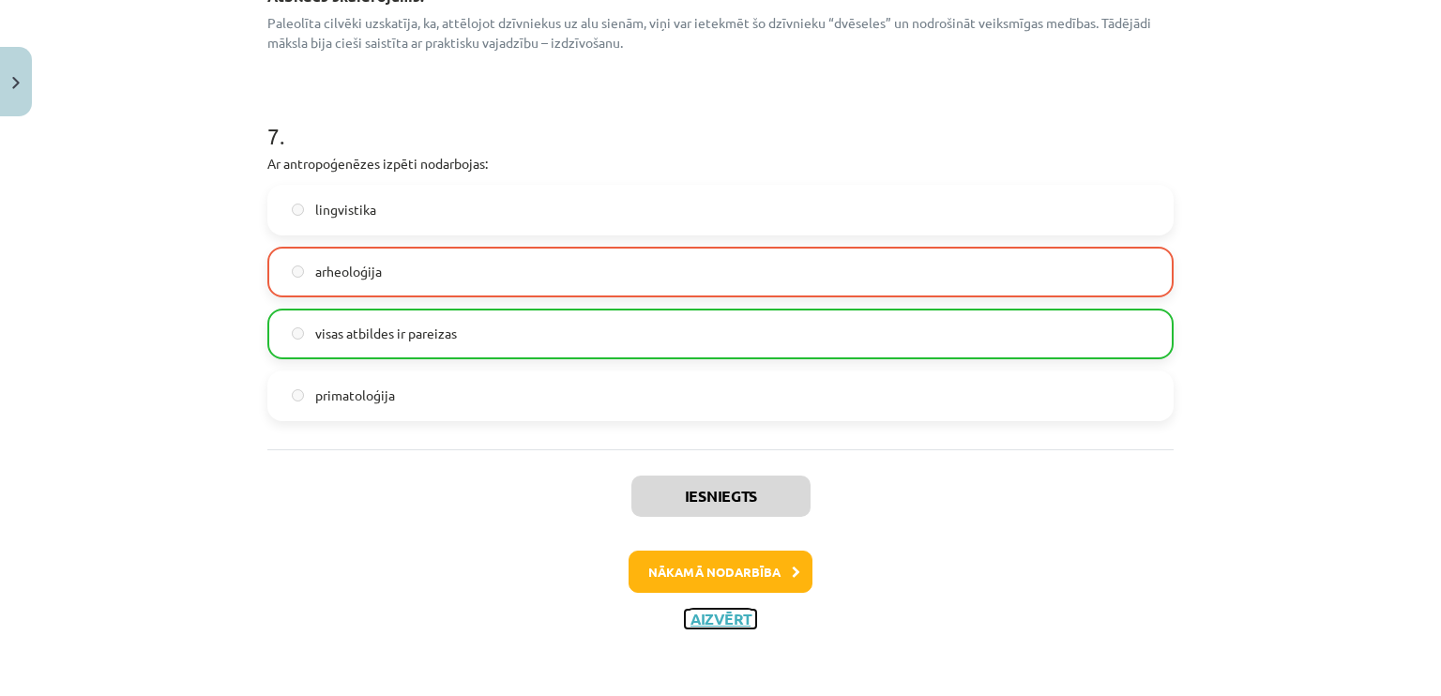
click at [705, 624] on button "Aizvērt" at bounding box center [720, 619] width 71 height 19
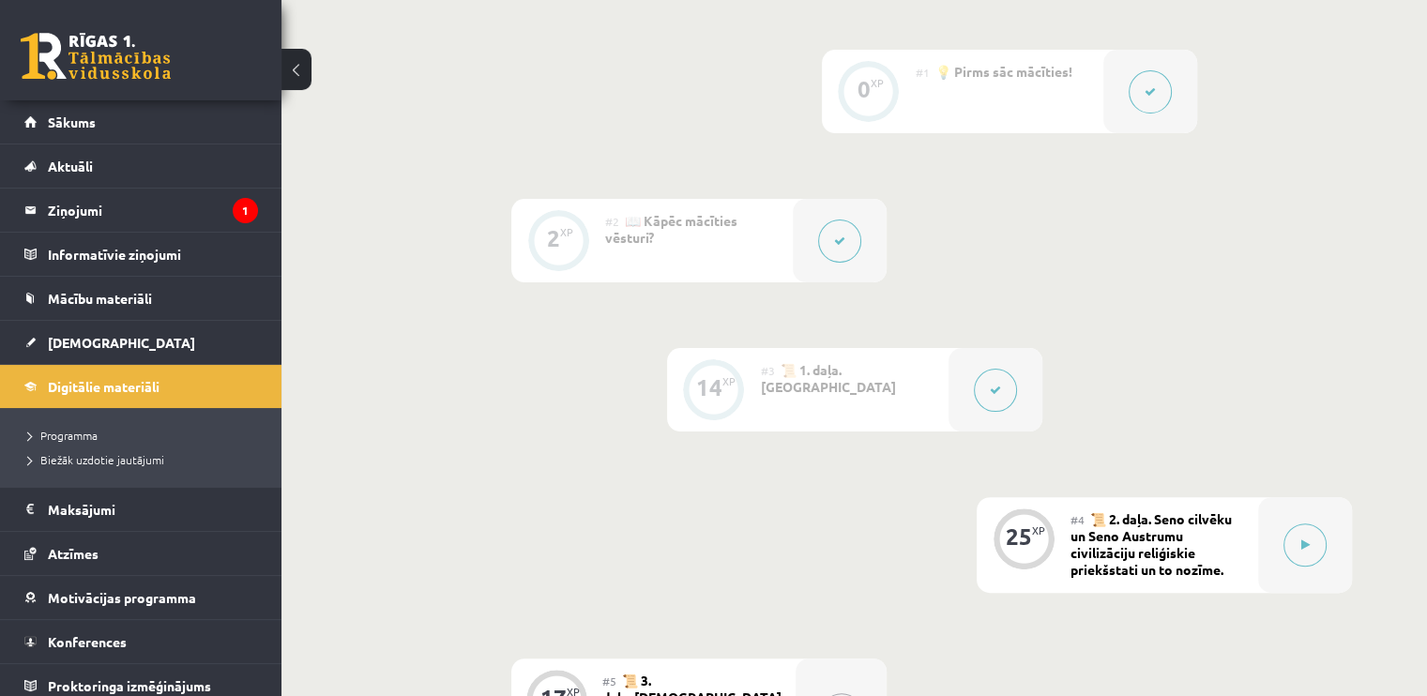
scroll to position [455, 0]
click at [116, 228] on legend "Ziņojumi 1" at bounding box center [153, 210] width 210 height 43
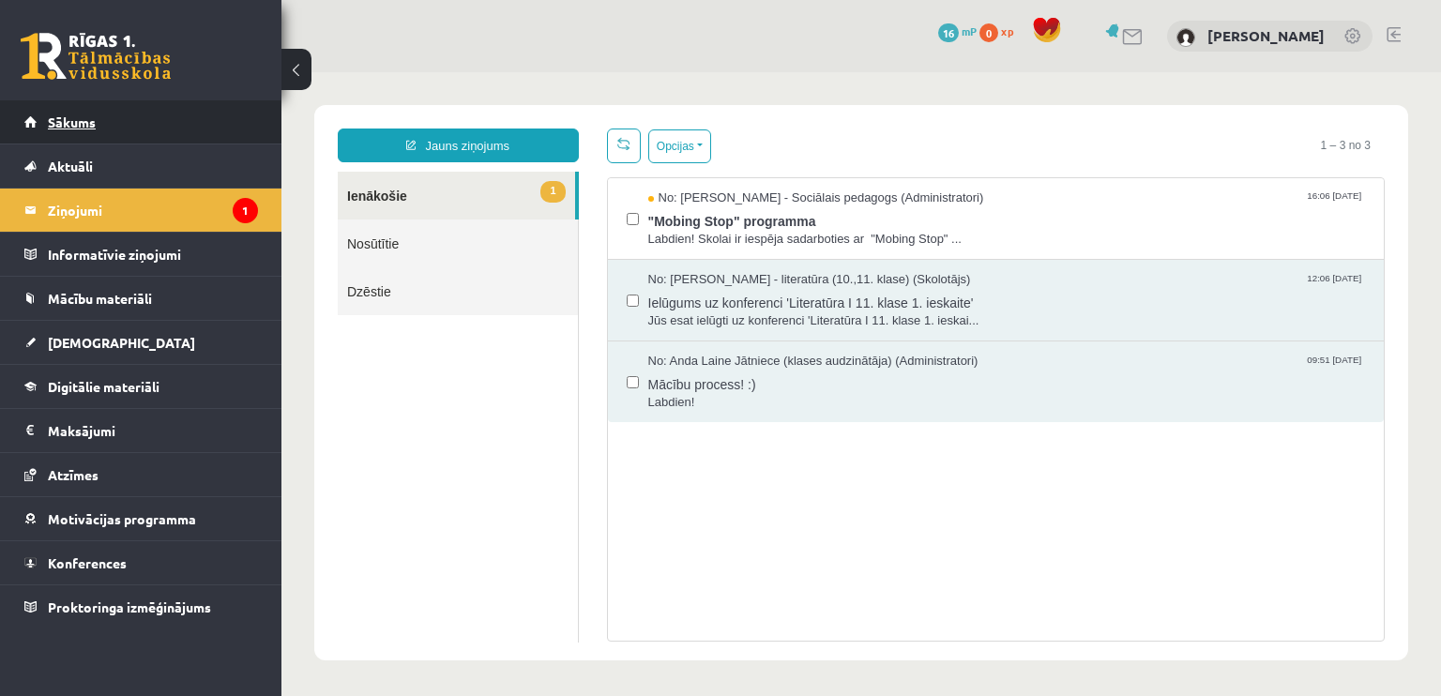
click at [63, 115] on span "Sākums" at bounding box center [72, 121] width 48 height 17
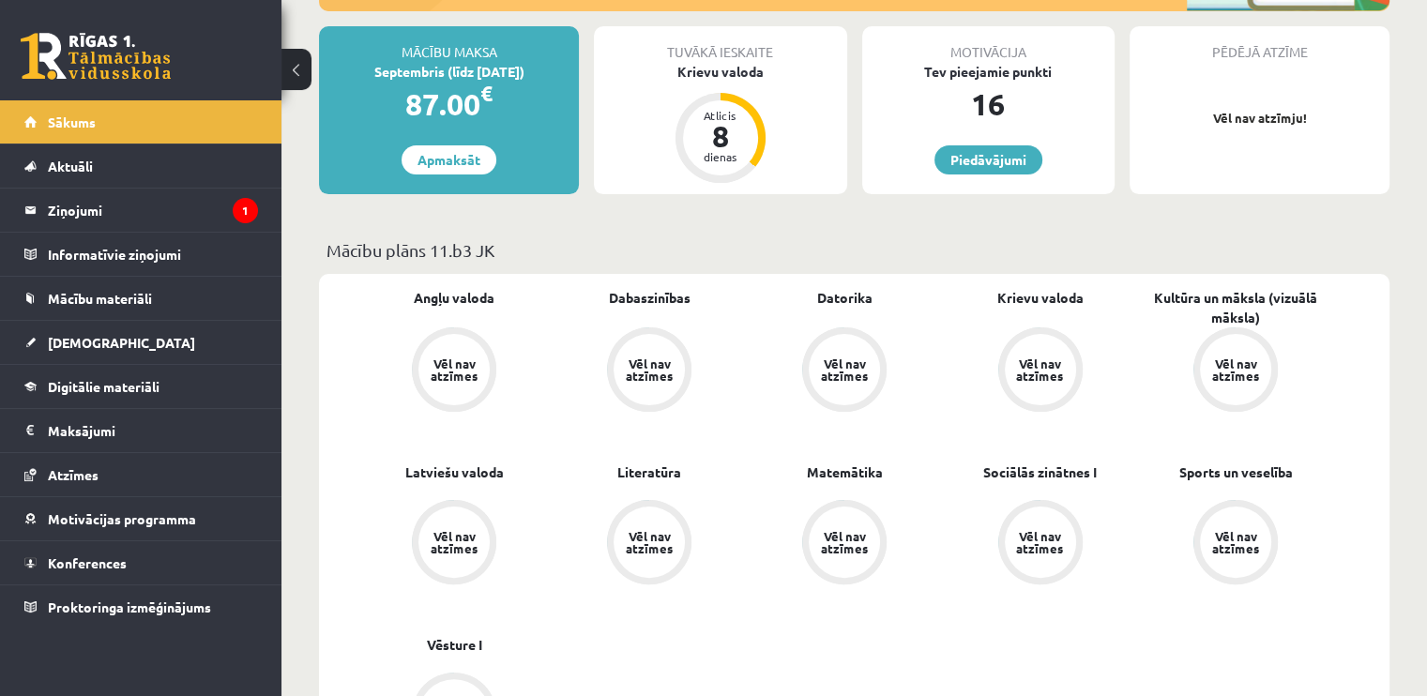
scroll to position [332, 0]
click at [726, 65] on div "Krievu valoda" at bounding box center [720, 73] width 252 height 20
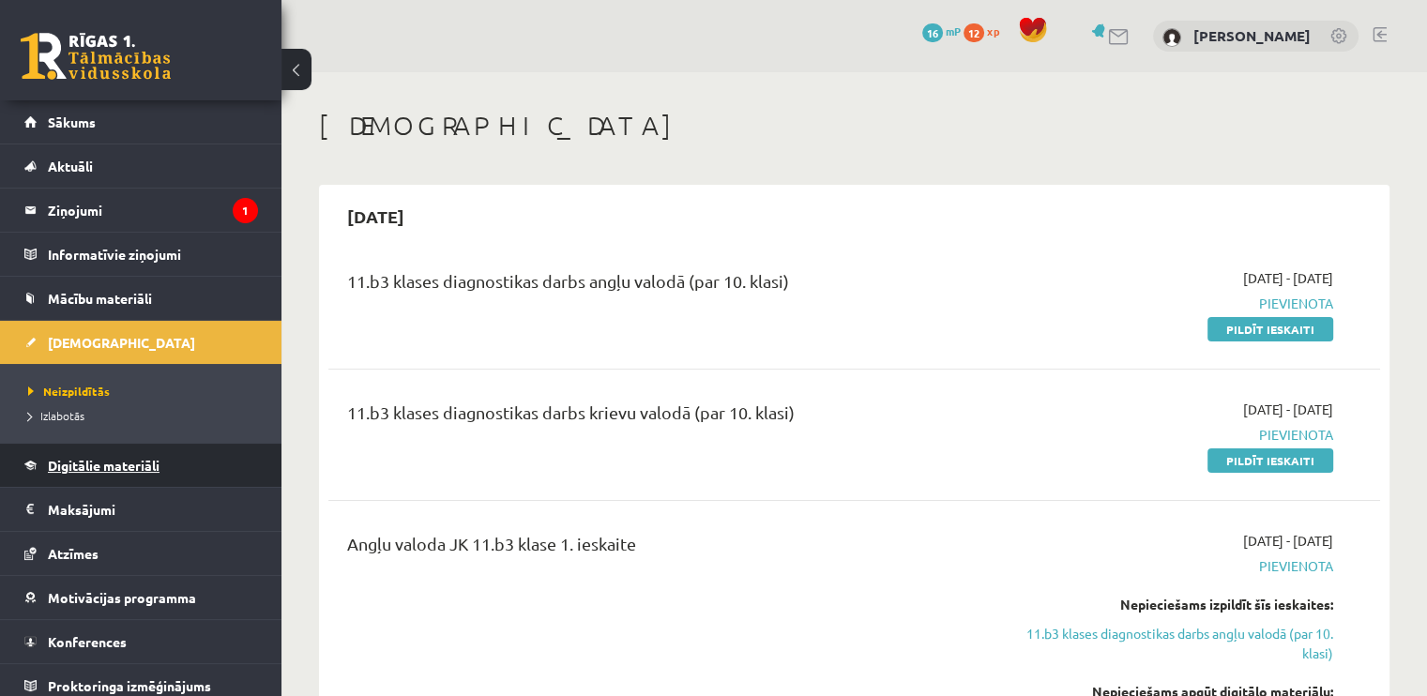
click at [55, 457] on span "Digitālie materiāli" at bounding box center [104, 465] width 112 height 17
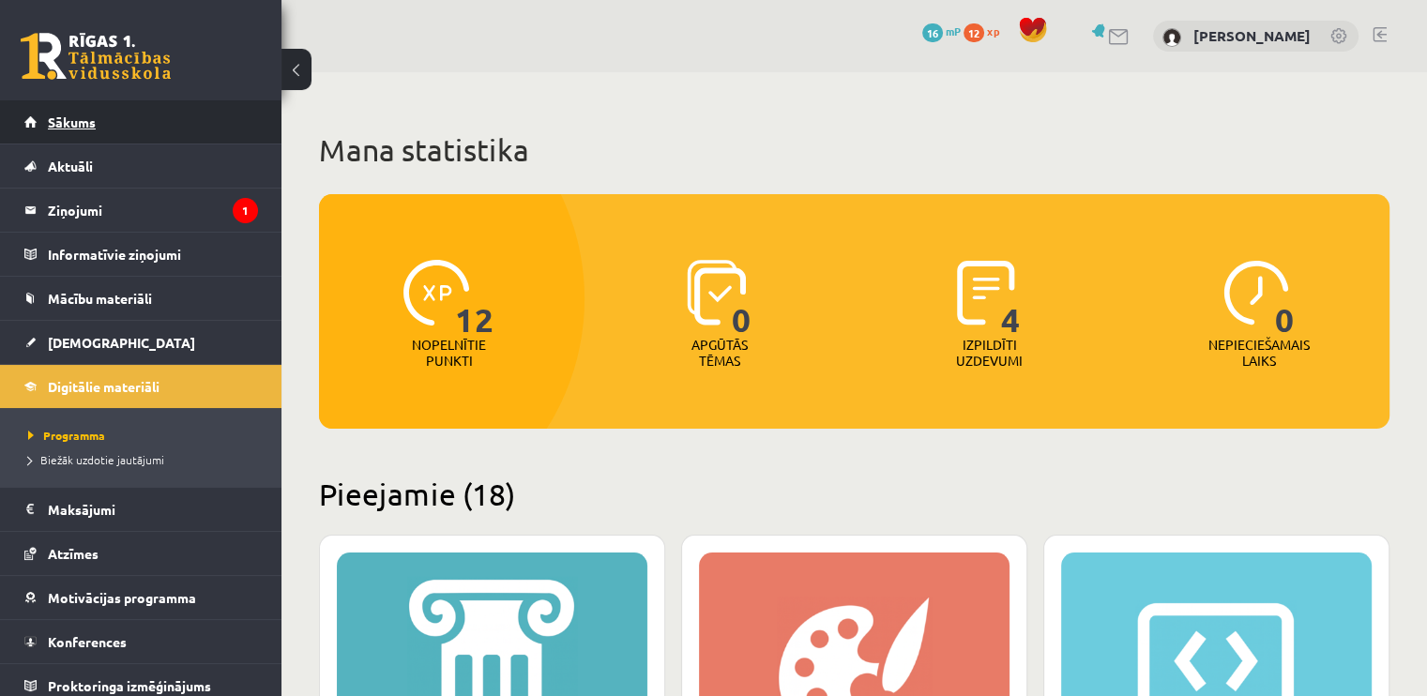
click at [79, 130] on link "Sākums" at bounding box center [141, 121] width 234 height 43
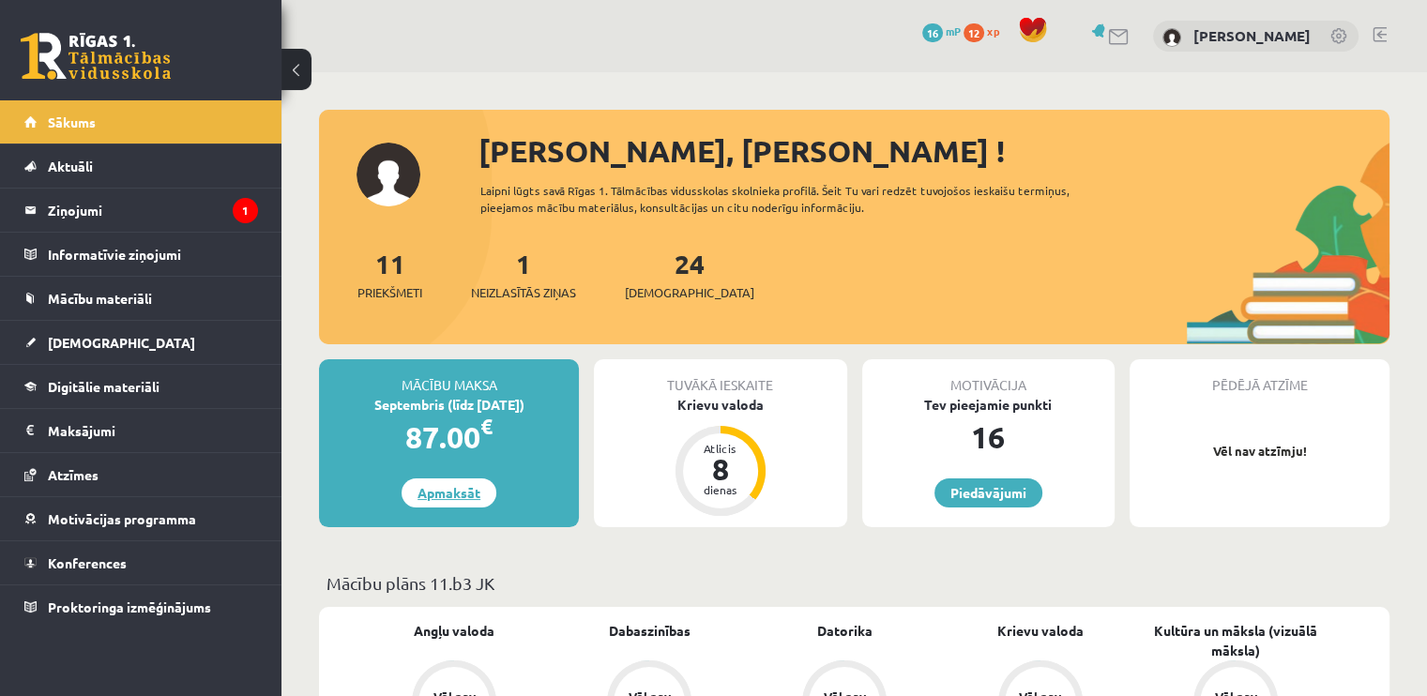
click at [450, 494] on link "Apmaksāt" at bounding box center [448, 492] width 95 height 29
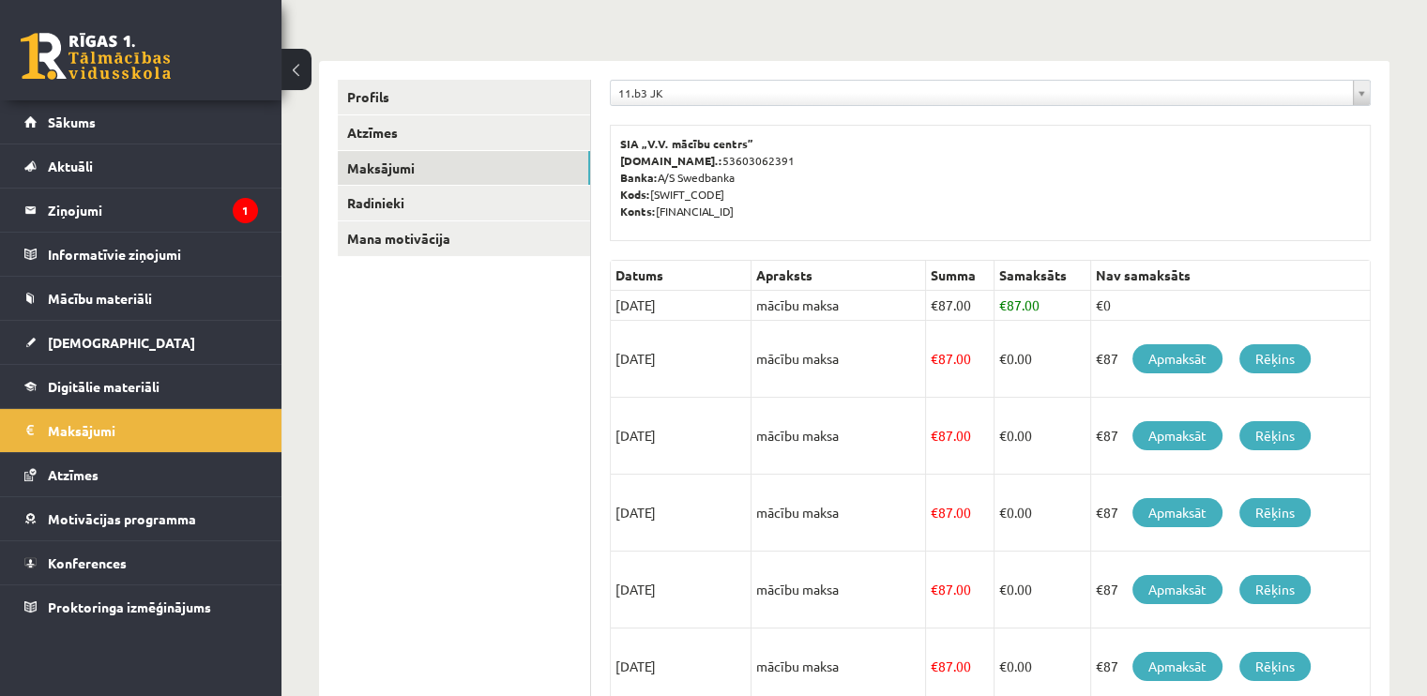
scroll to position [183, 0]
click at [1249, 359] on link "Rēķins" at bounding box center [1274, 359] width 71 height 29
